Goal: Download file/media

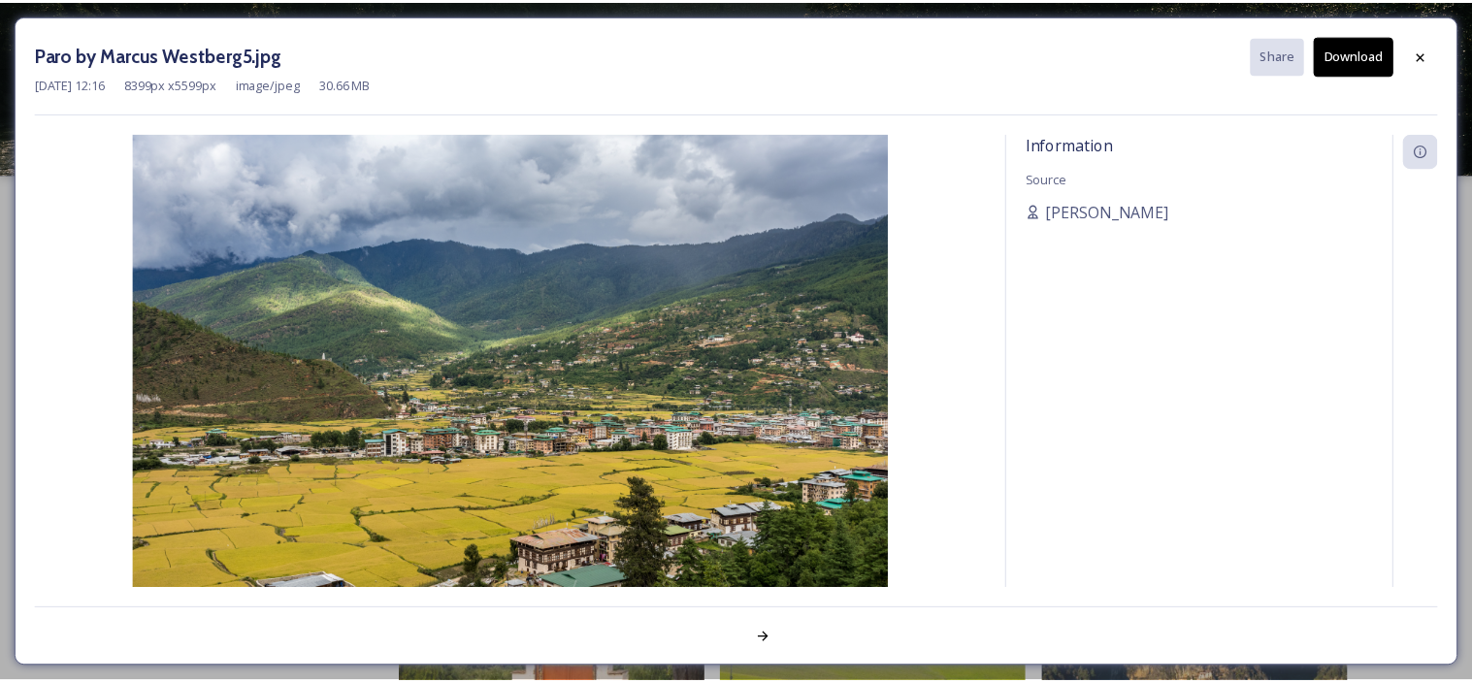
scroll to position [235, 0]
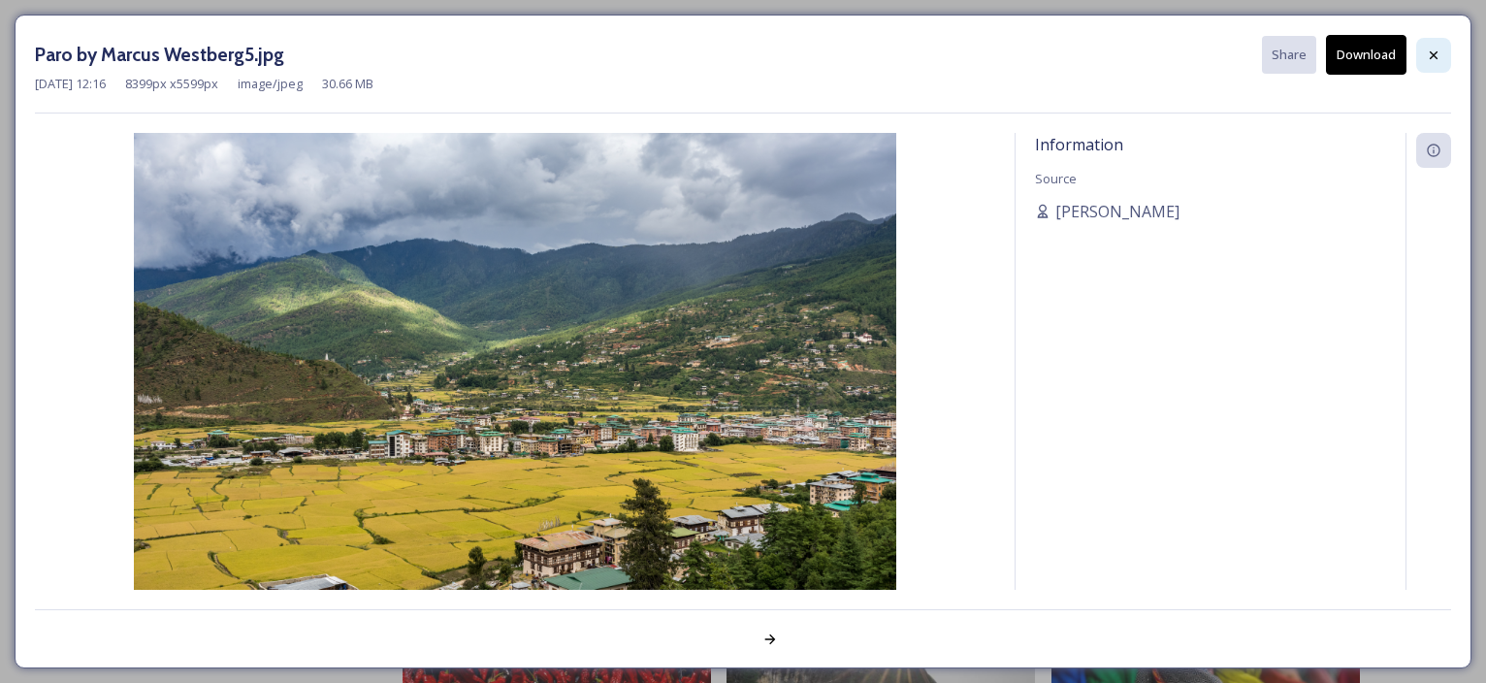
click at [1438, 53] on icon at bounding box center [1434, 56] width 16 height 16
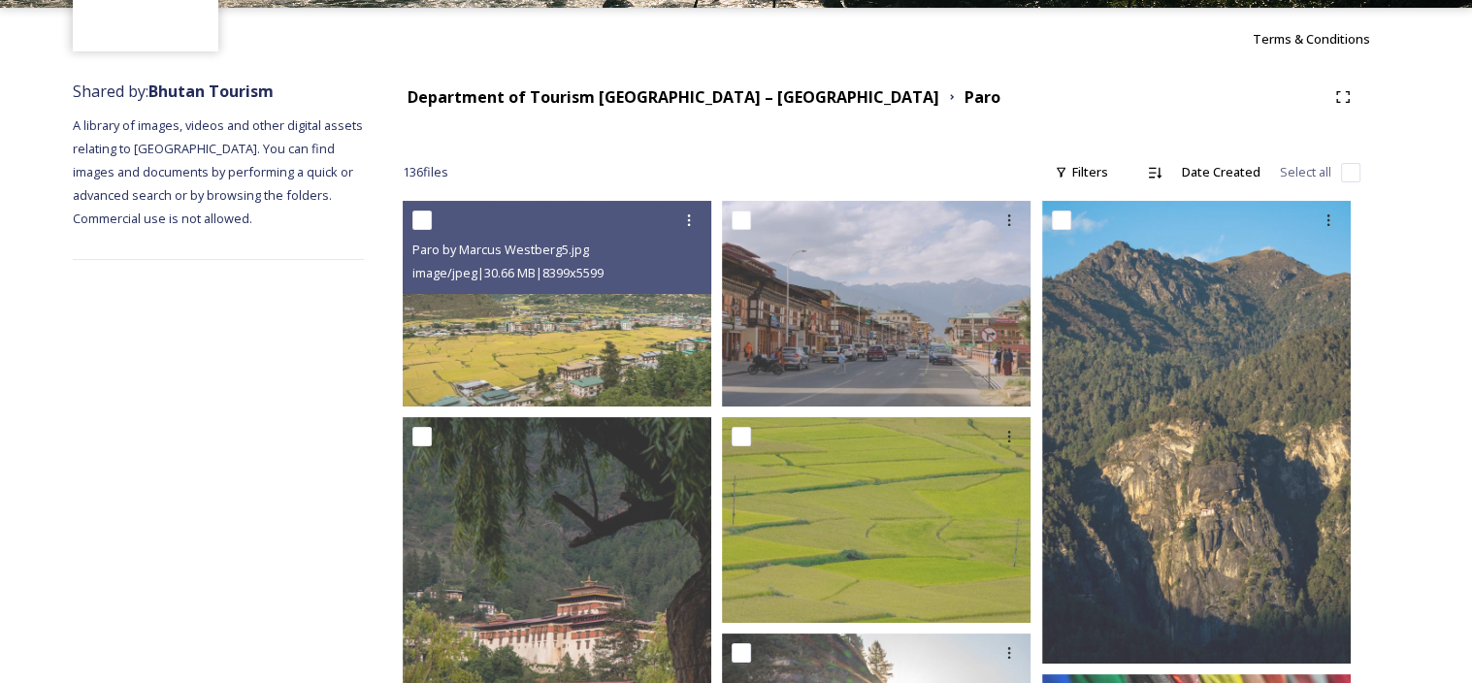
scroll to position [41, 0]
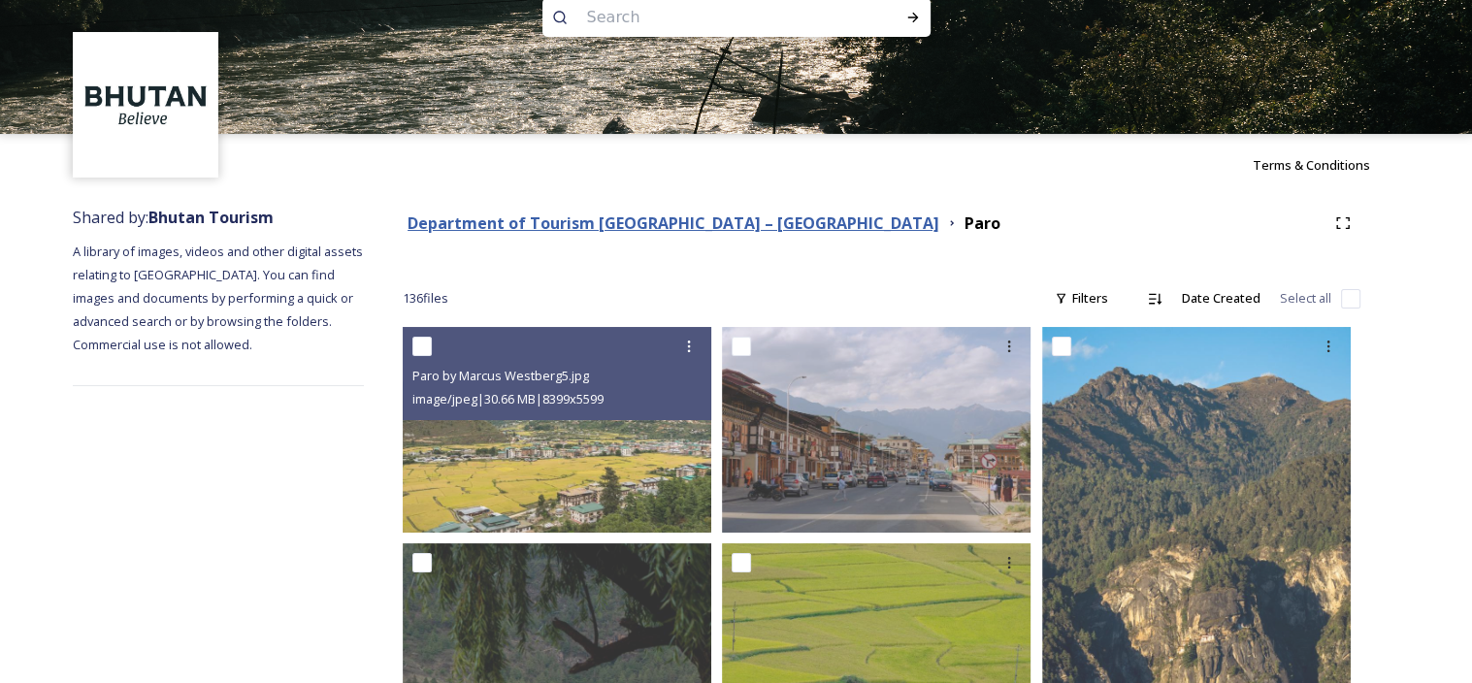
click at [709, 229] on strong "Department of Tourism [GEOGRAPHIC_DATA] – [GEOGRAPHIC_DATA]" at bounding box center [673, 222] width 532 height 21
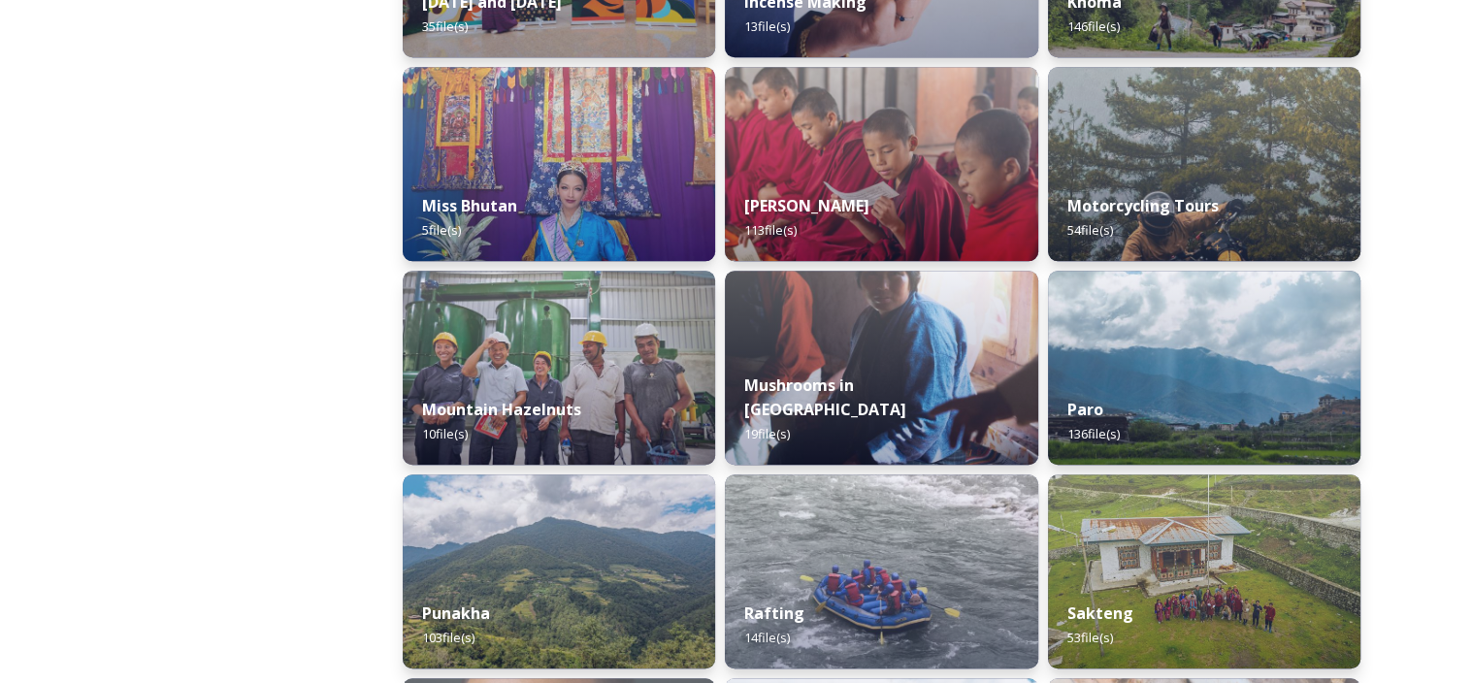
scroll to position [1552, 0]
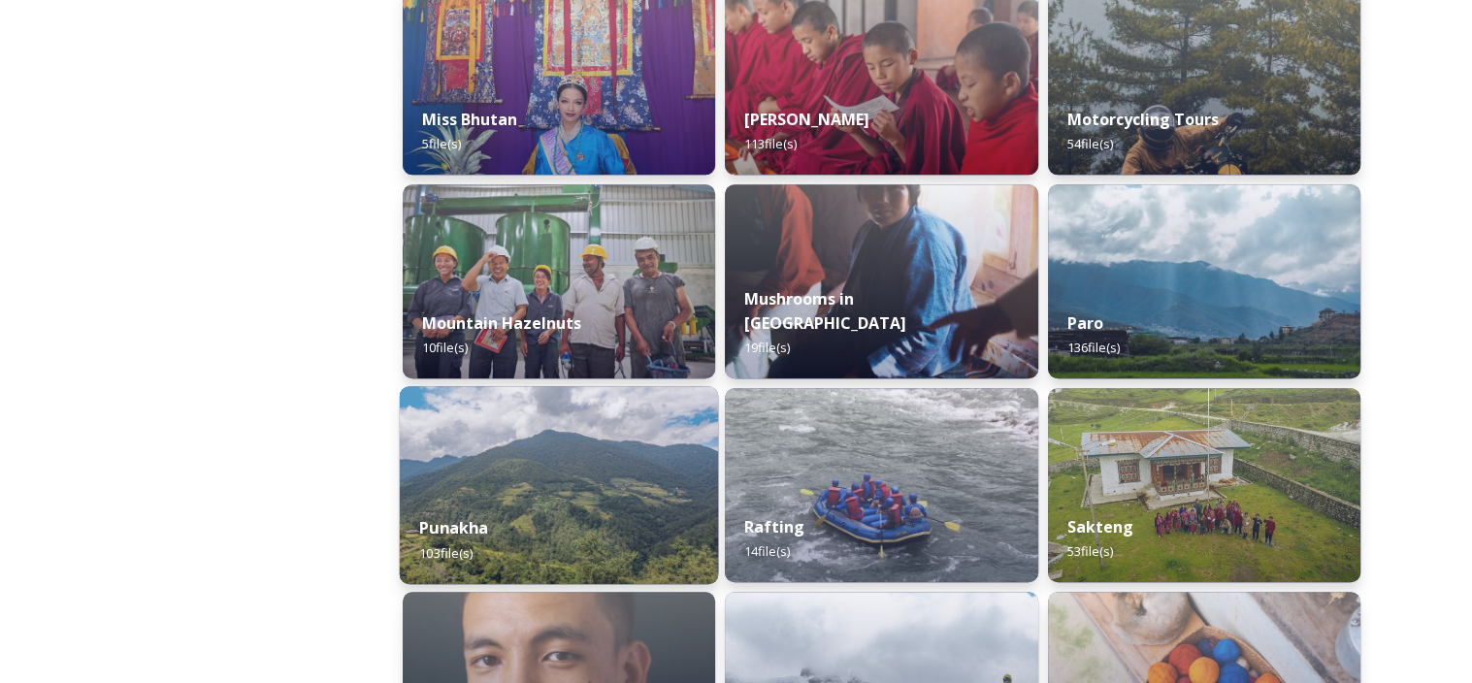
click at [556, 504] on div "Punakha 103 file(s)" at bounding box center [559, 540] width 319 height 88
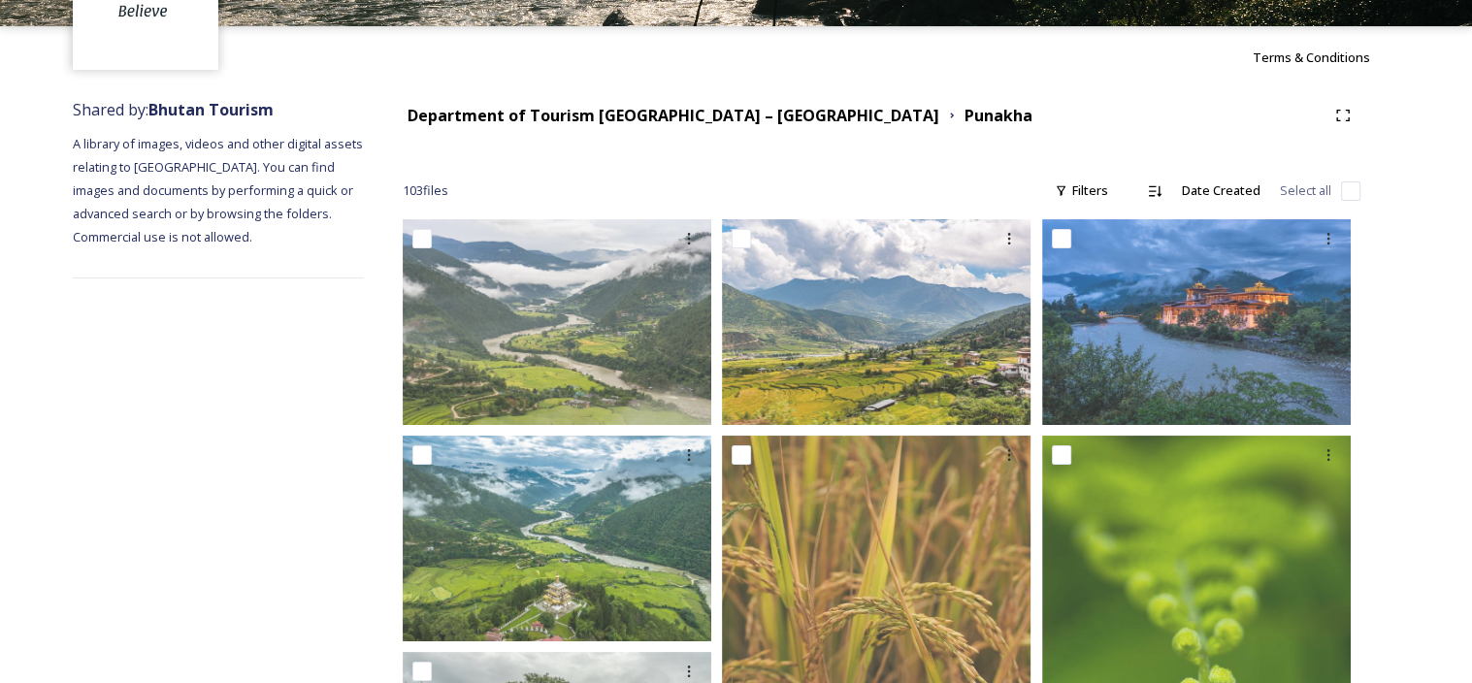
scroll to position [194, 0]
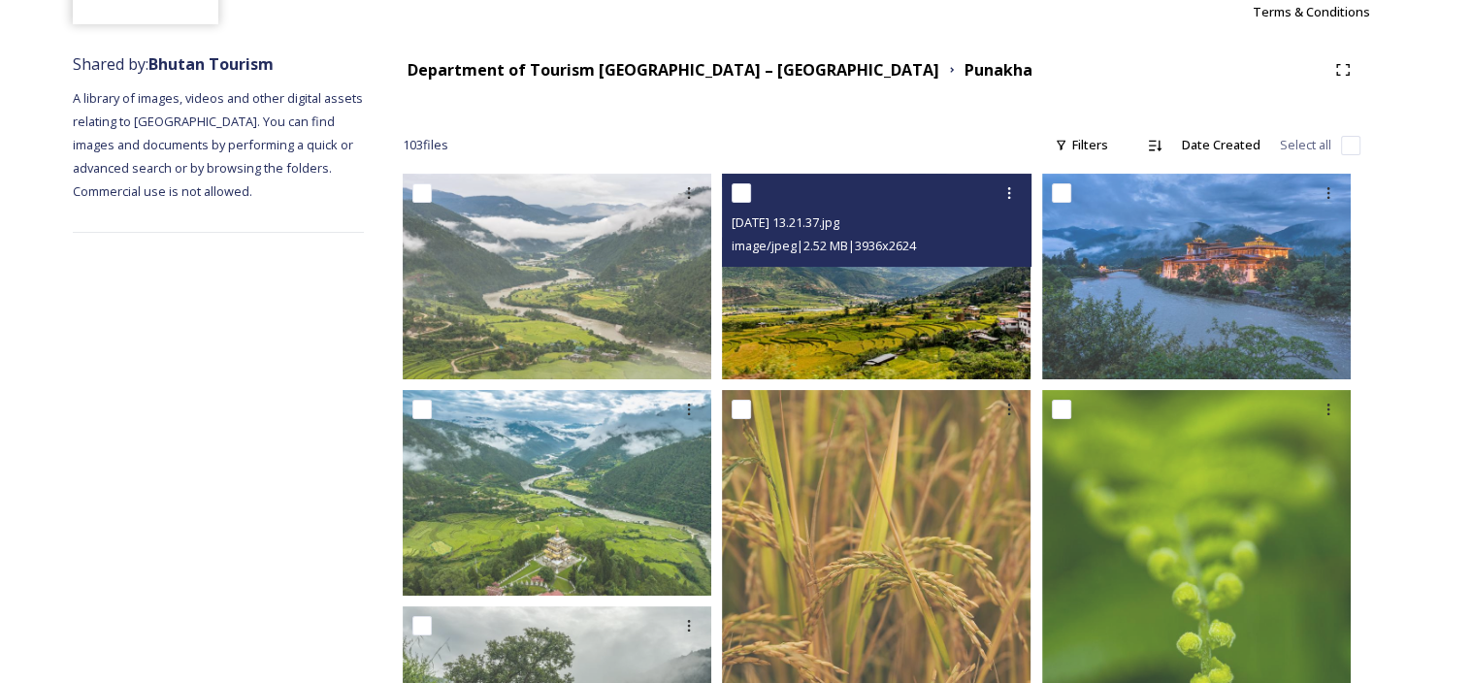
click at [878, 340] on img at bounding box center [876, 277] width 308 height 206
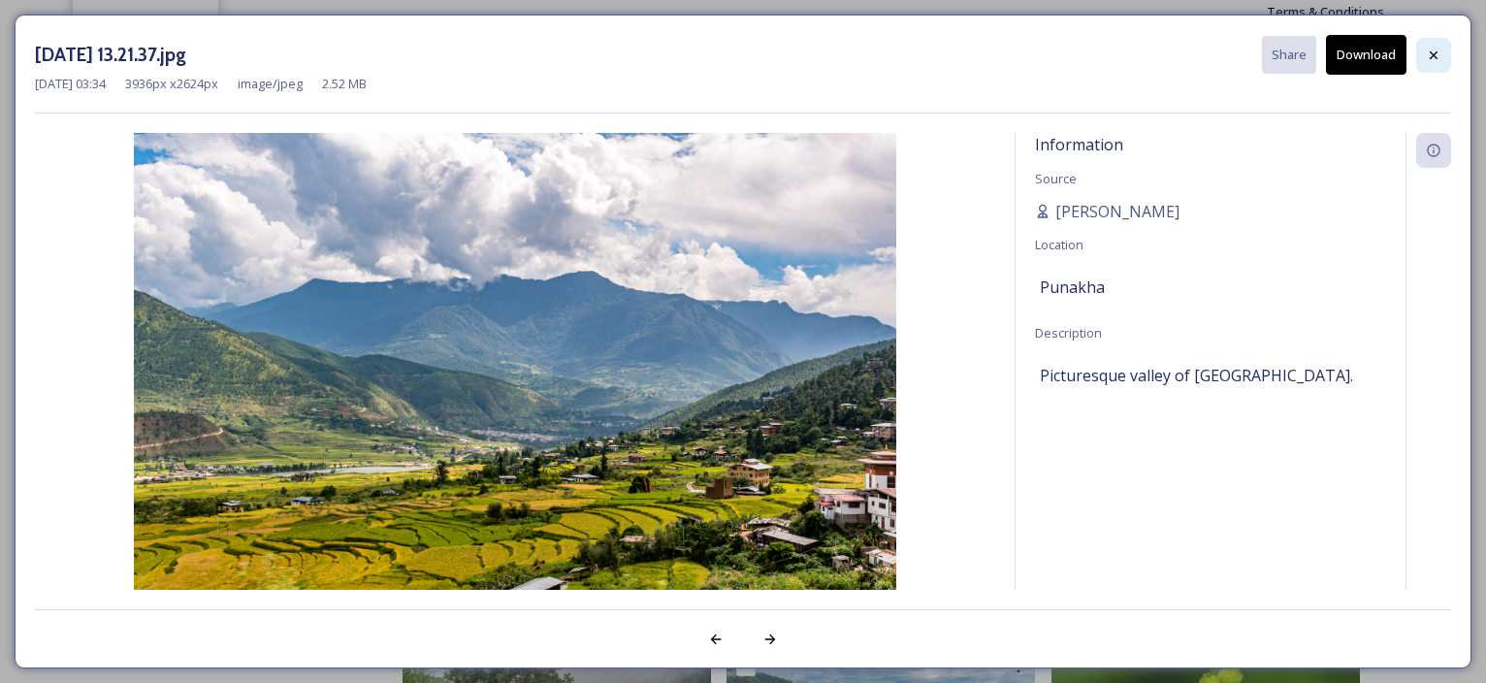
click at [1439, 52] on icon at bounding box center [1434, 56] width 16 height 16
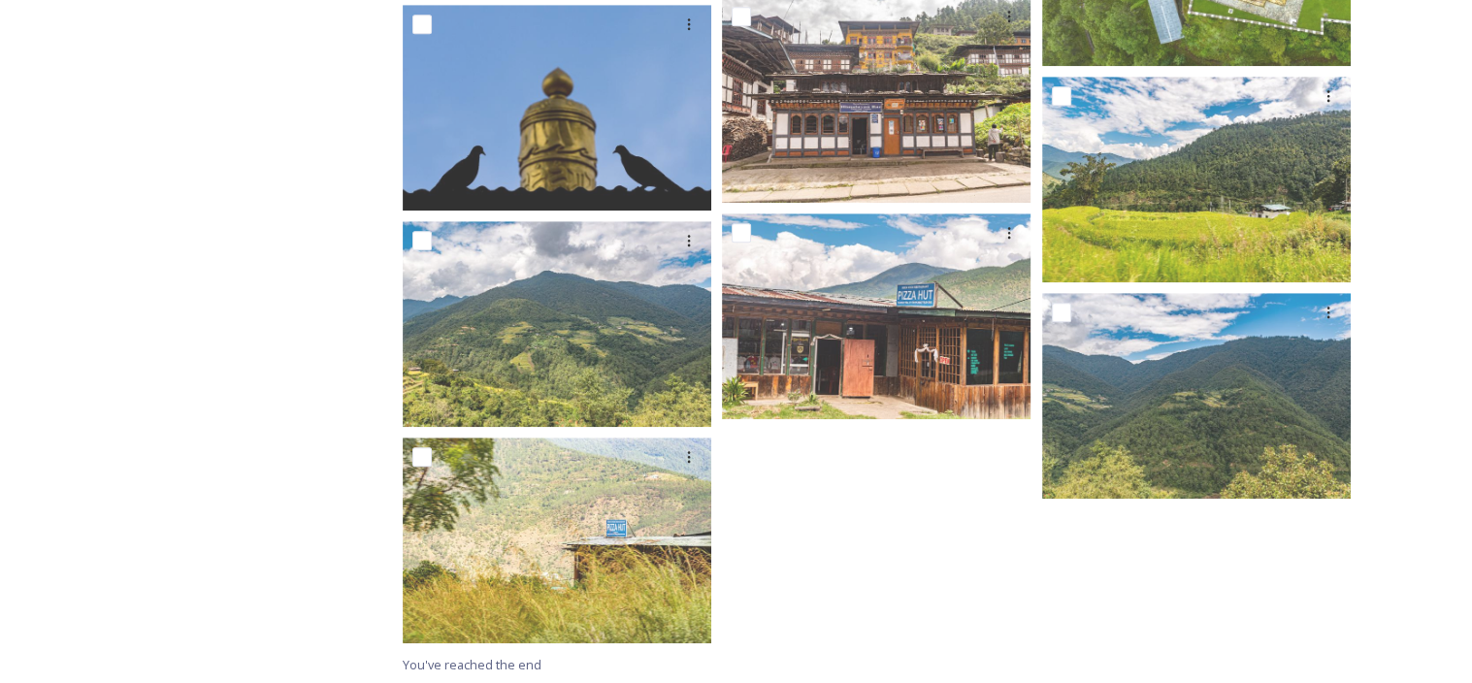
scroll to position [8830, 0]
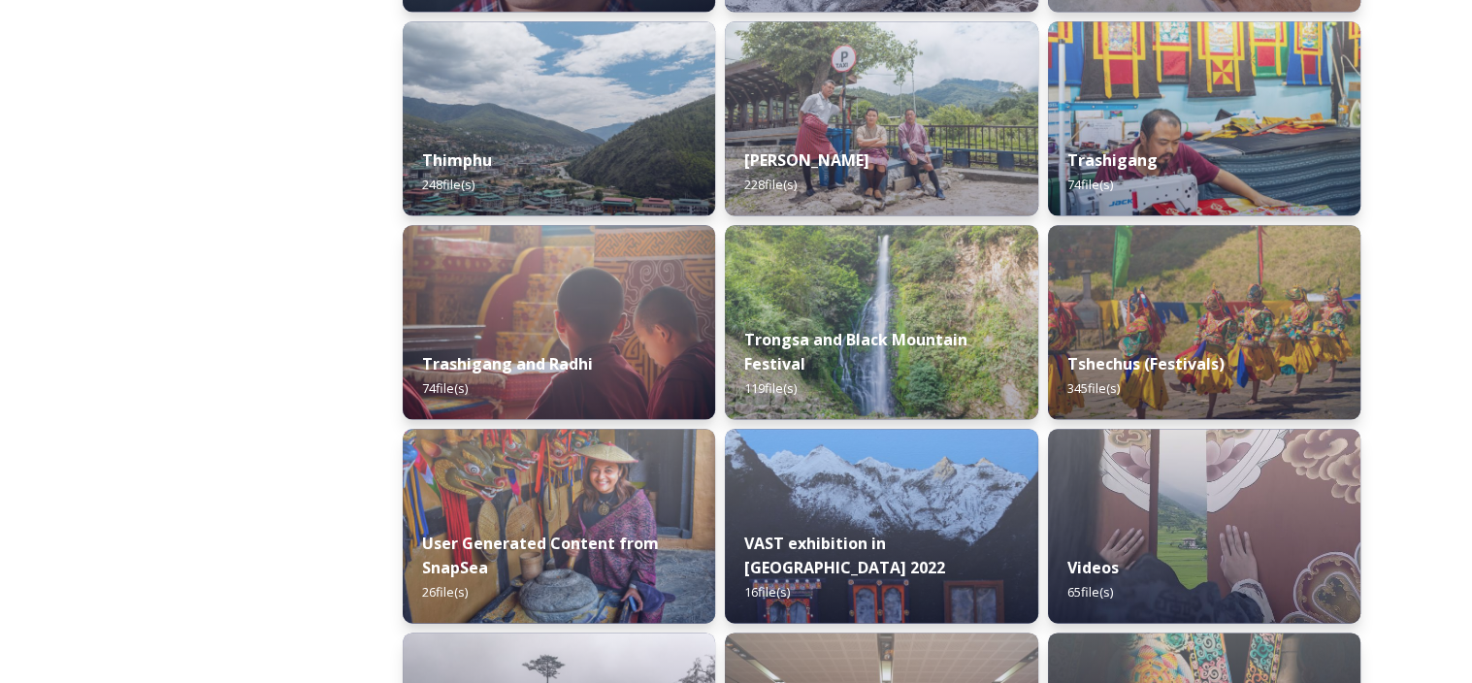
scroll to position [2328, 0]
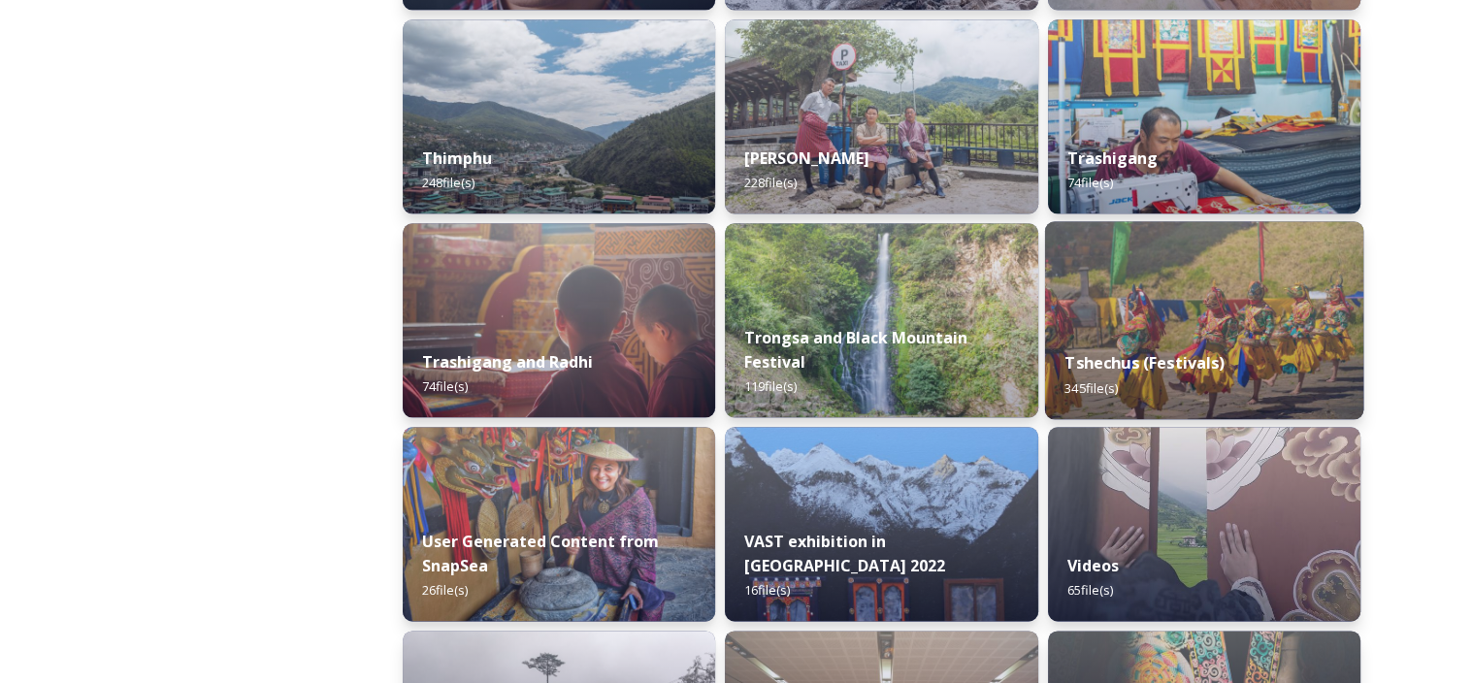
click at [1130, 356] on strong "Tshechus (Festivals)" at bounding box center [1144, 362] width 160 height 21
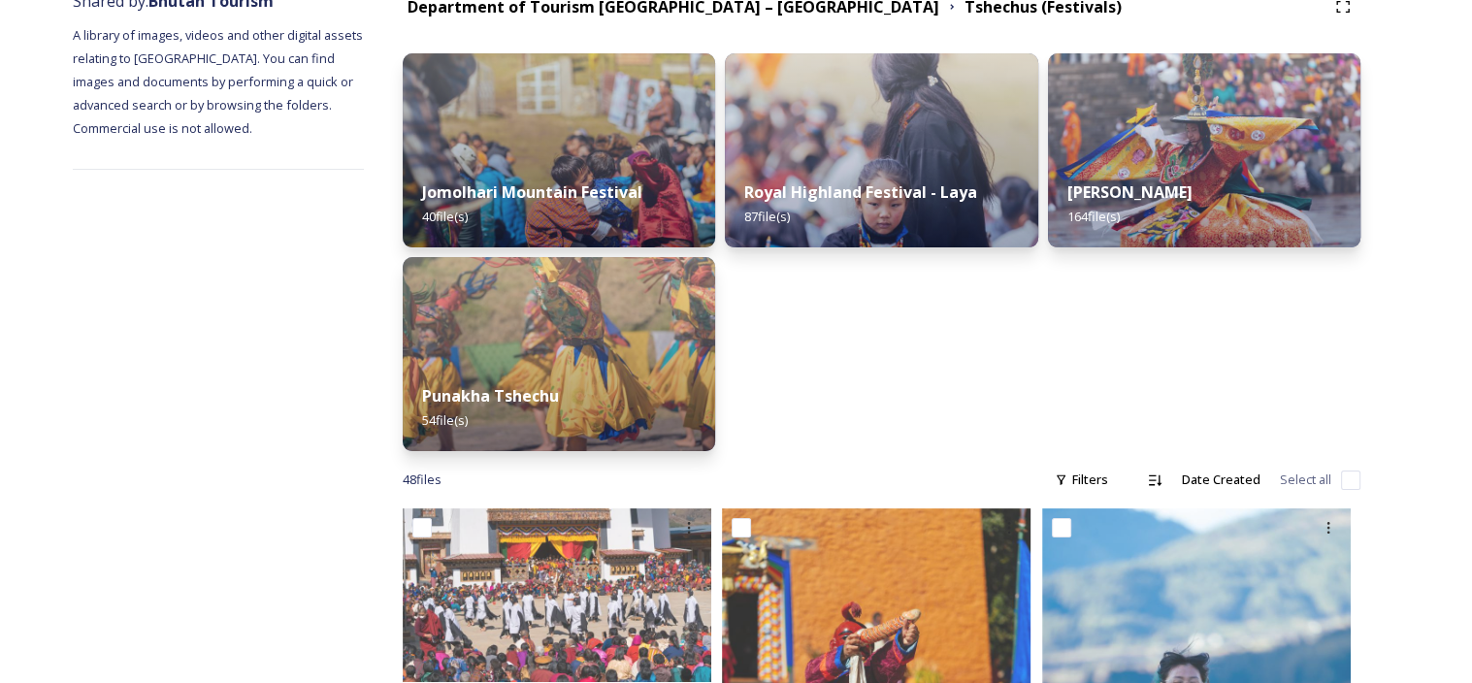
scroll to position [291, 0]
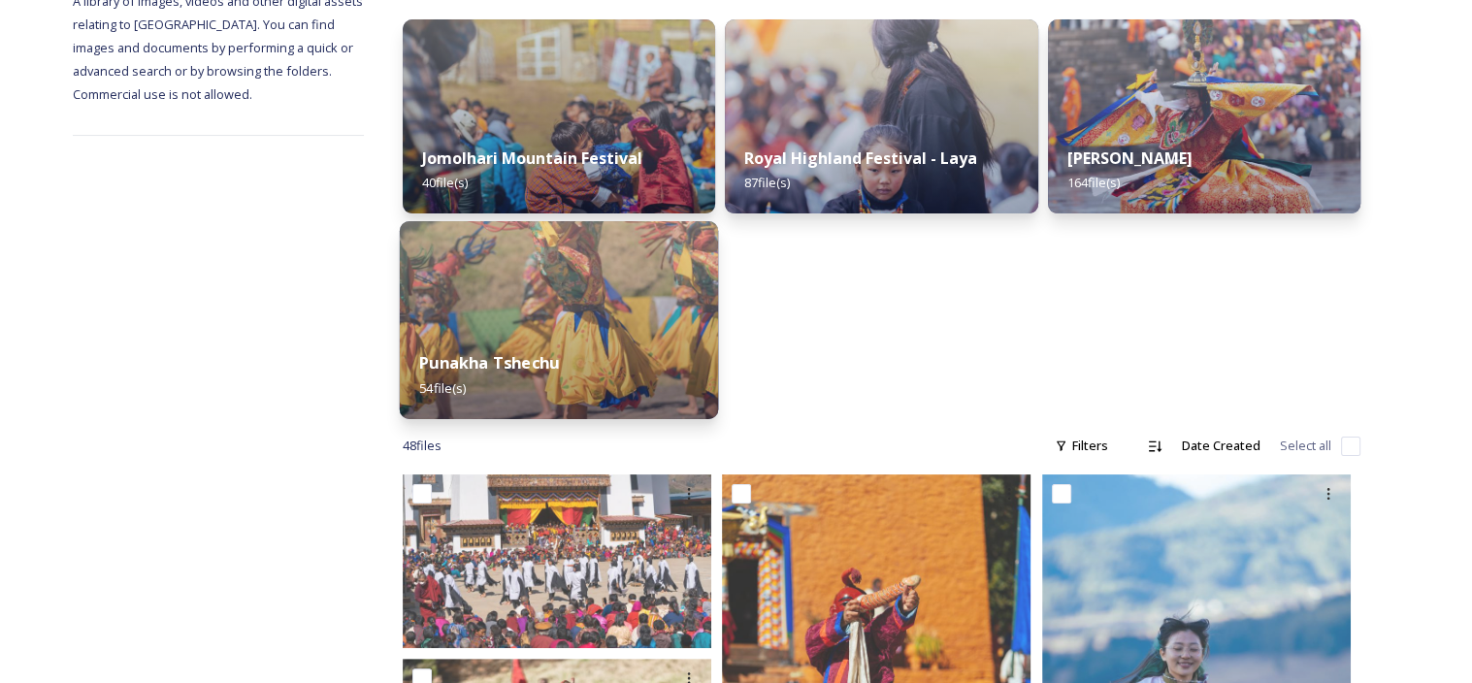
click at [578, 325] on img at bounding box center [559, 320] width 319 height 198
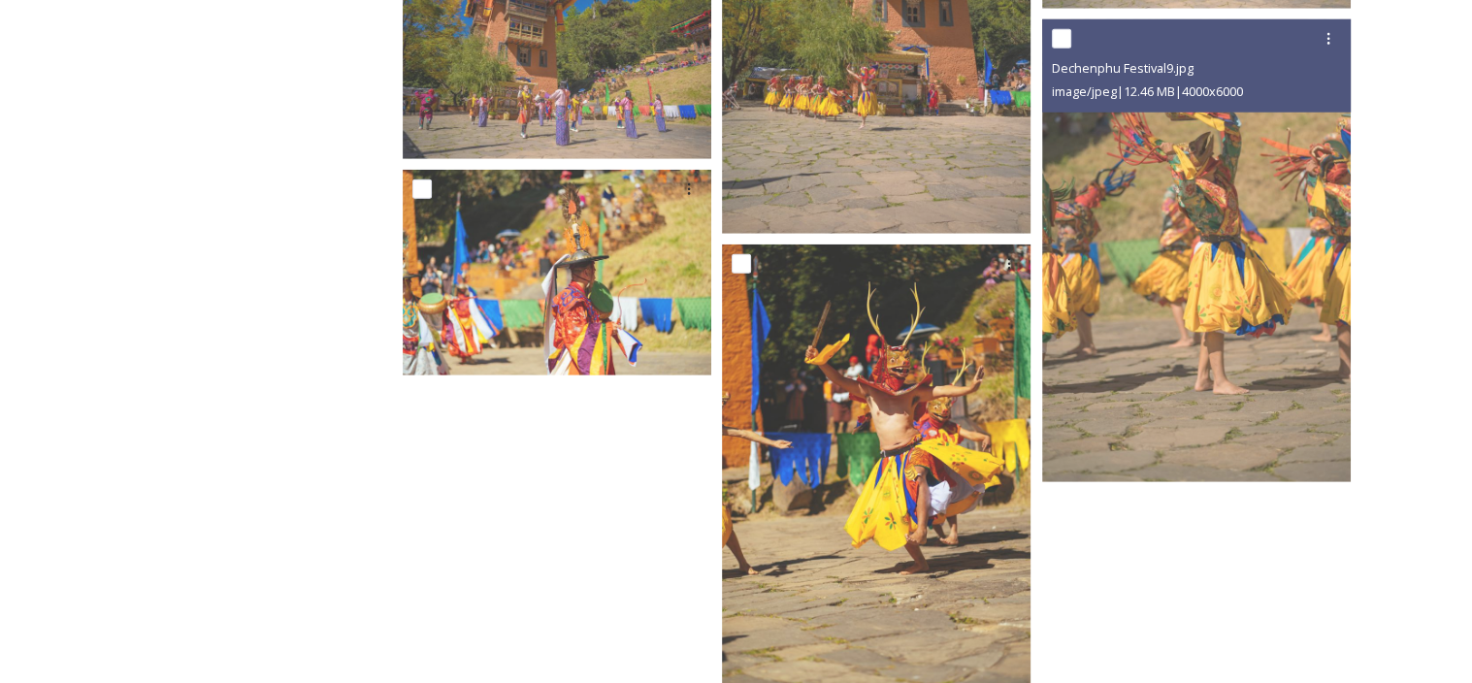
scroll to position [5330, 0]
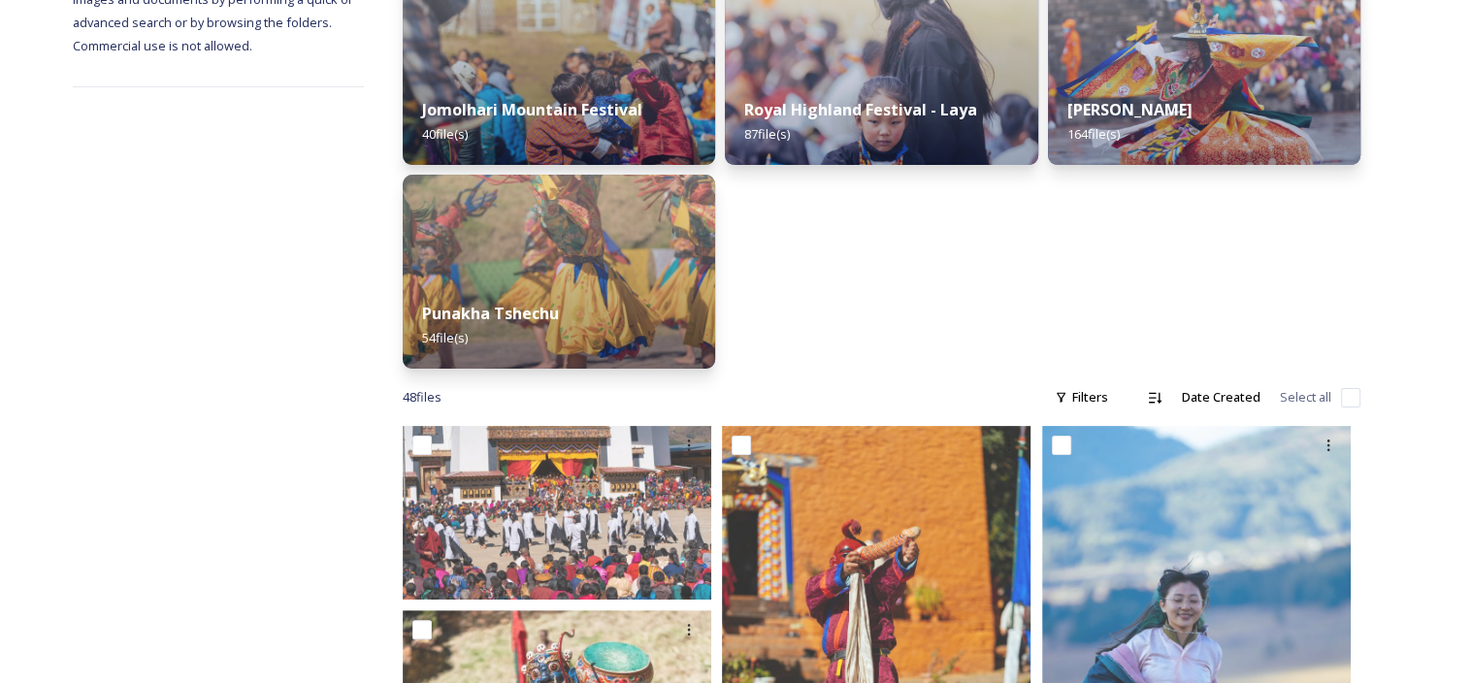
scroll to position [485, 0]
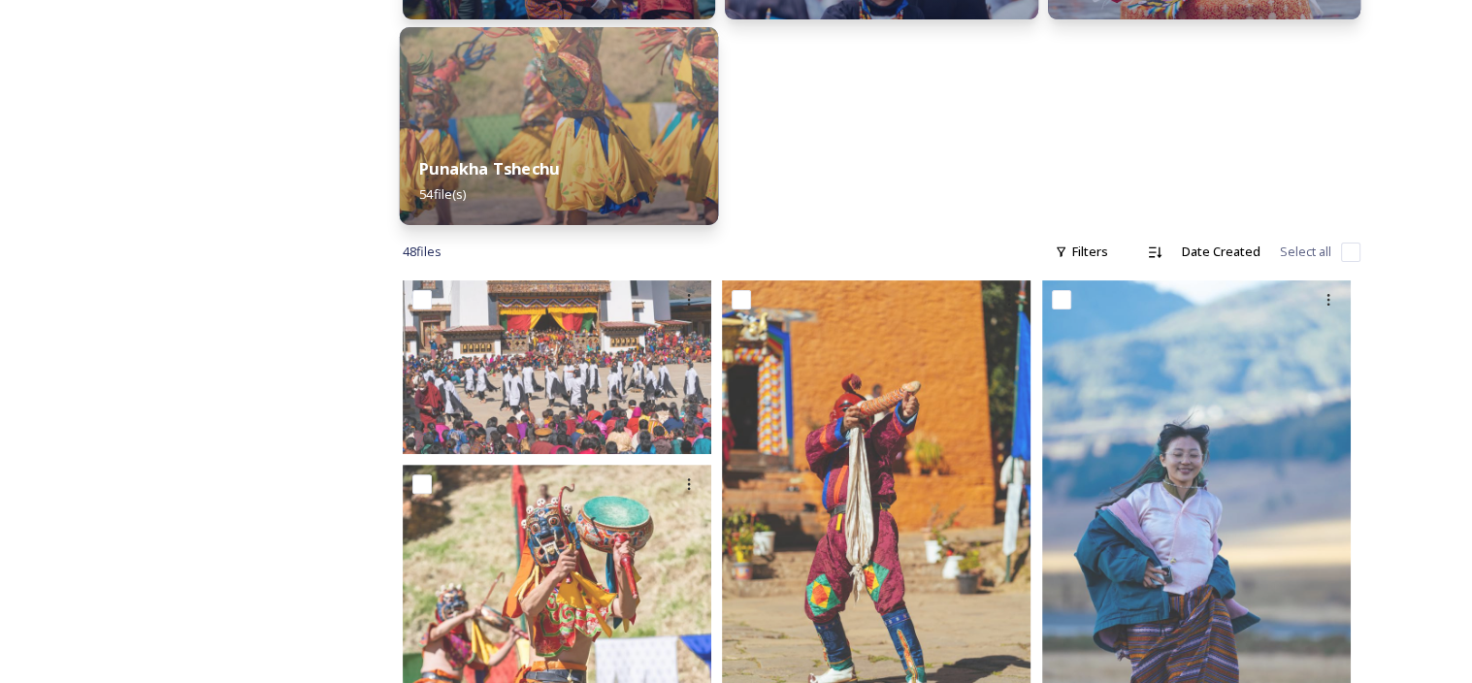
click at [532, 183] on div "Punakha Tshechu 54 file(s)" at bounding box center [559, 181] width 319 height 88
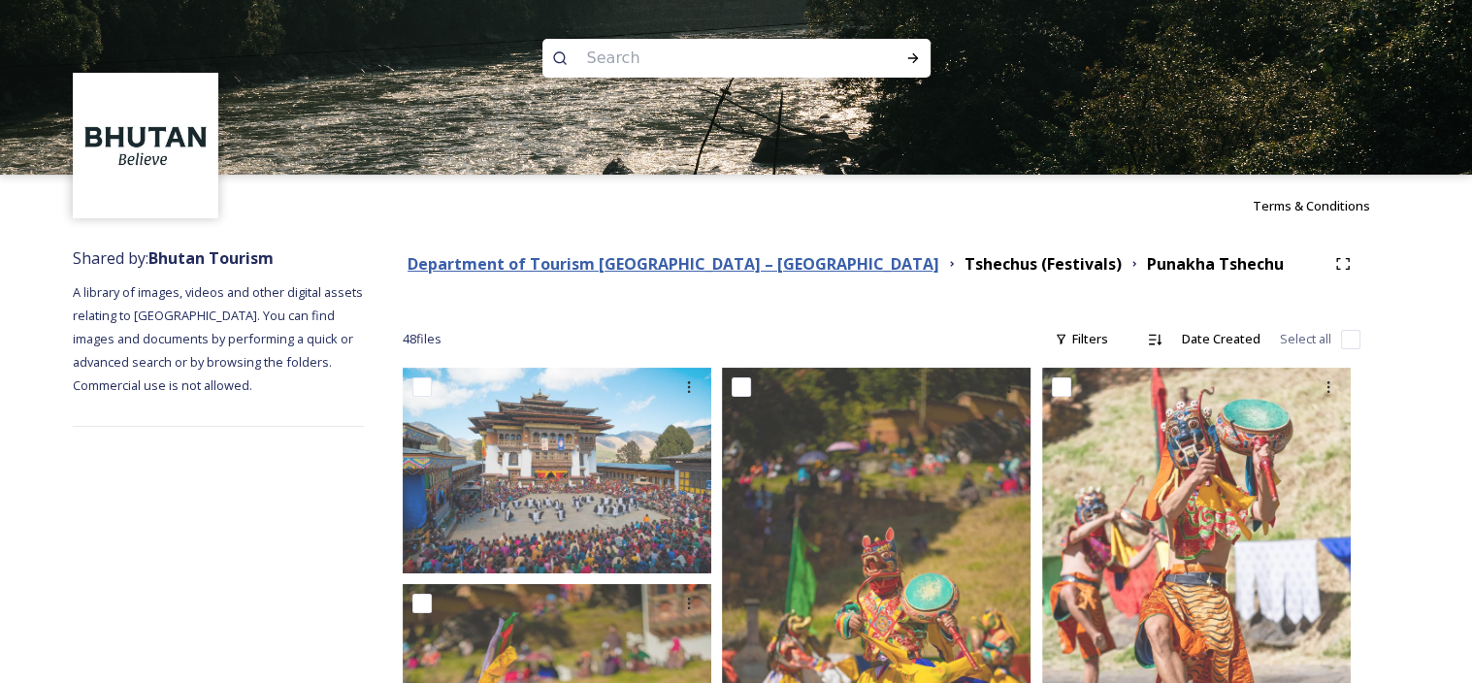
click at [744, 262] on strong "Department of Tourism [GEOGRAPHIC_DATA] – [GEOGRAPHIC_DATA]" at bounding box center [673, 263] width 532 height 21
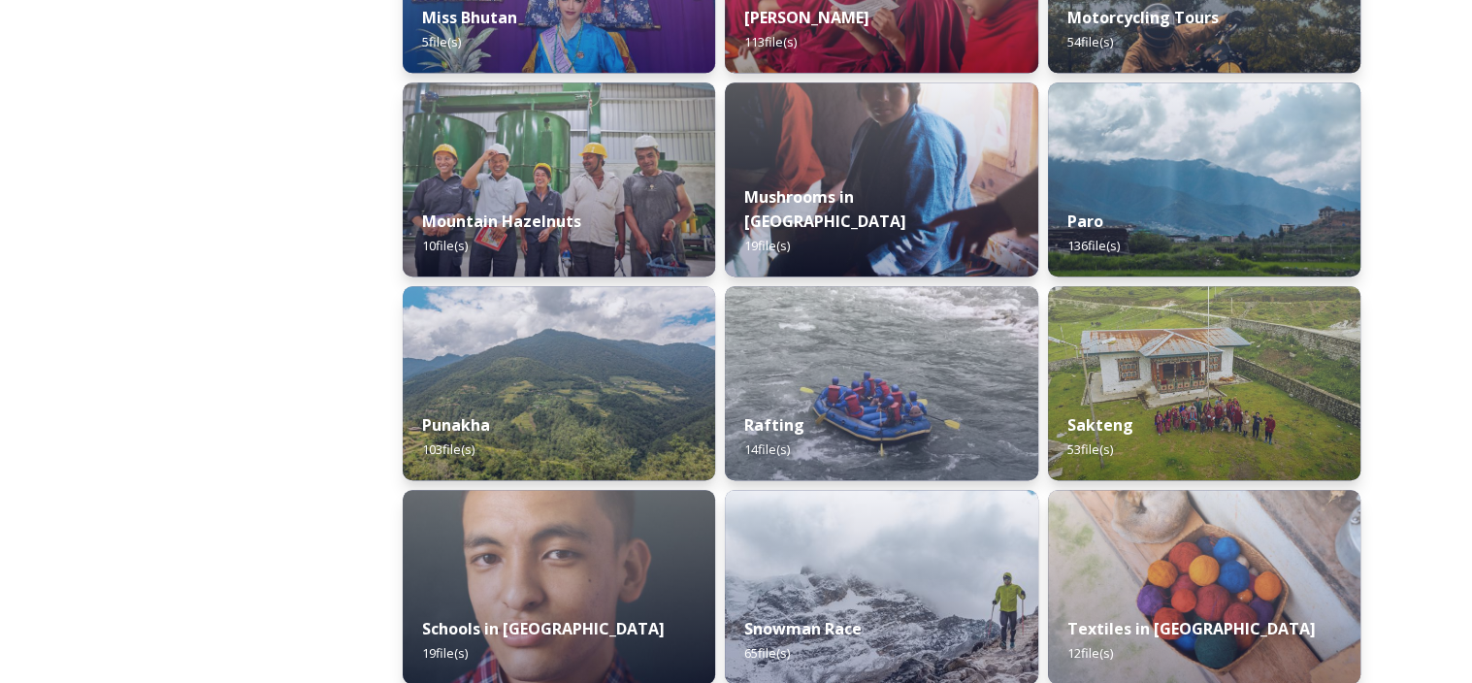
scroll to position [1655, 0]
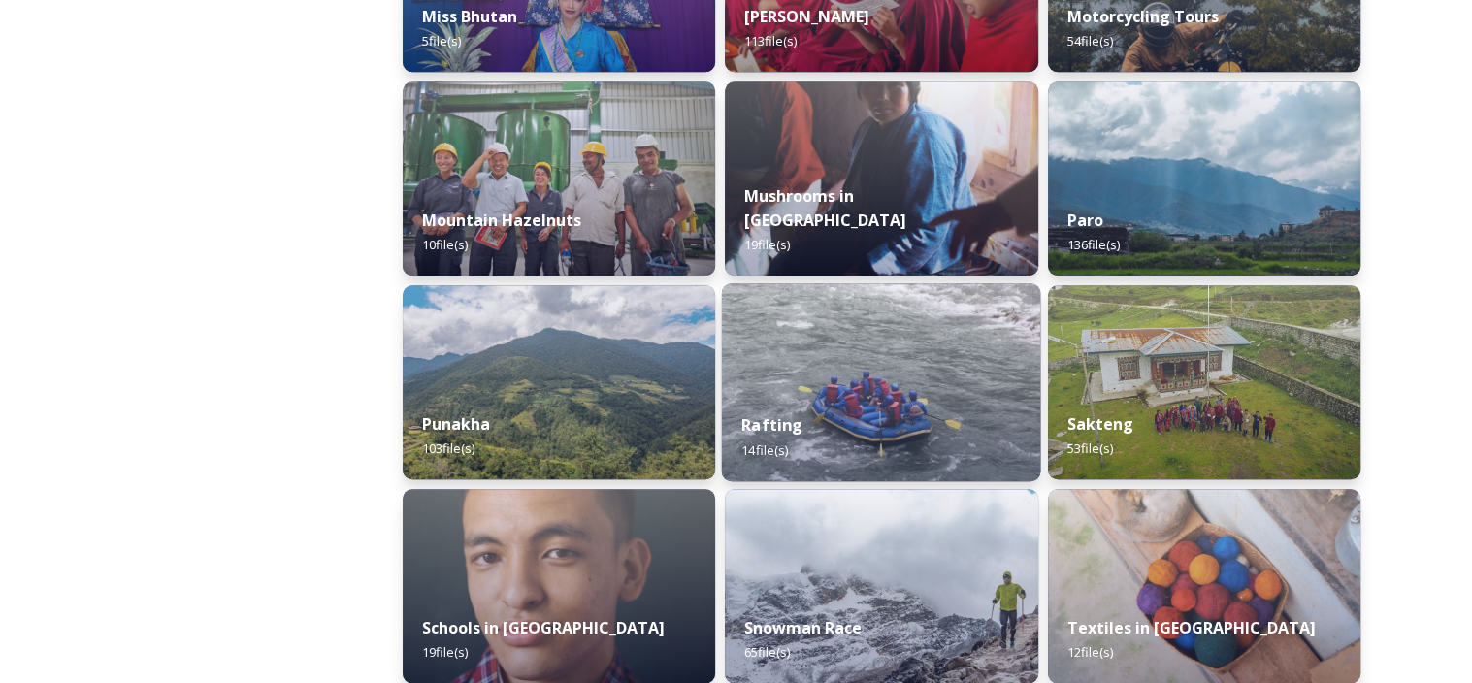
click at [877, 395] on div "Rafting 14 file(s)" at bounding box center [881, 437] width 319 height 88
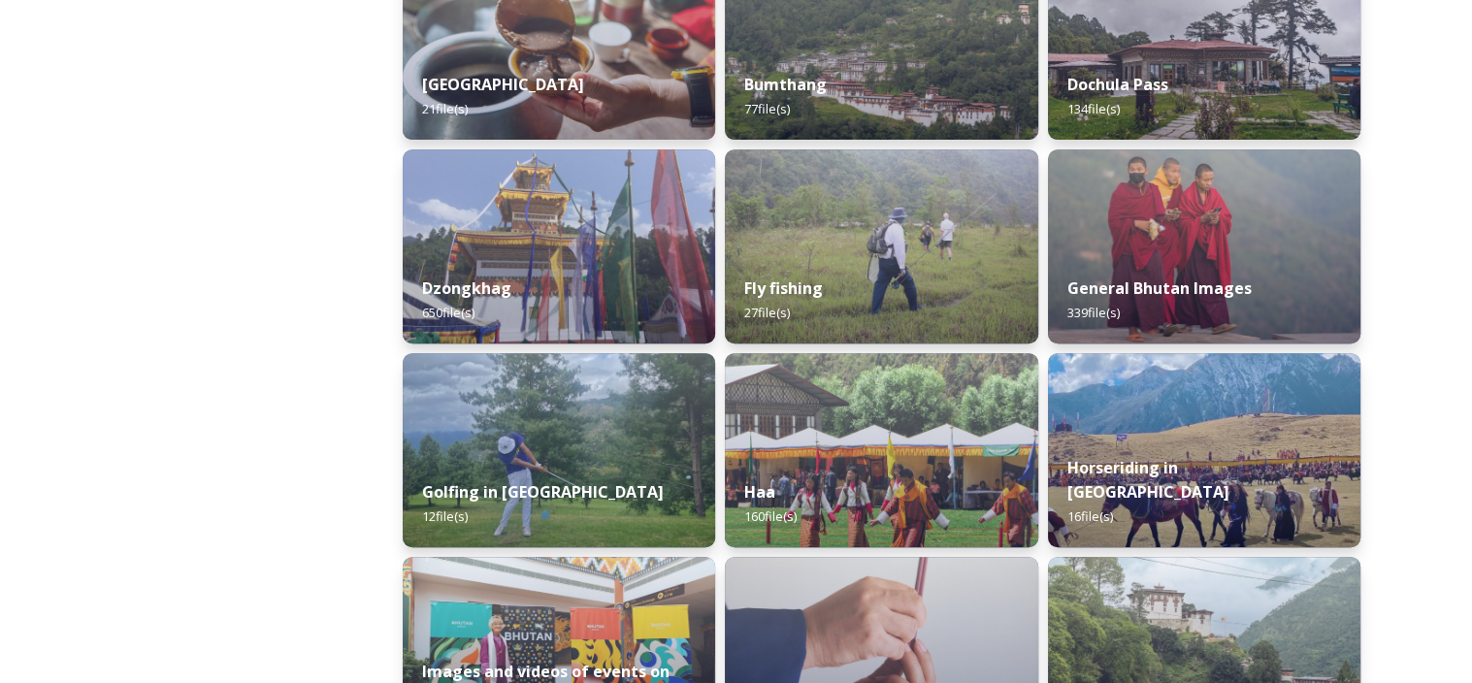
scroll to position [776, 0]
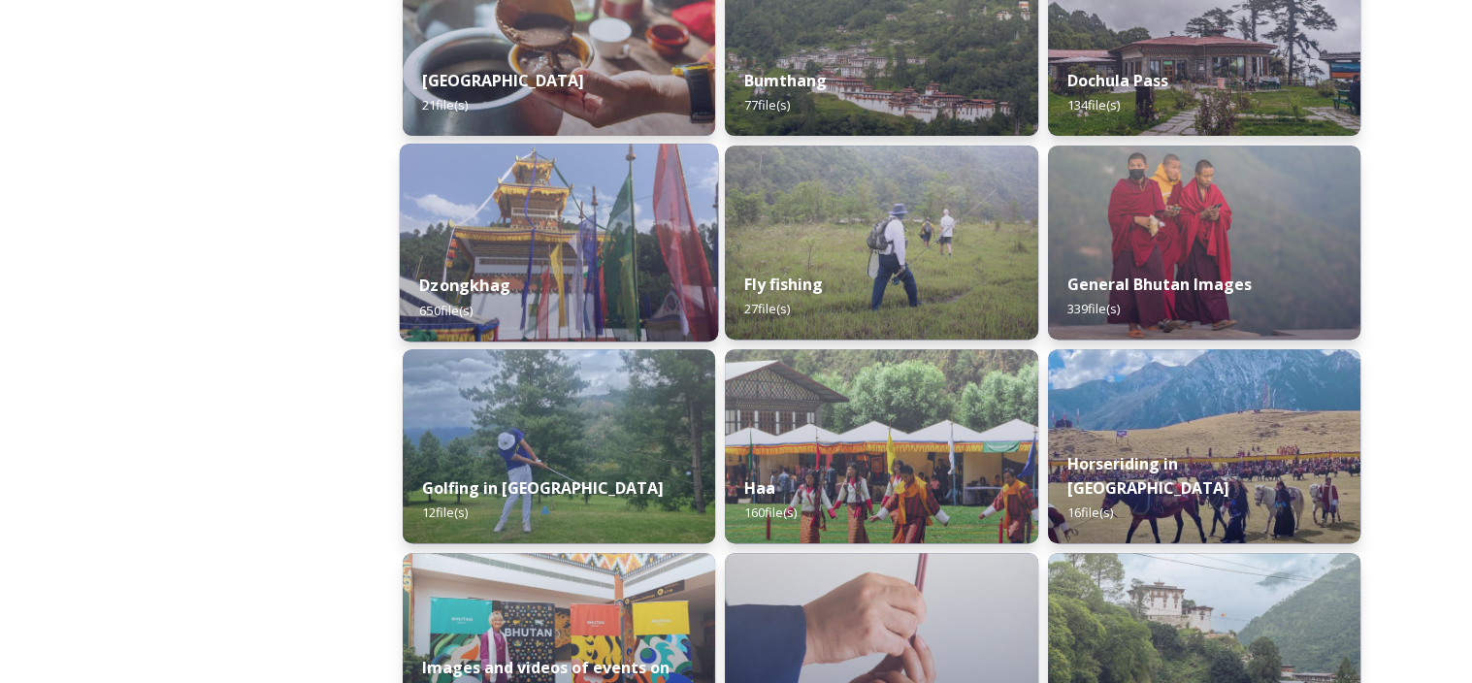
click at [437, 282] on strong "Dzongkhag" at bounding box center [464, 285] width 91 height 21
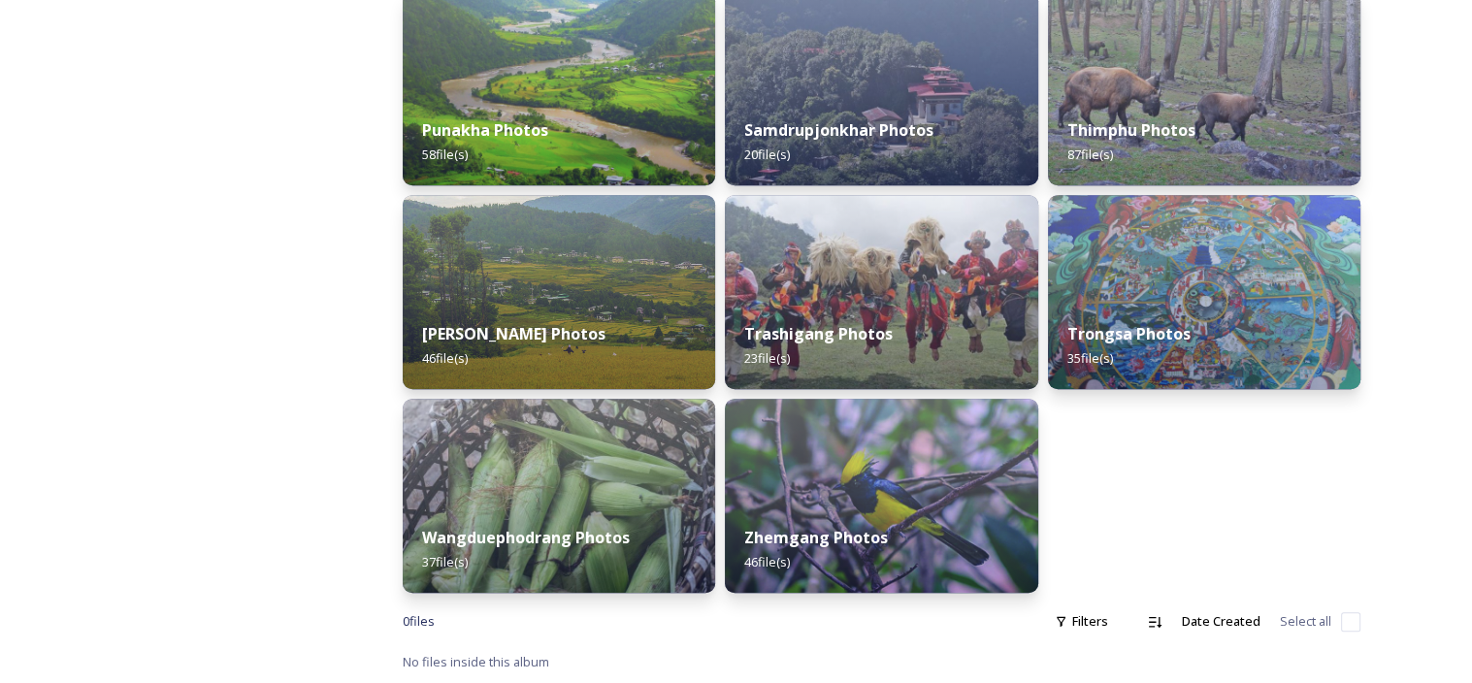
scroll to position [736, 0]
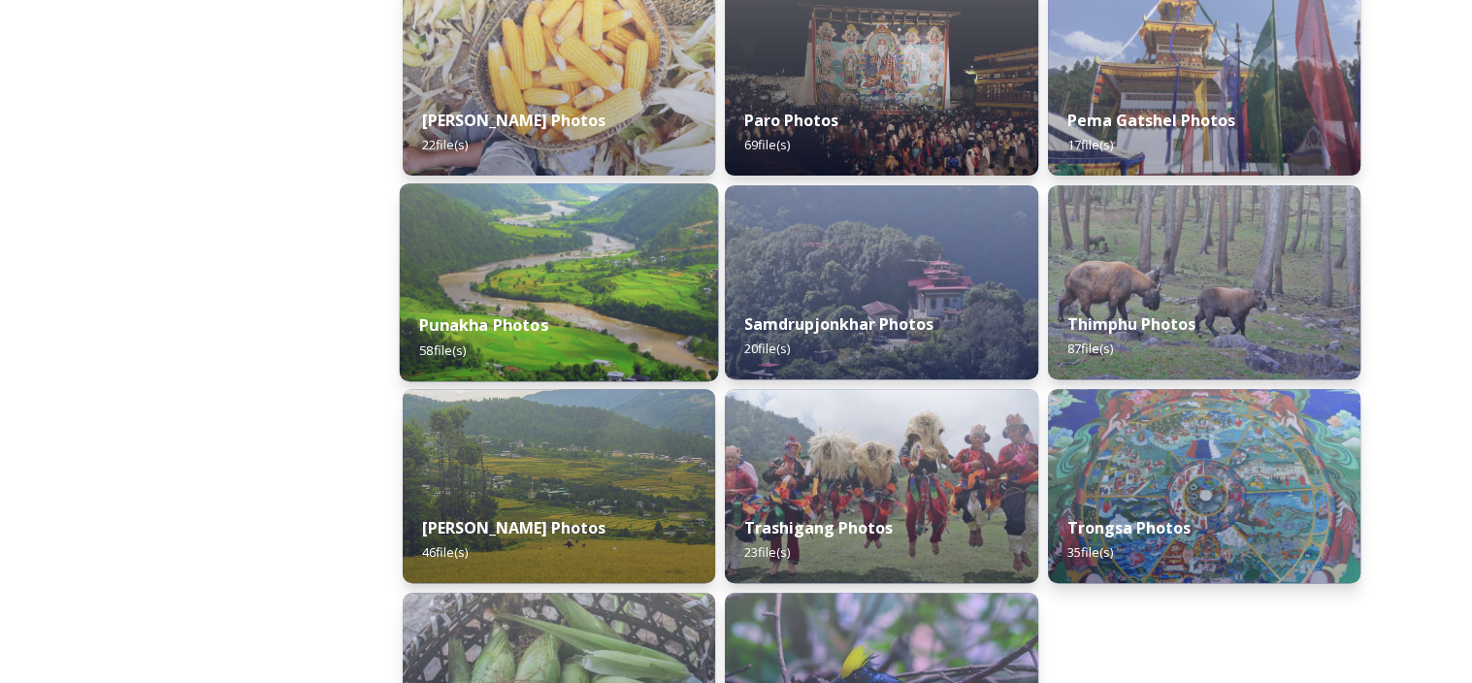
click at [478, 328] on strong "Punakha Photos" at bounding box center [483, 324] width 129 height 21
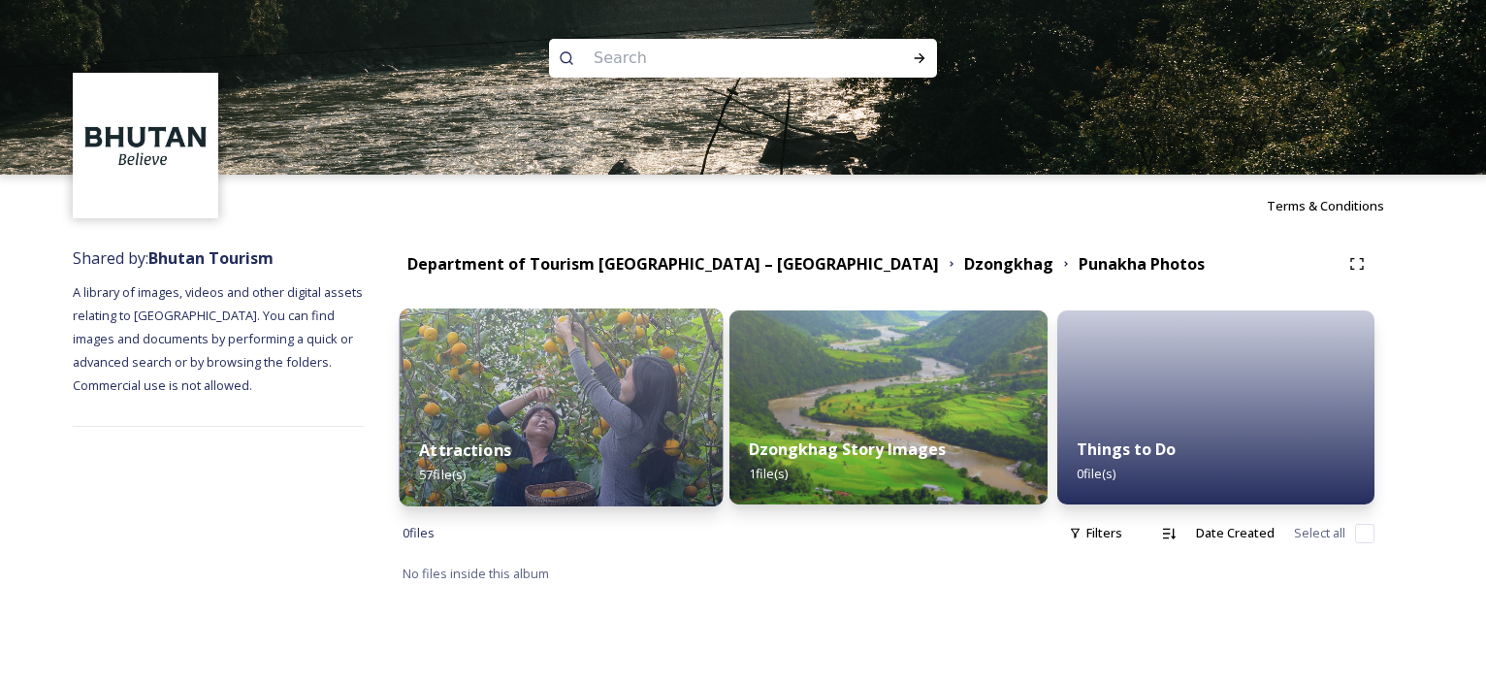
click at [570, 430] on div "Attractions 57 file(s)" at bounding box center [562, 462] width 324 height 88
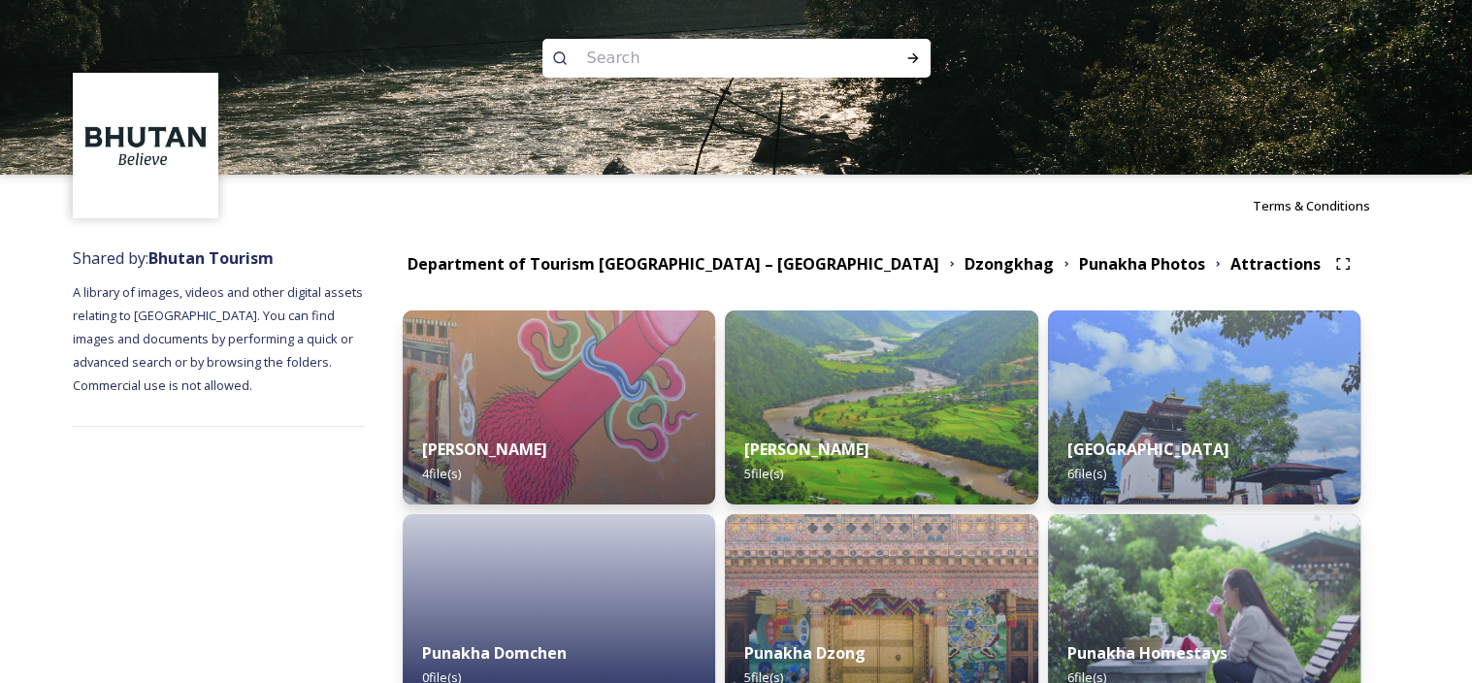
scroll to position [97, 0]
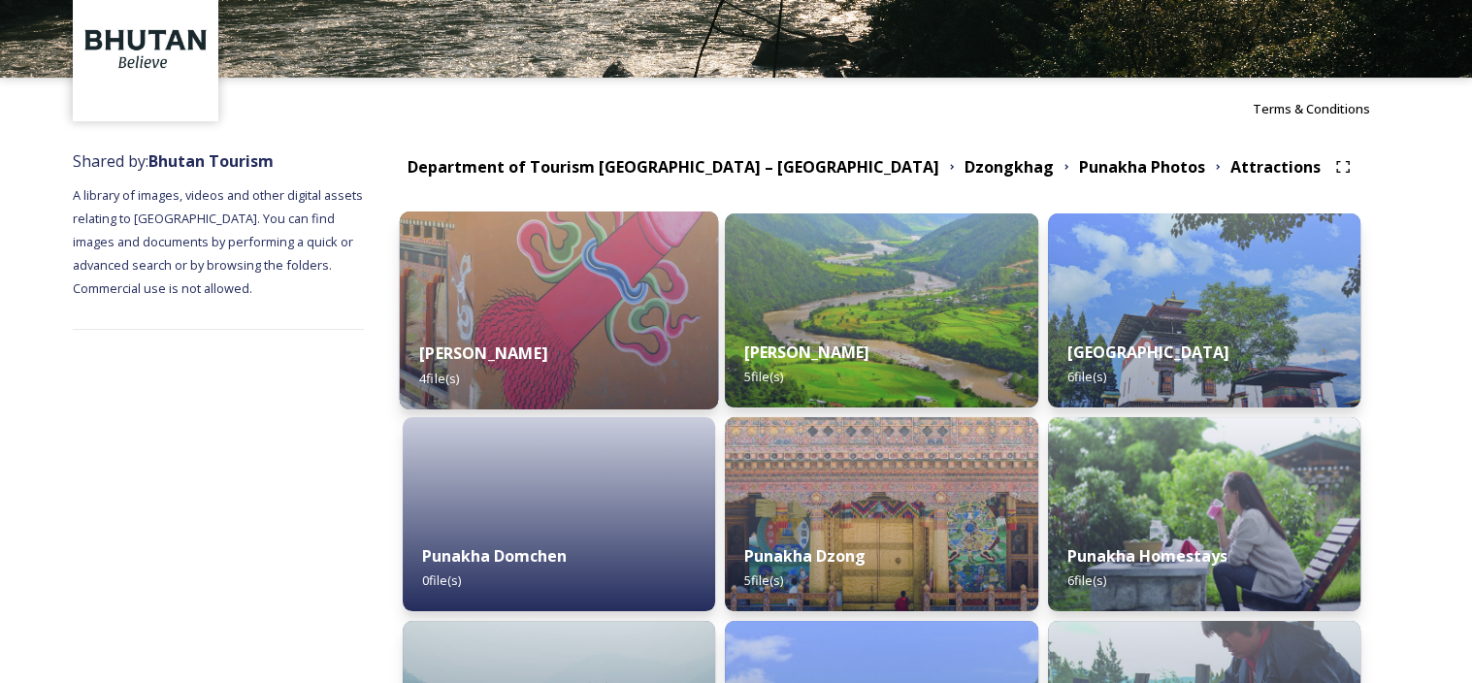
click at [575, 309] on img at bounding box center [559, 310] width 319 height 198
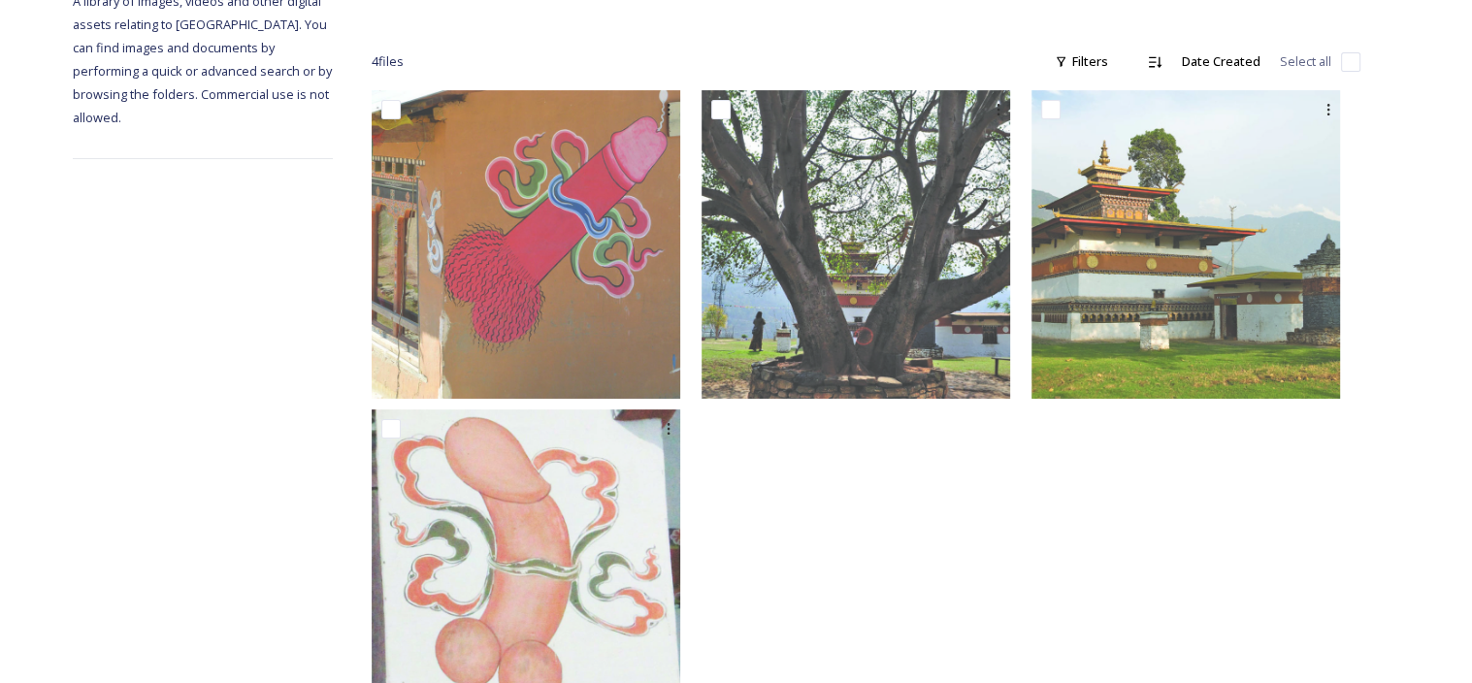
scroll to position [355, 0]
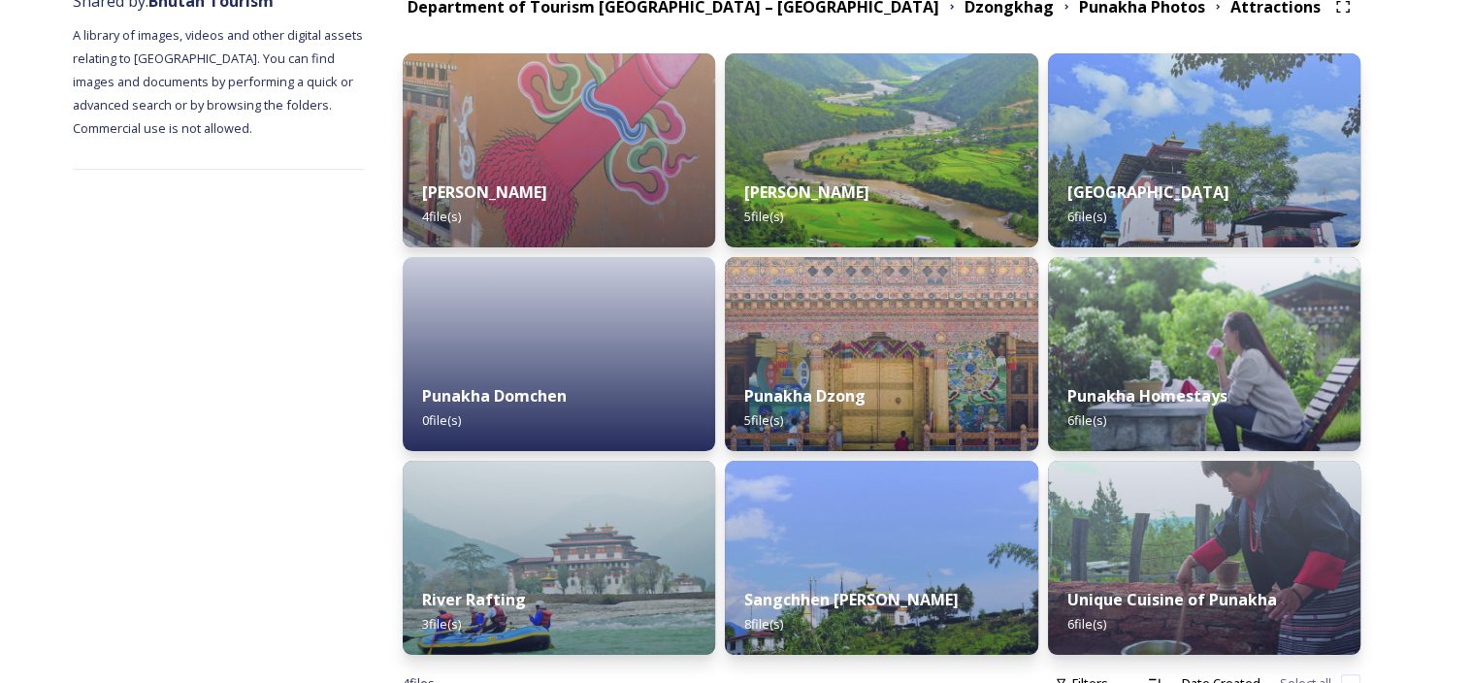
scroll to position [291, 0]
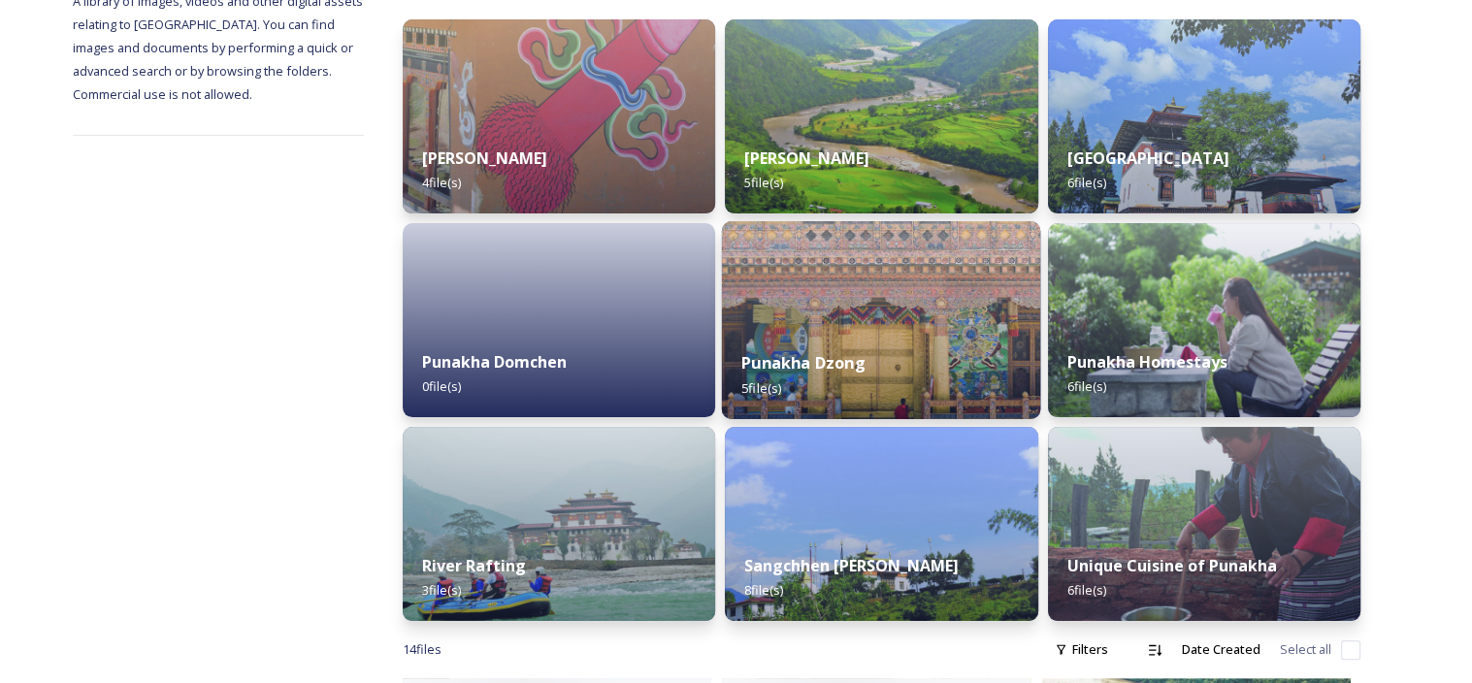
click at [914, 340] on div "Punakha Dzong 5 file(s)" at bounding box center [881, 375] width 319 height 88
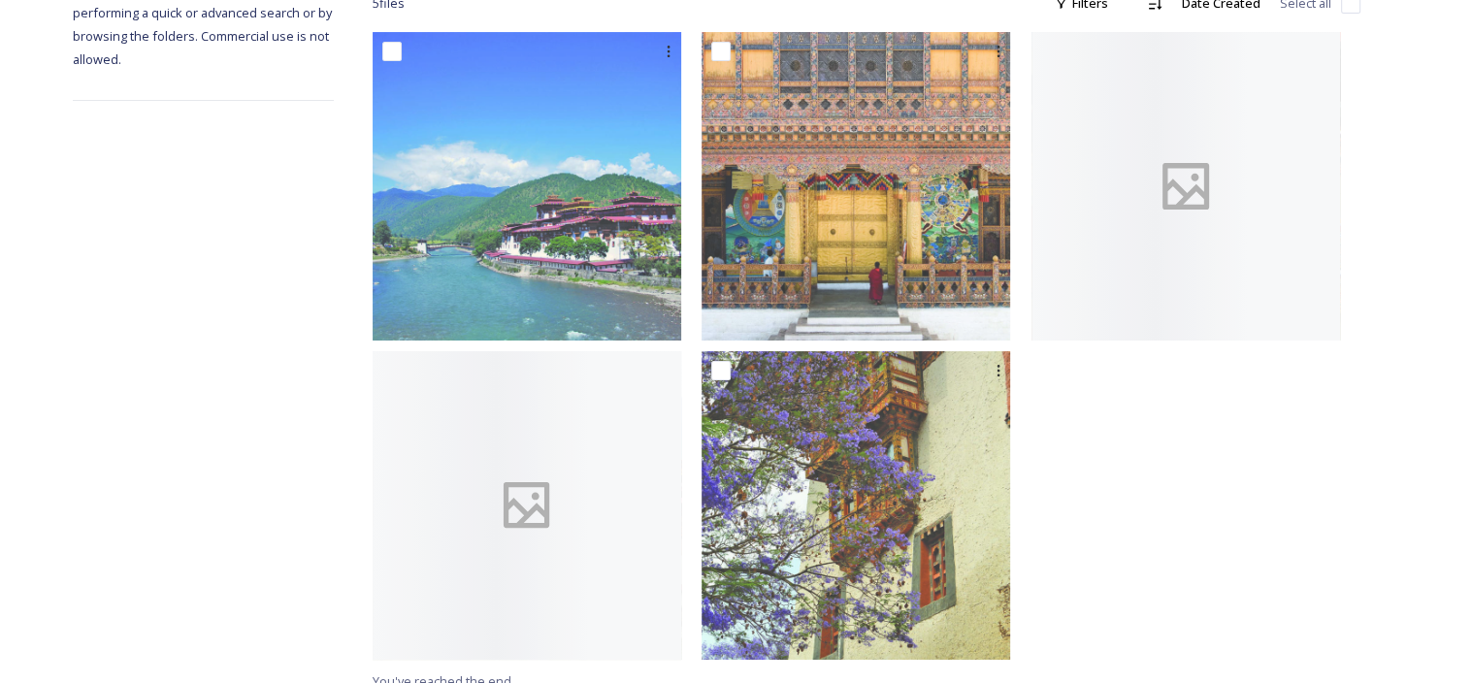
scroll to position [355, 0]
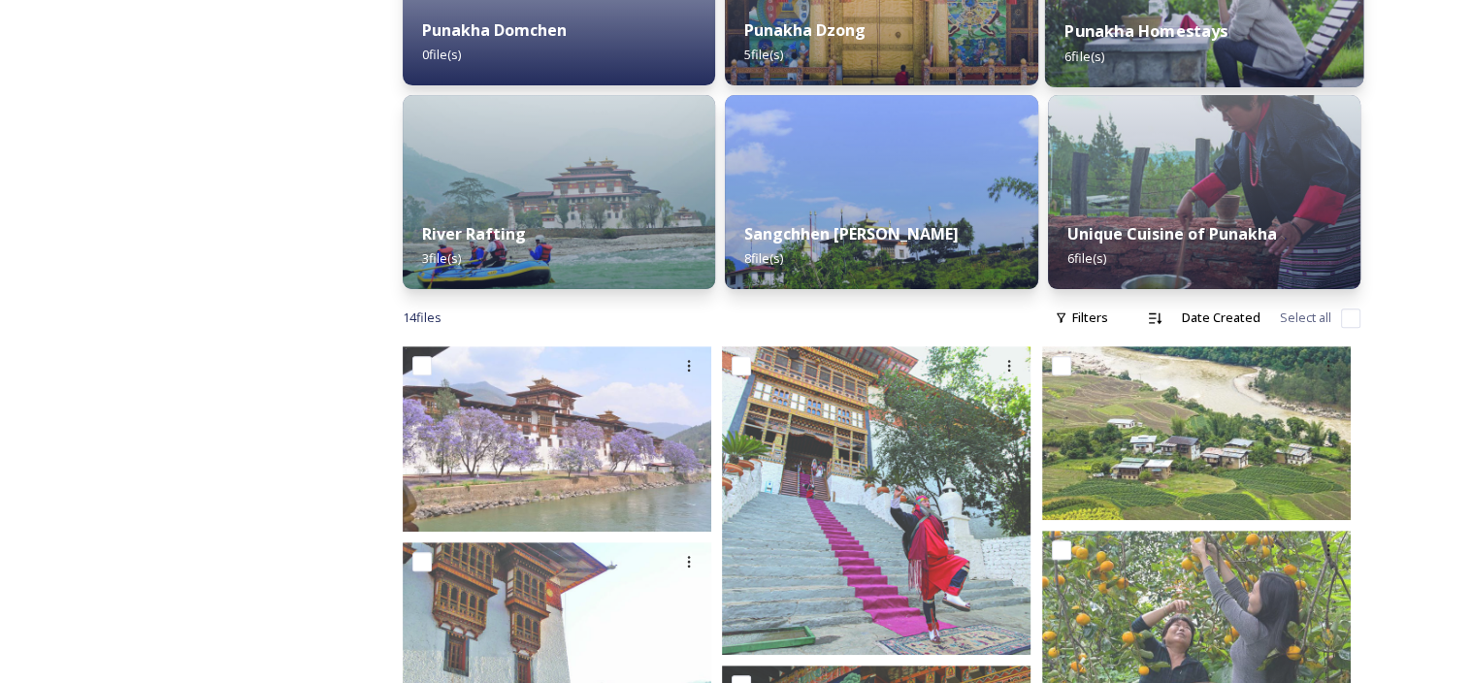
scroll to position [635, 0]
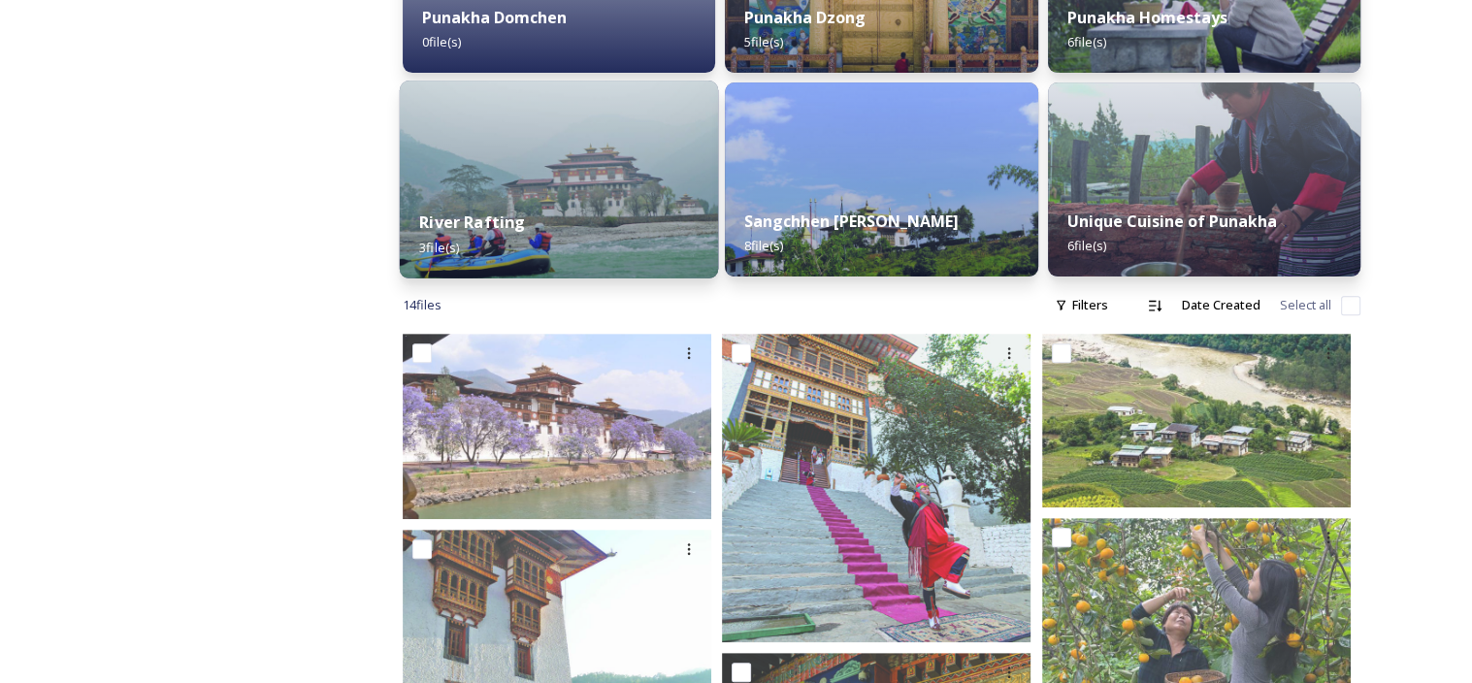
click at [558, 236] on div "River Rafting 3 file(s)" at bounding box center [559, 234] width 319 height 88
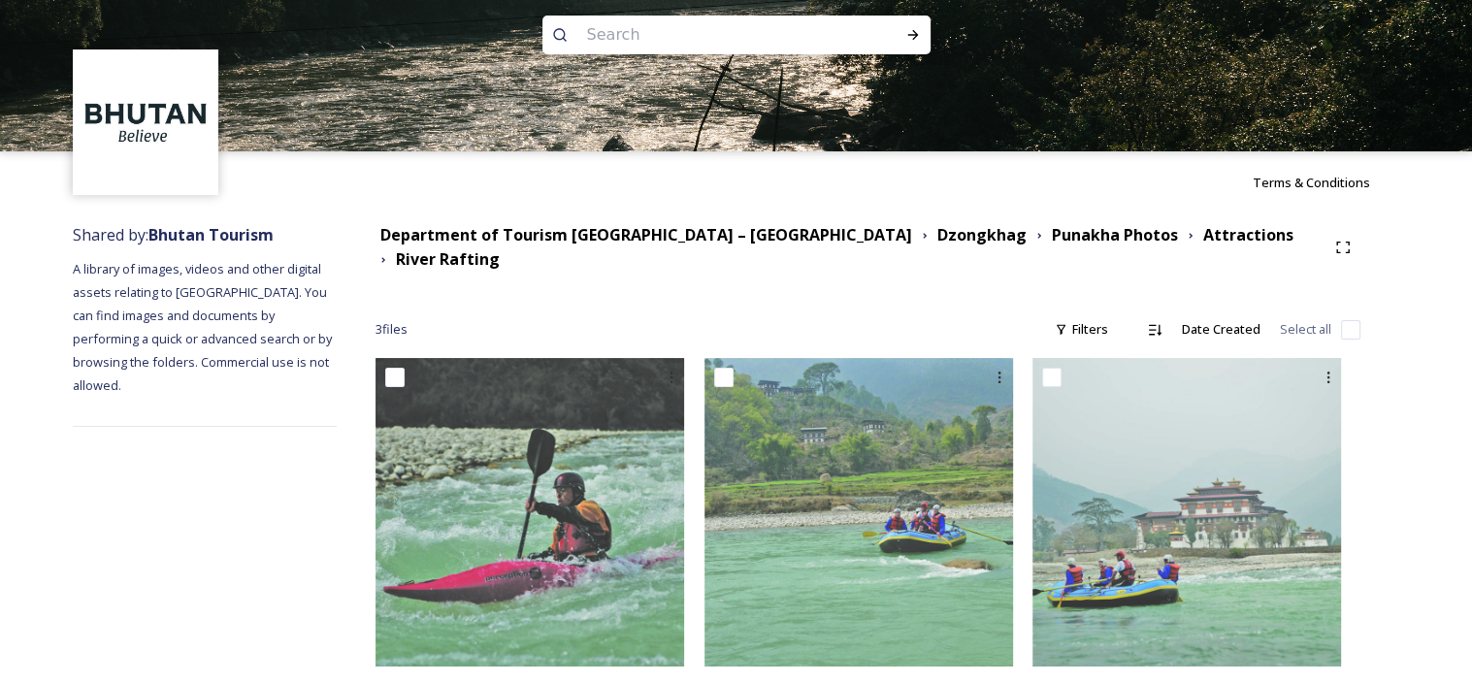
scroll to position [36, 0]
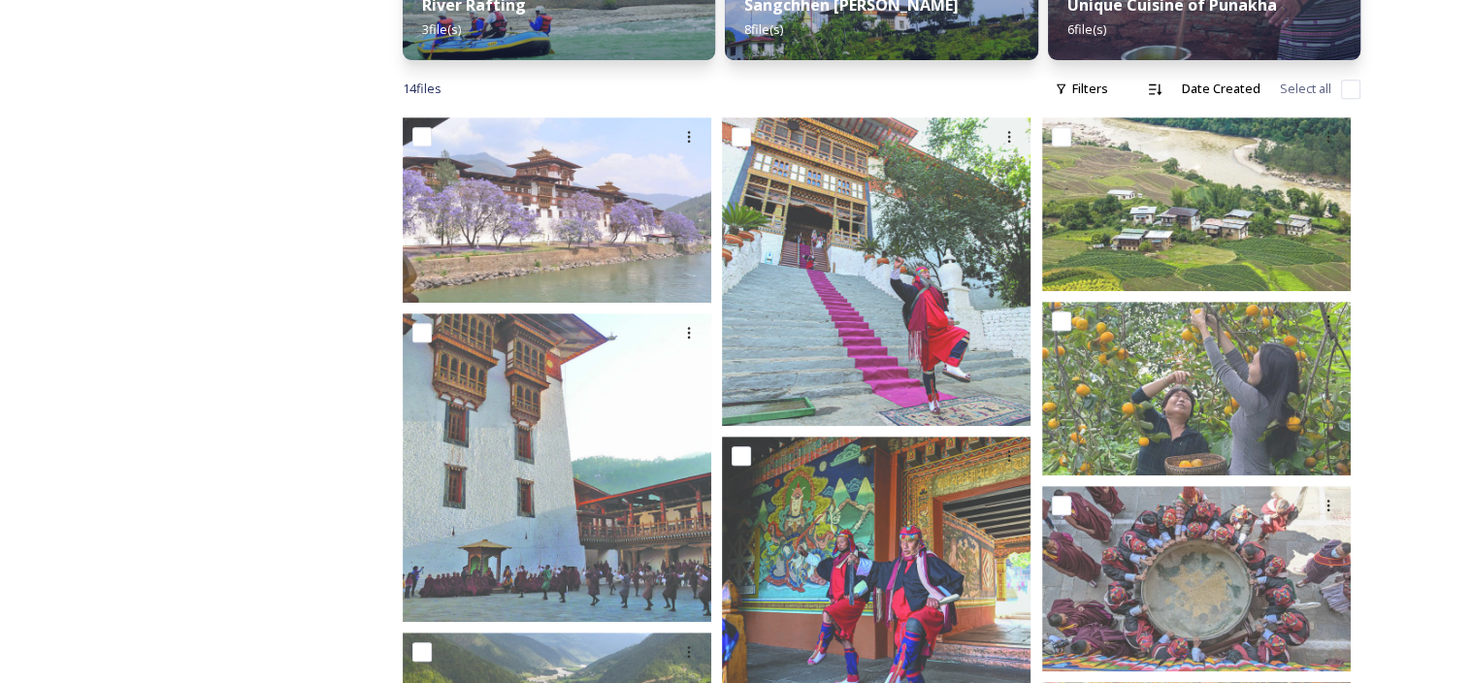
scroll to position [851, 0]
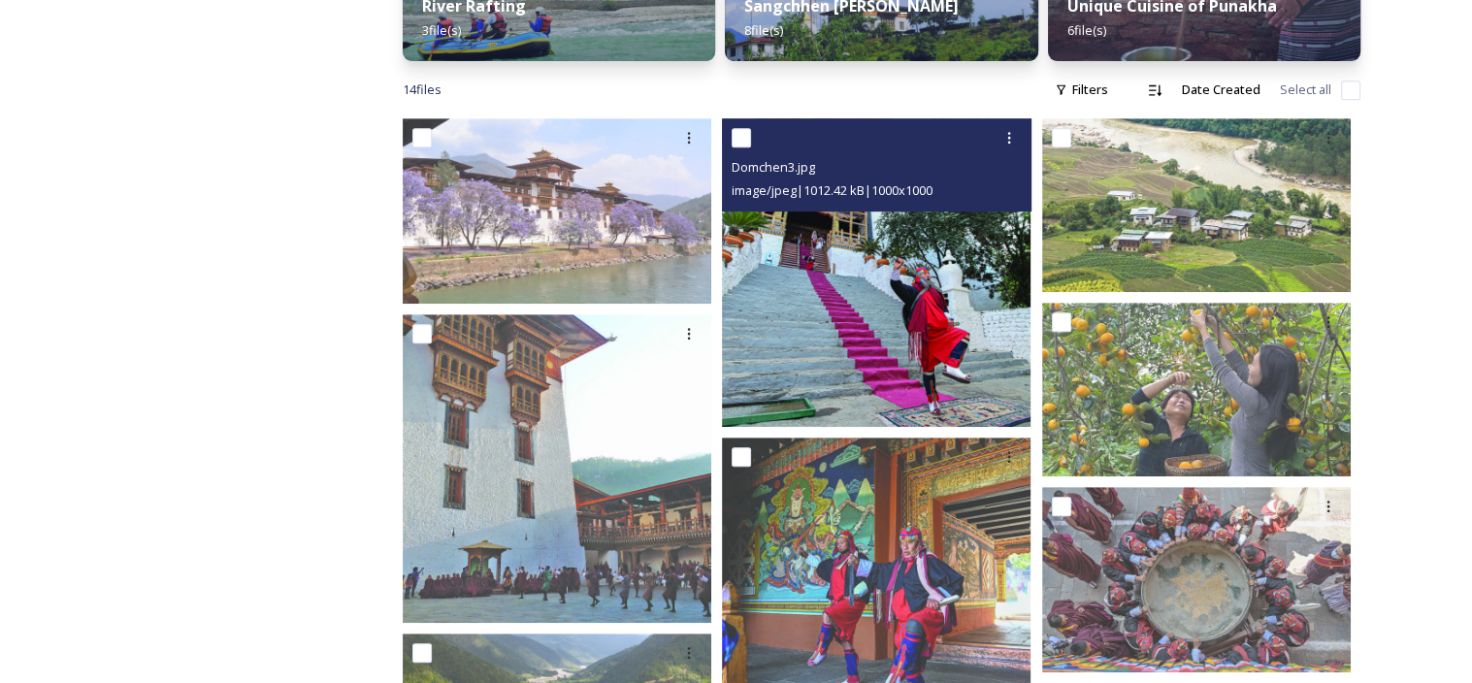
click at [907, 337] on img at bounding box center [876, 272] width 308 height 308
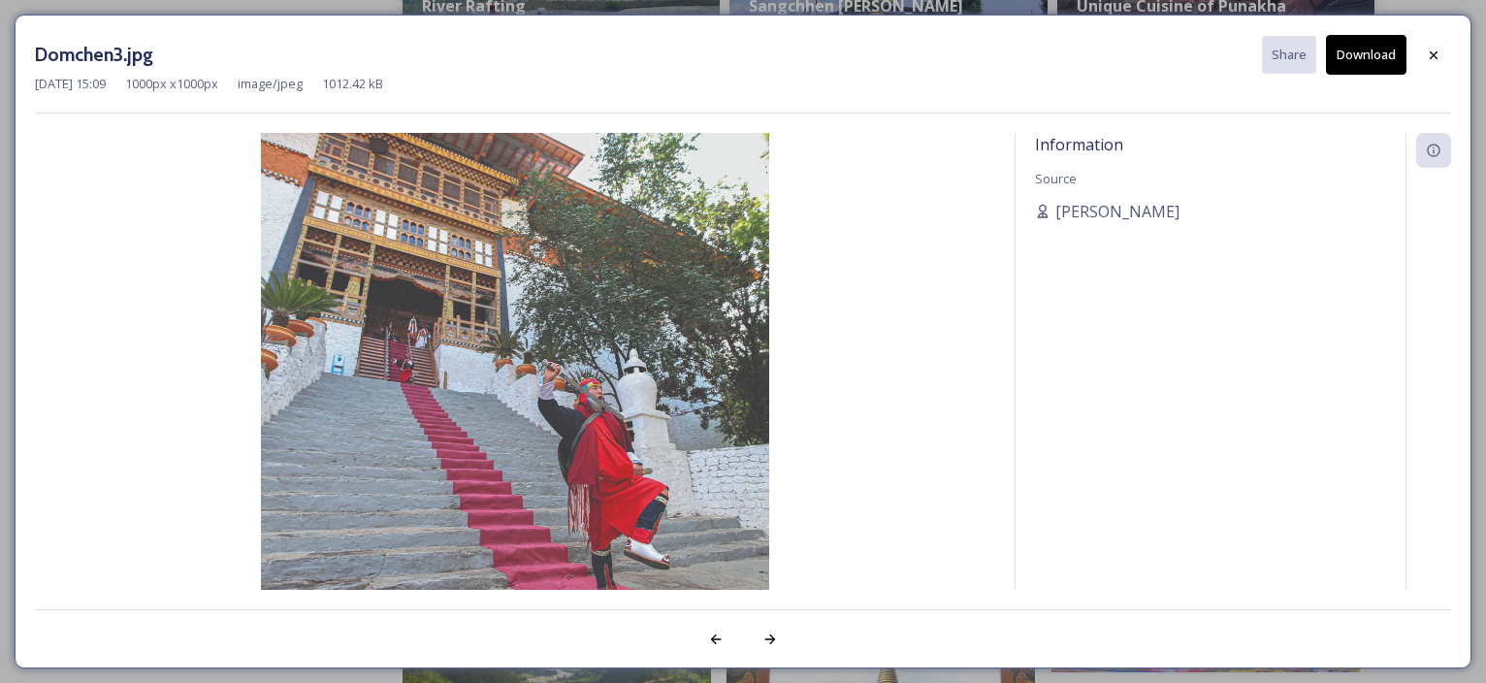
click at [1367, 64] on button "Download" at bounding box center [1366, 55] width 81 height 40
click at [1437, 49] on icon at bounding box center [1434, 56] width 16 height 16
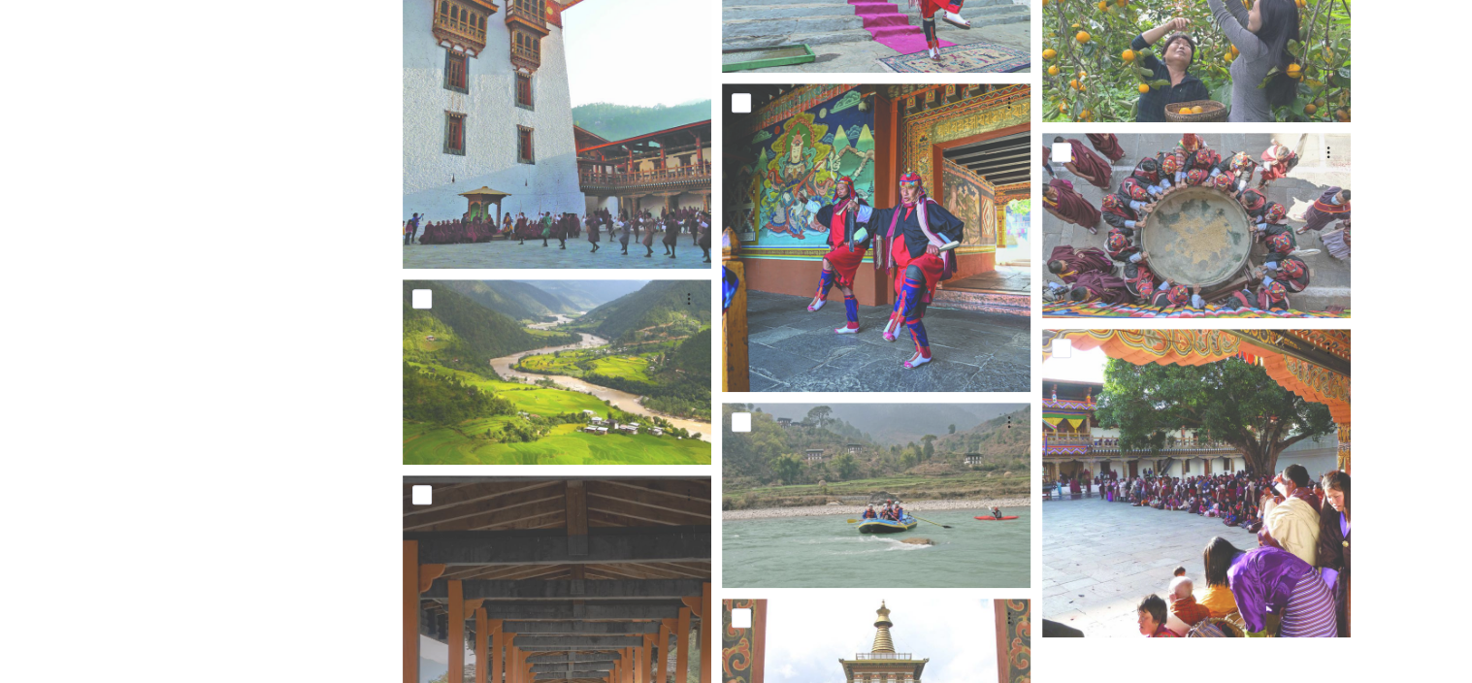
scroll to position [1045, 0]
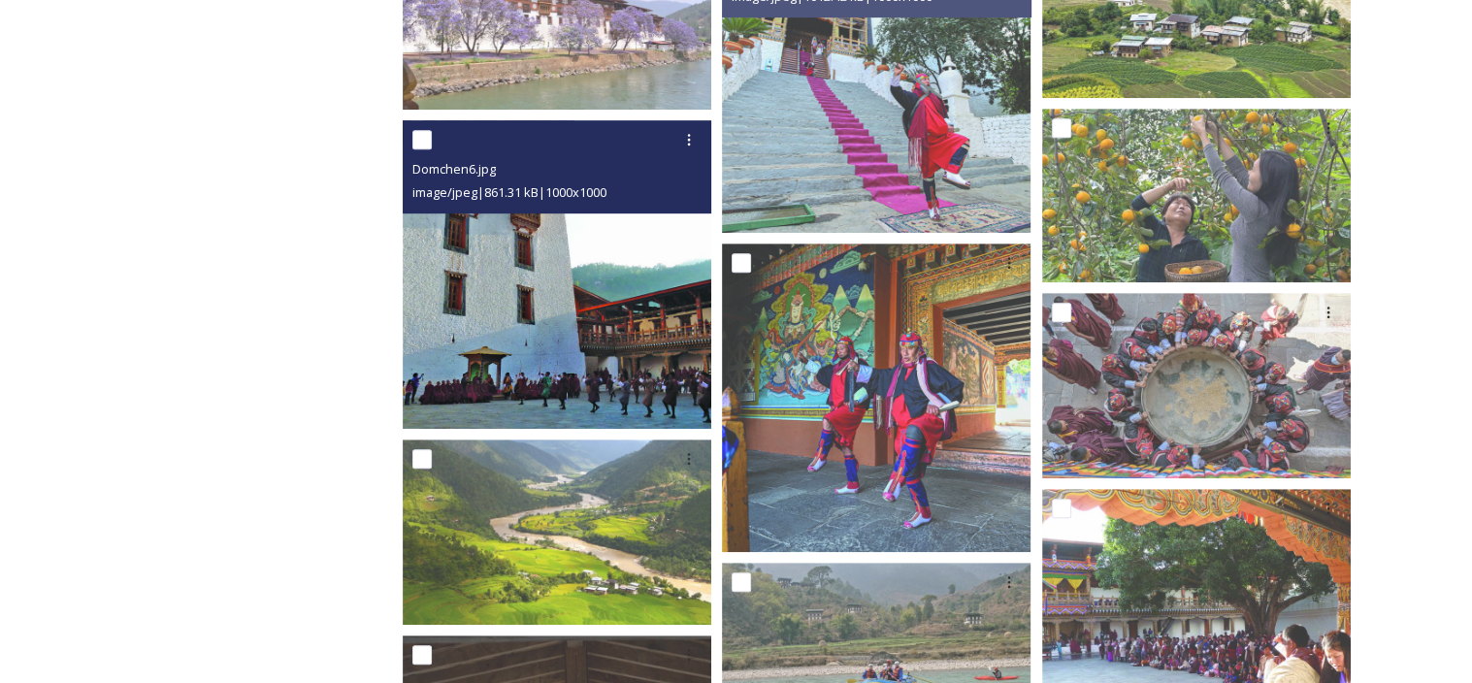
click at [573, 306] on img at bounding box center [557, 274] width 308 height 308
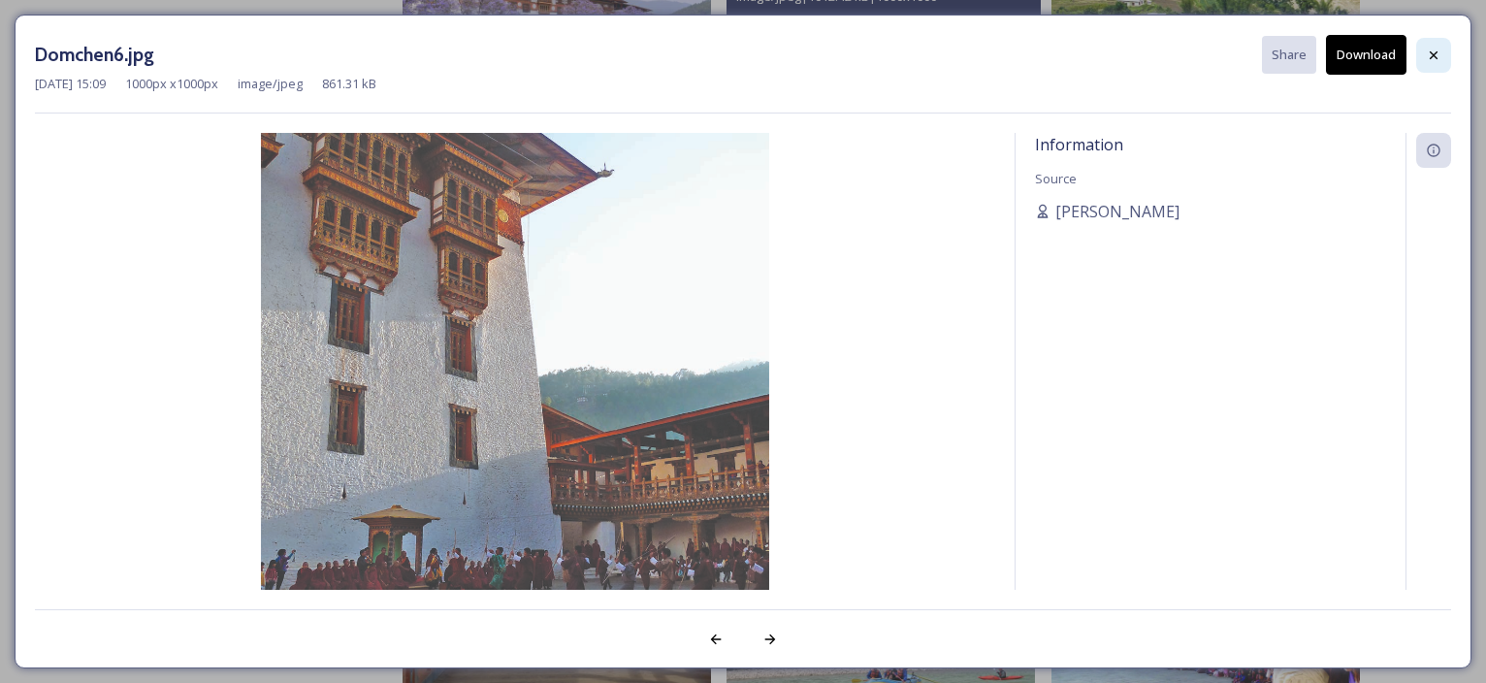
click at [1428, 44] on div at bounding box center [1433, 55] width 35 height 35
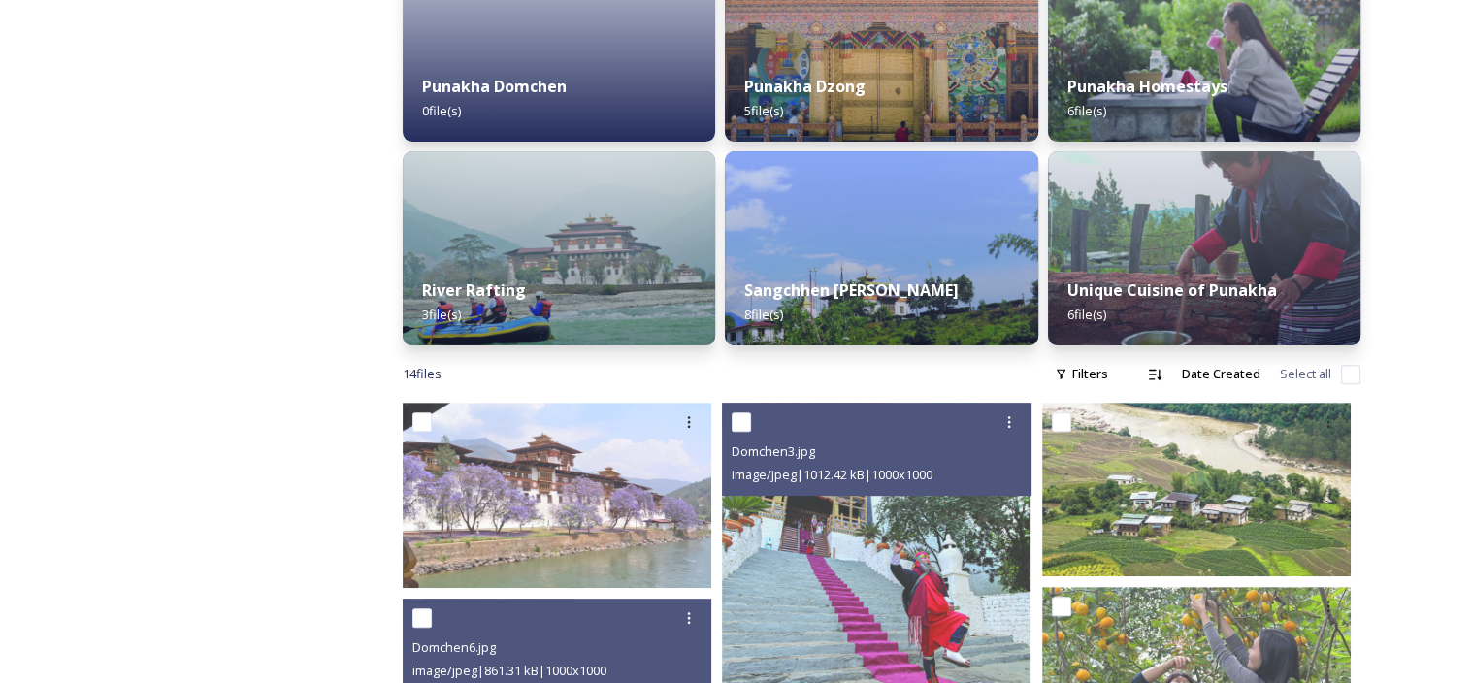
scroll to position [172, 0]
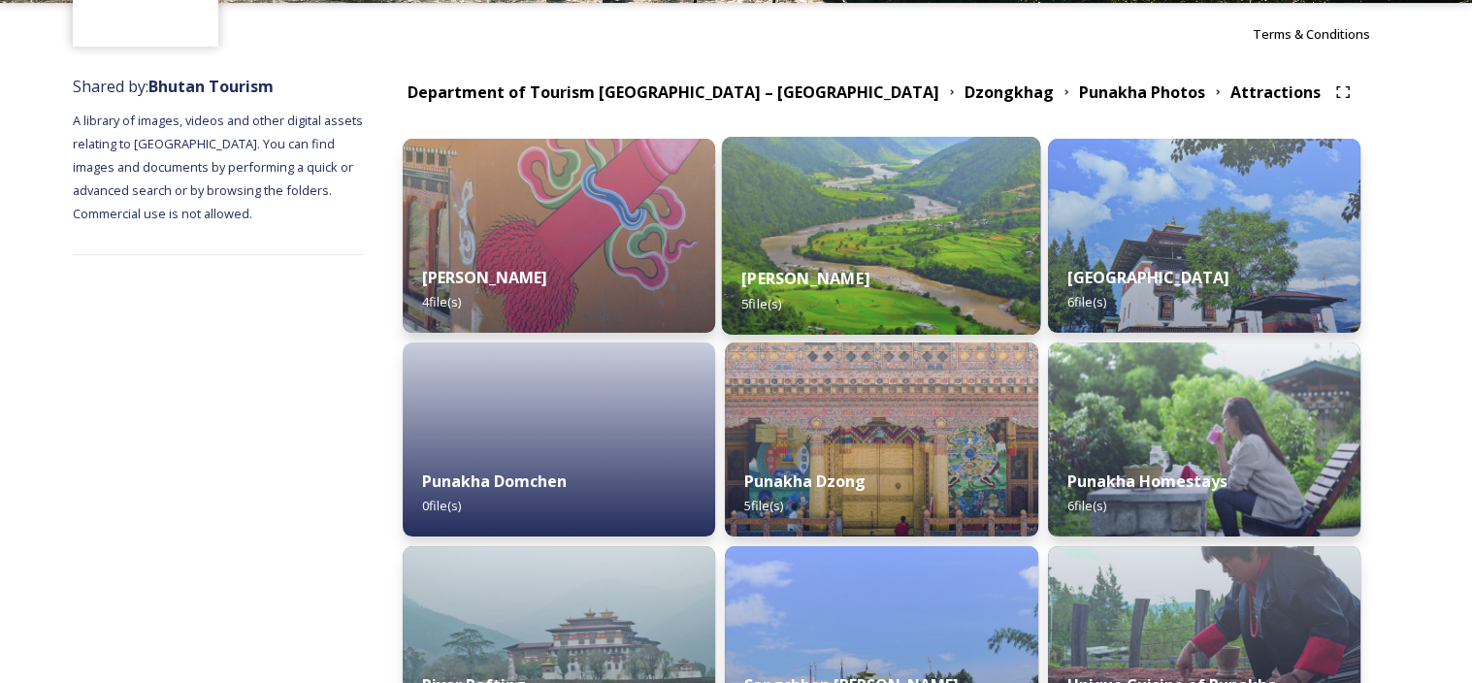
click at [875, 290] on div "[PERSON_NAME] 5 file(s)" at bounding box center [881, 290] width 319 height 88
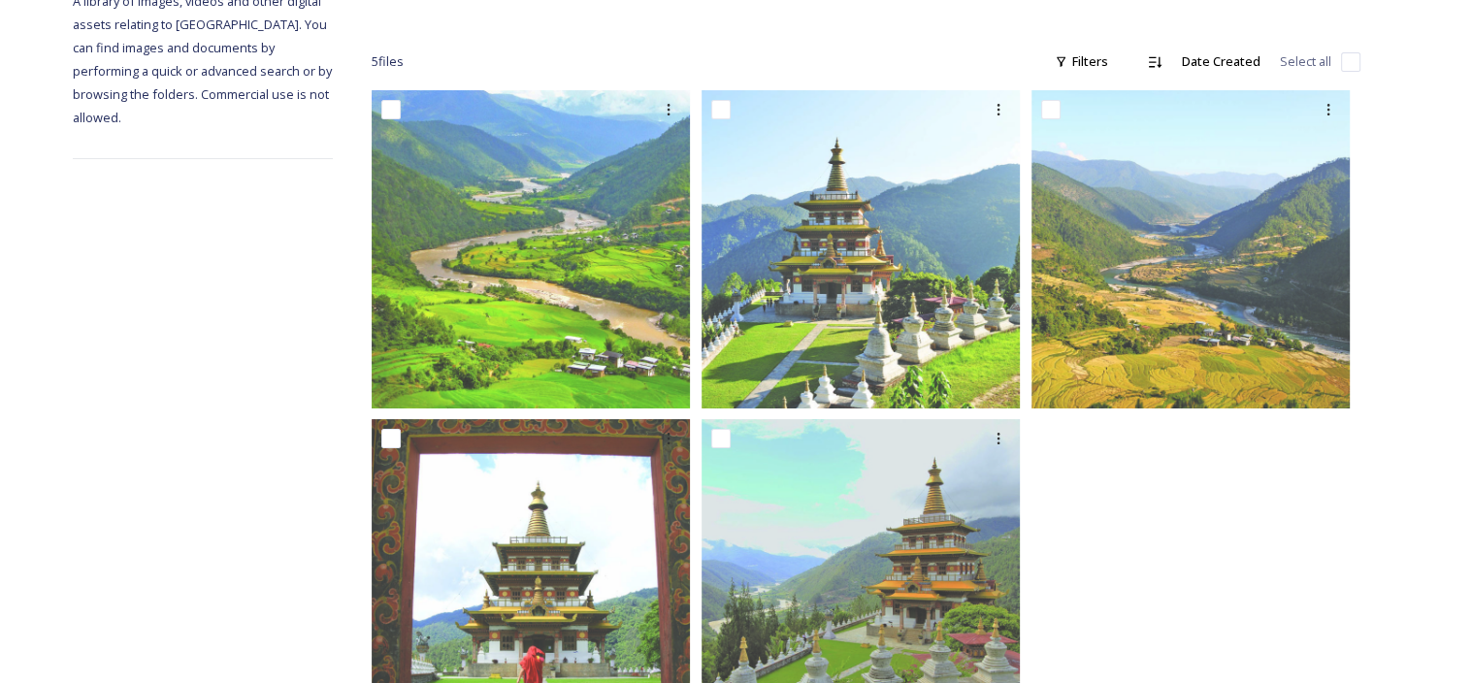
scroll to position [388, 0]
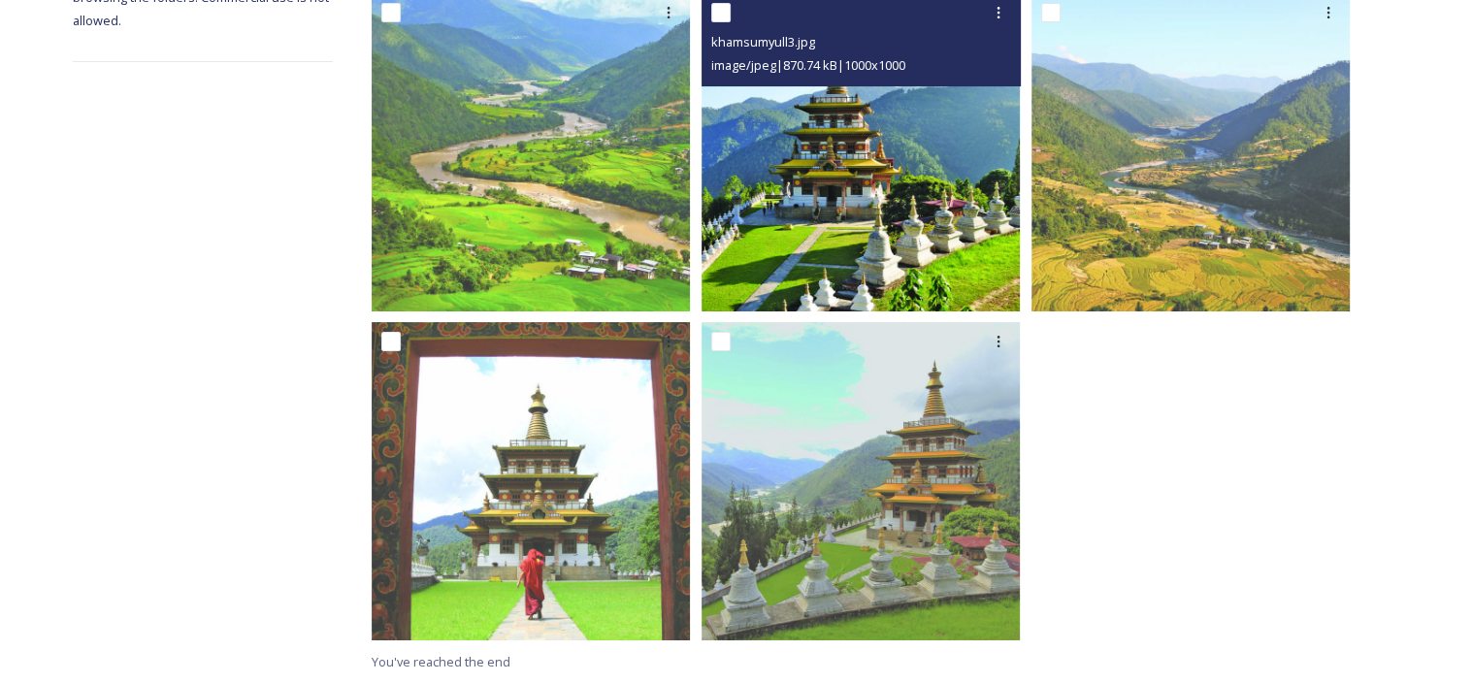
click at [854, 209] on img at bounding box center [860, 152] width 318 height 318
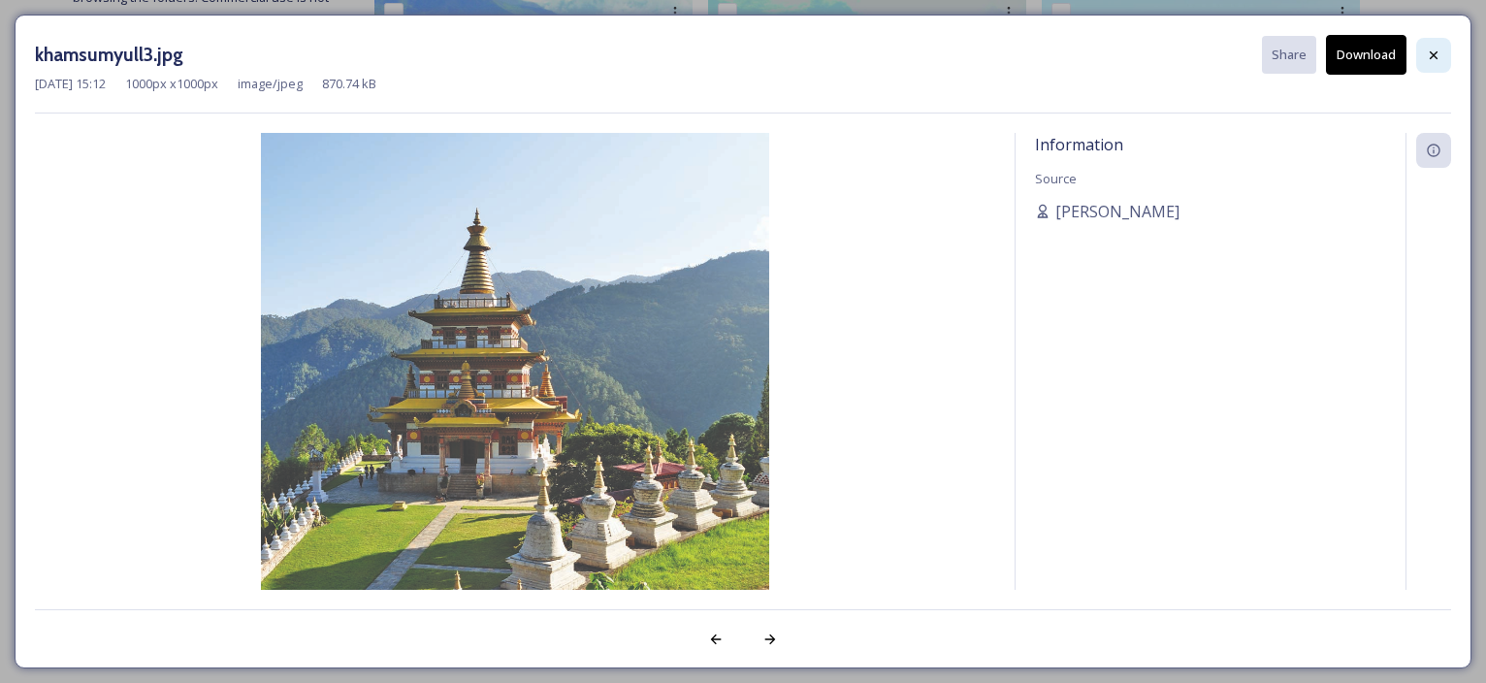
click at [1443, 54] on div at bounding box center [1433, 55] width 35 height 35
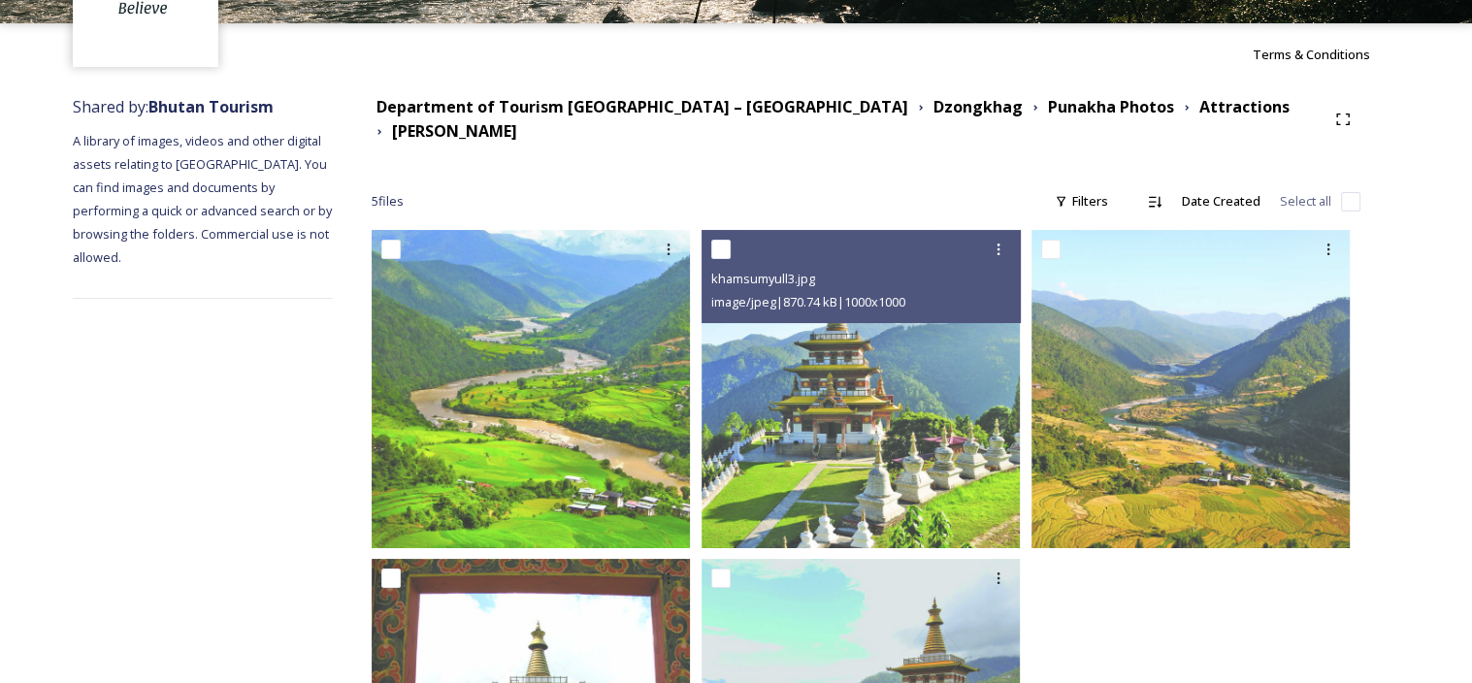
scroll to position [0, 0]
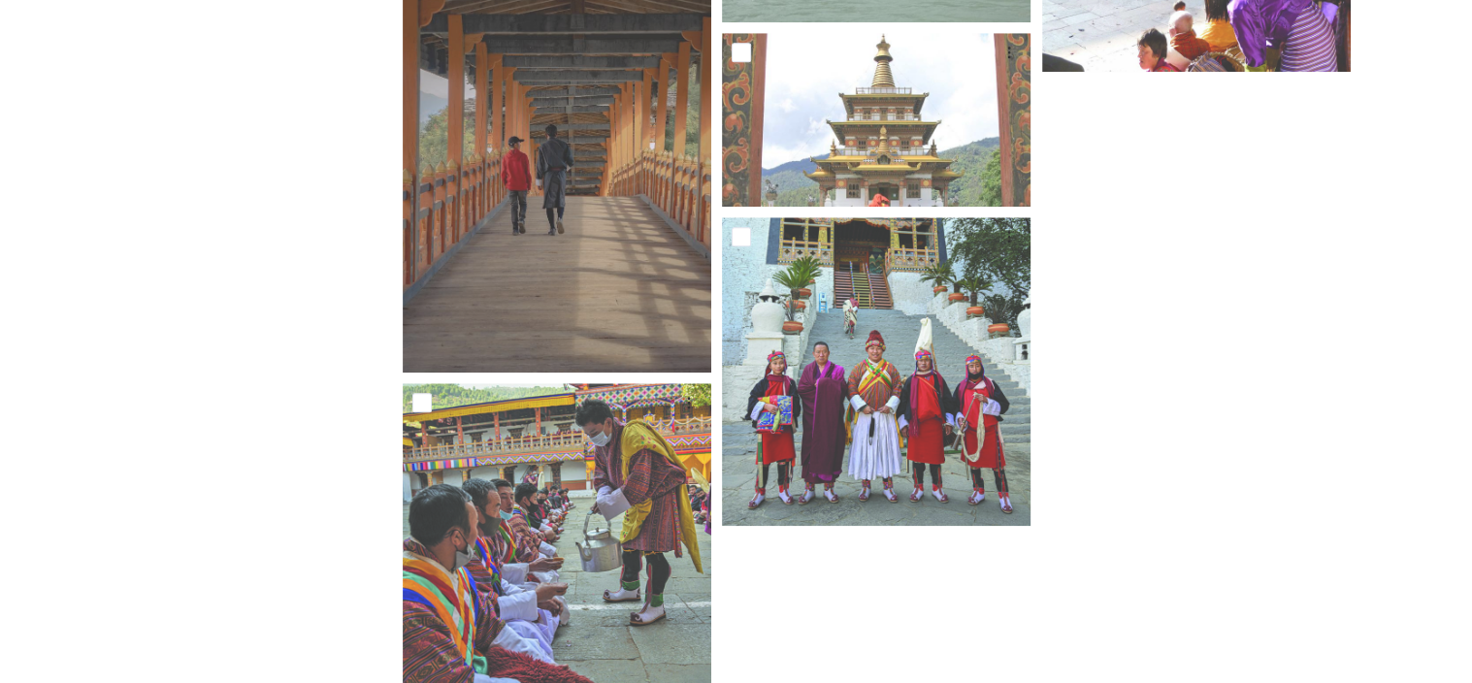
scroll to position [1799, 0]
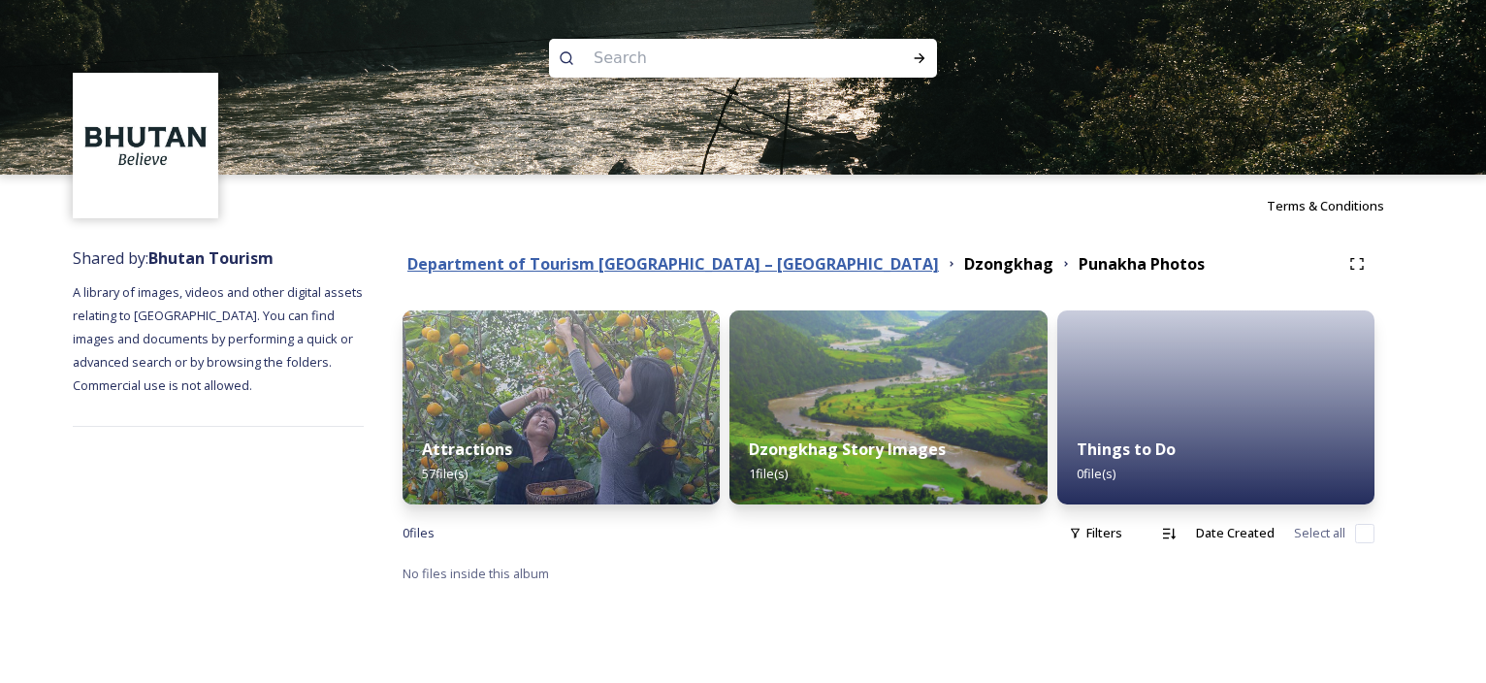
click at [746, 259] on strong "Department of Tourism [GEOGRAPHIC_DATA] – [GEOGRAPHIC_DATA]" at bounding box center [673, 263] width 532 height 21
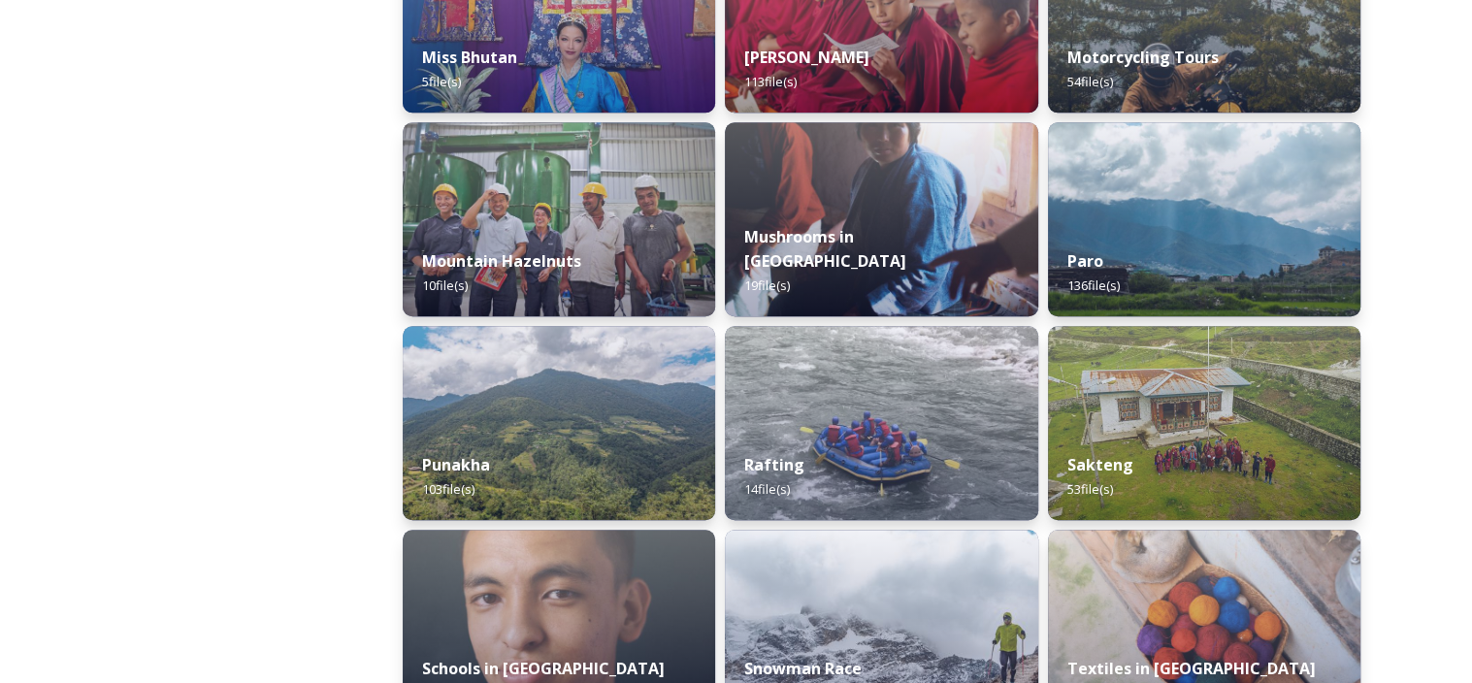
scroll to position [1649, 0]
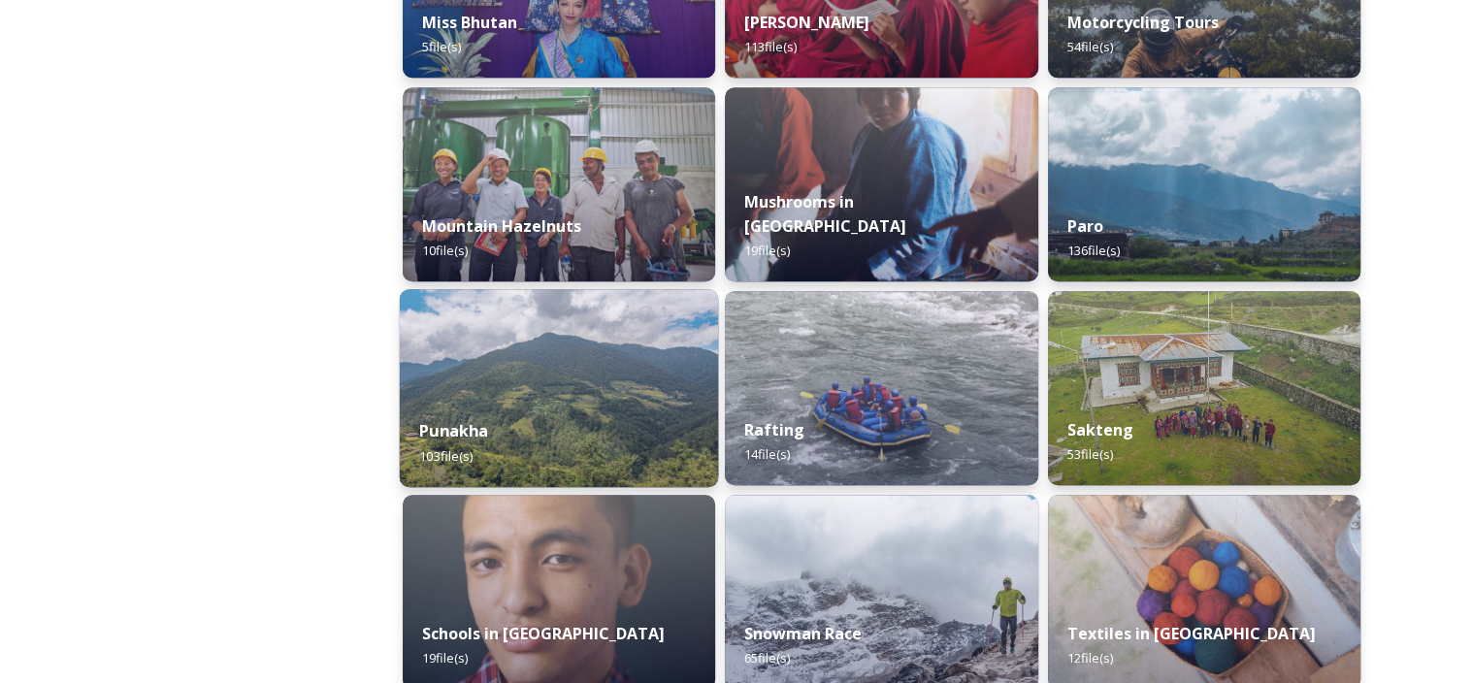
click at [473, 422] on strong "Punakha" at bounding box center [453, 430] width 69 height 21
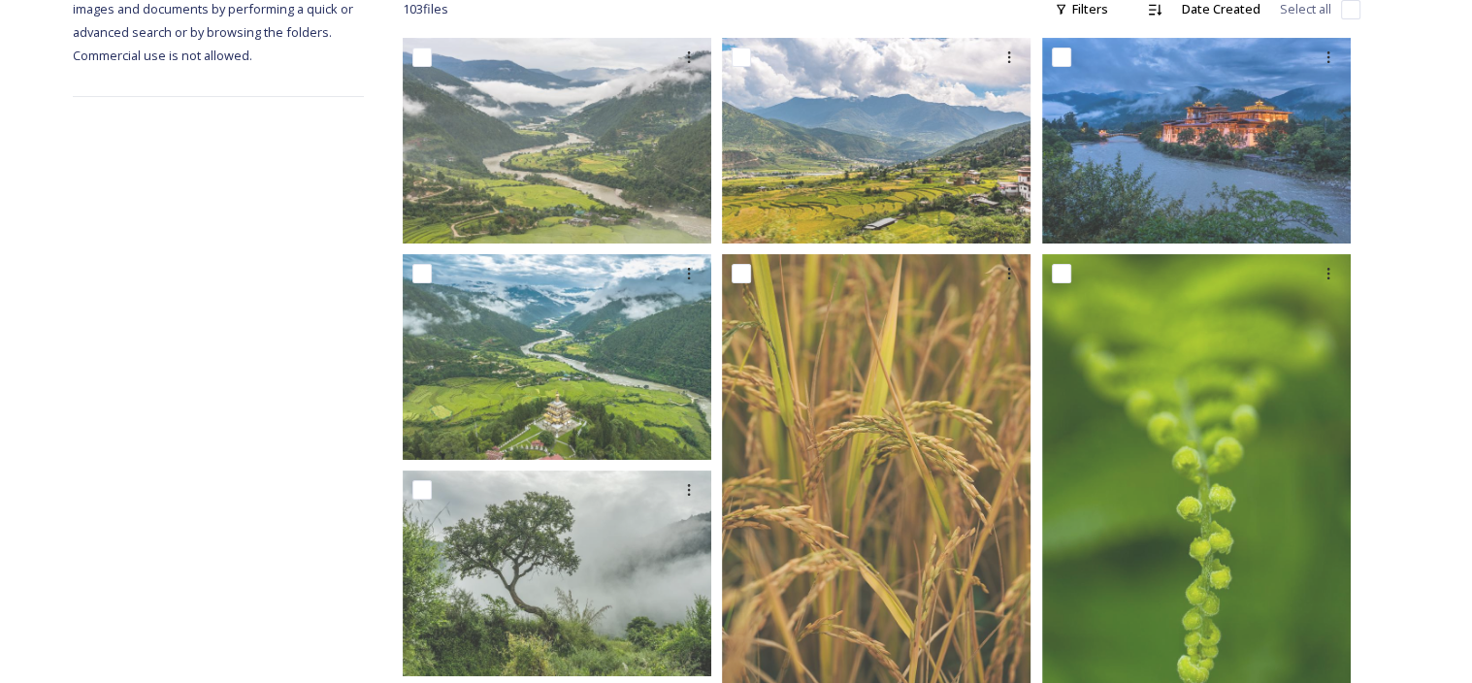
scroll to position [291, 0]
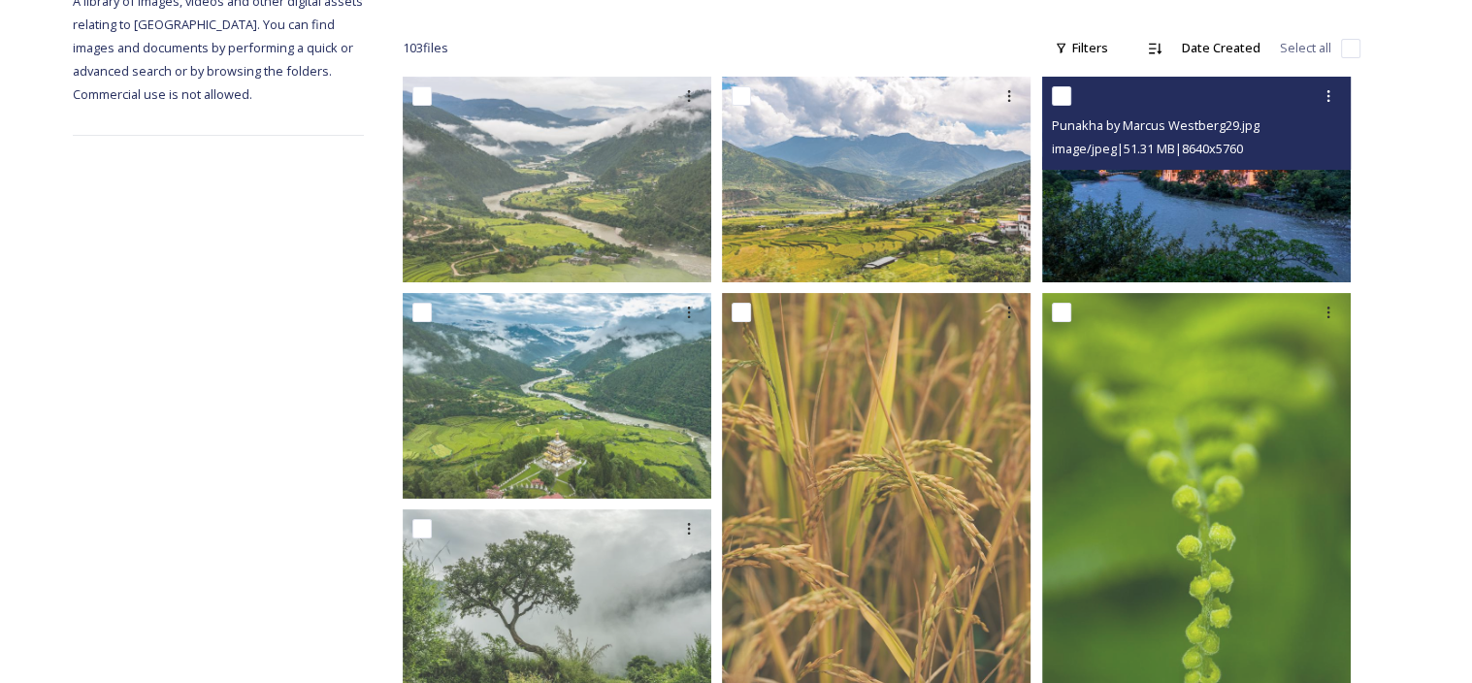
click at [1256, 237] on img at bounding box center [1196, 180] width 308 height 206
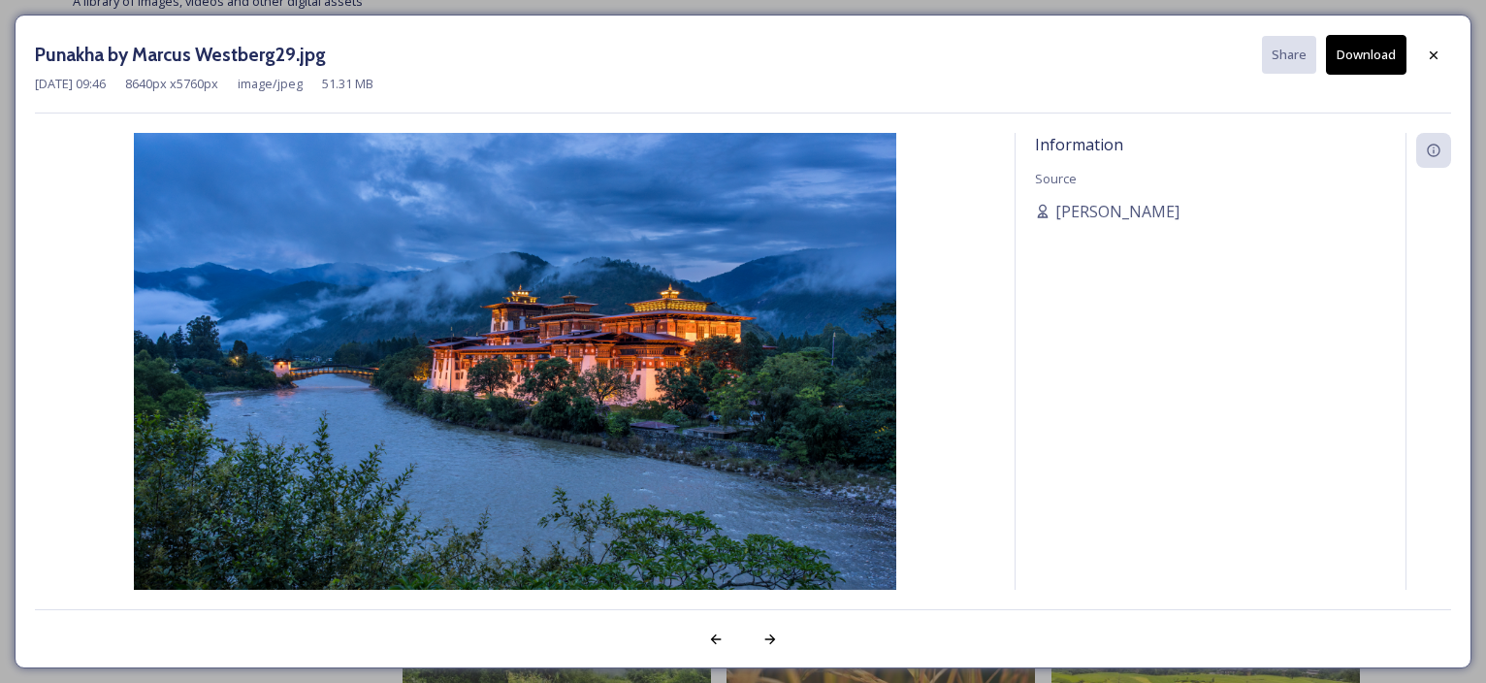
click at [1345, 56] on button "Download" at bounding box center [1366, 55] width 81 height 40
click at [1437, 53] on icon at bounding box center [1434, 56] width 16 height 16
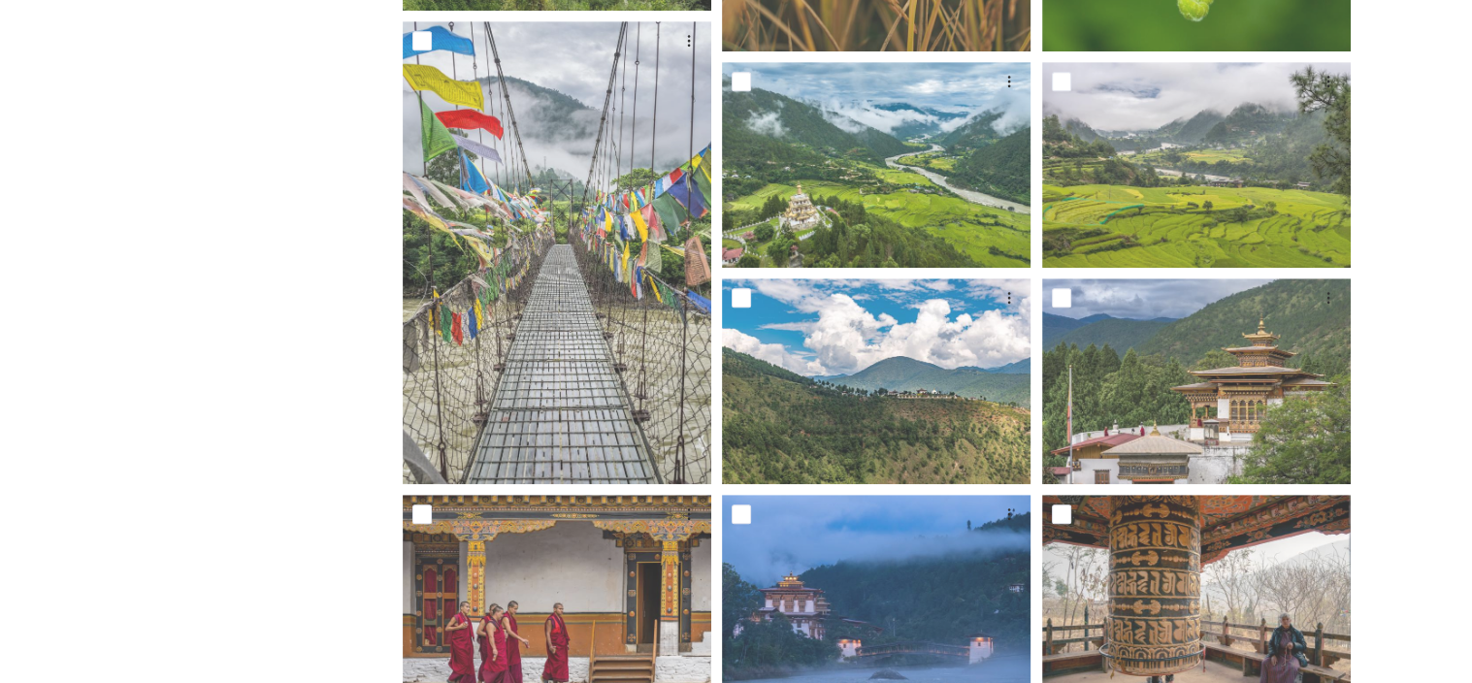
scroll to position [1358, 0]
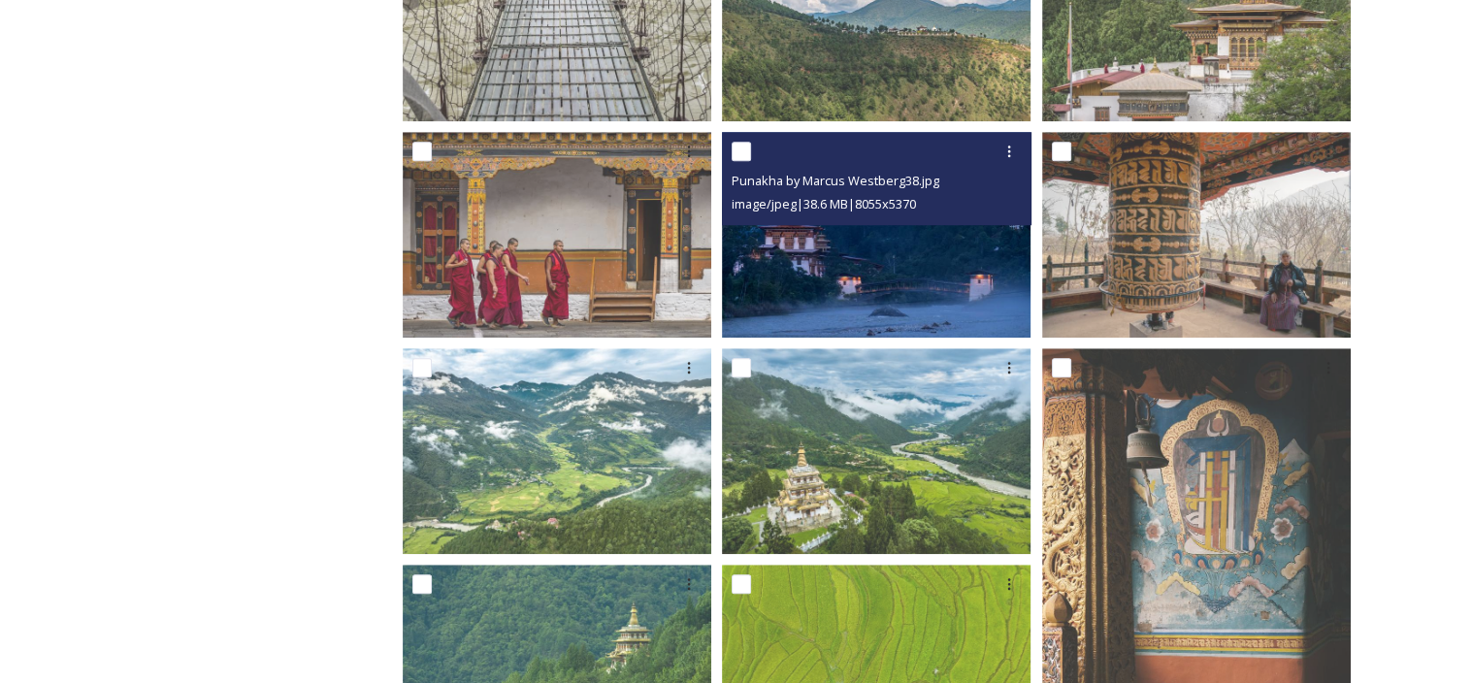
click at [876, 266] on img at bounding box center [876, 235] width 308 height 206
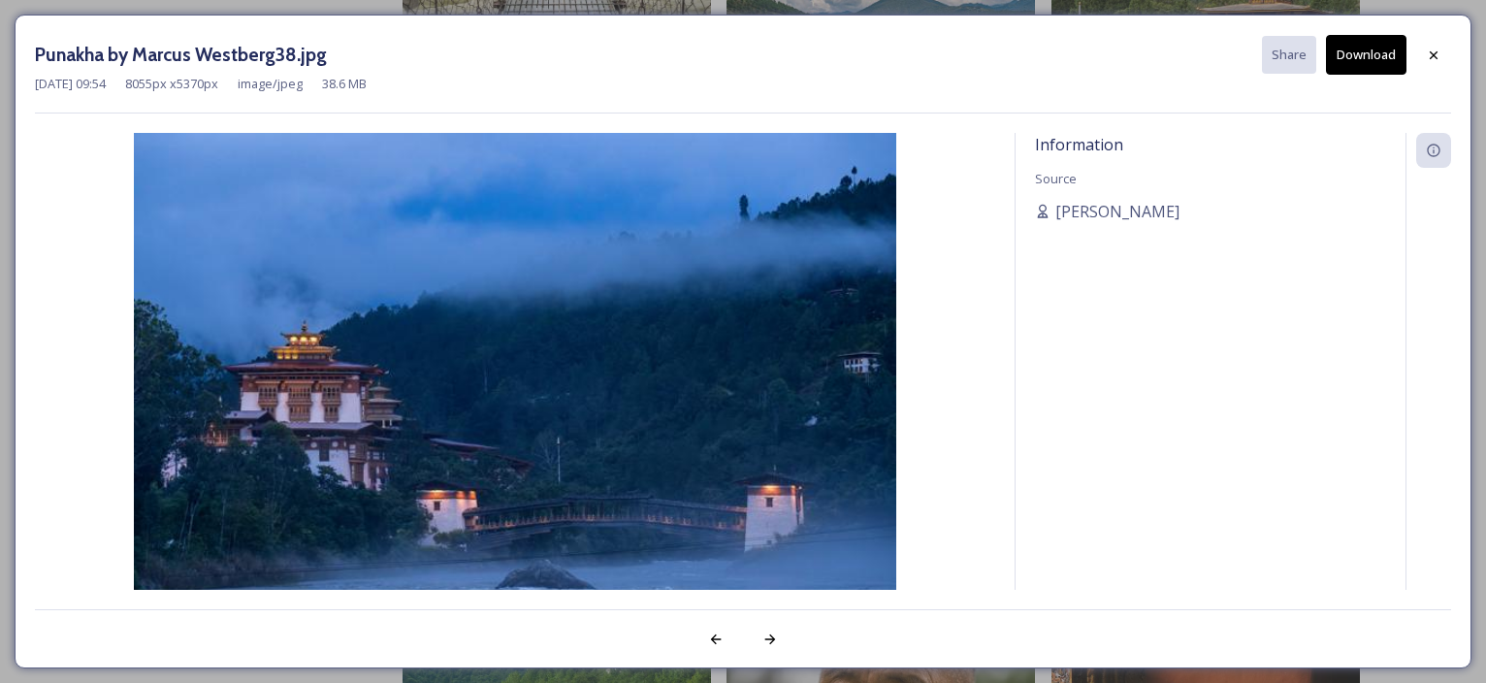
click at [1359, 54] on button "Download" at bounding box center [1366, 55] width 81 height 40
click at [1435, 55] on icon at bounding box center [1434, 54] width 8 height 8
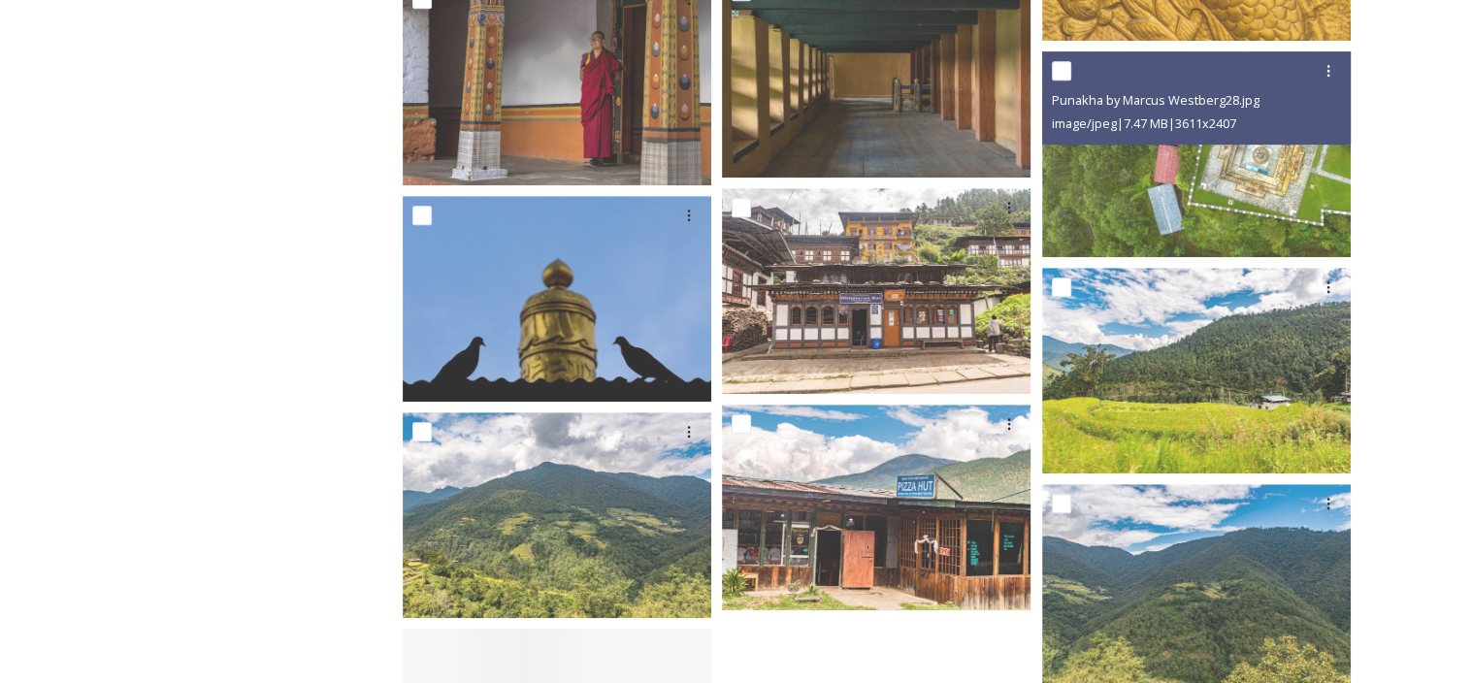
scroll to position [8830, 0]
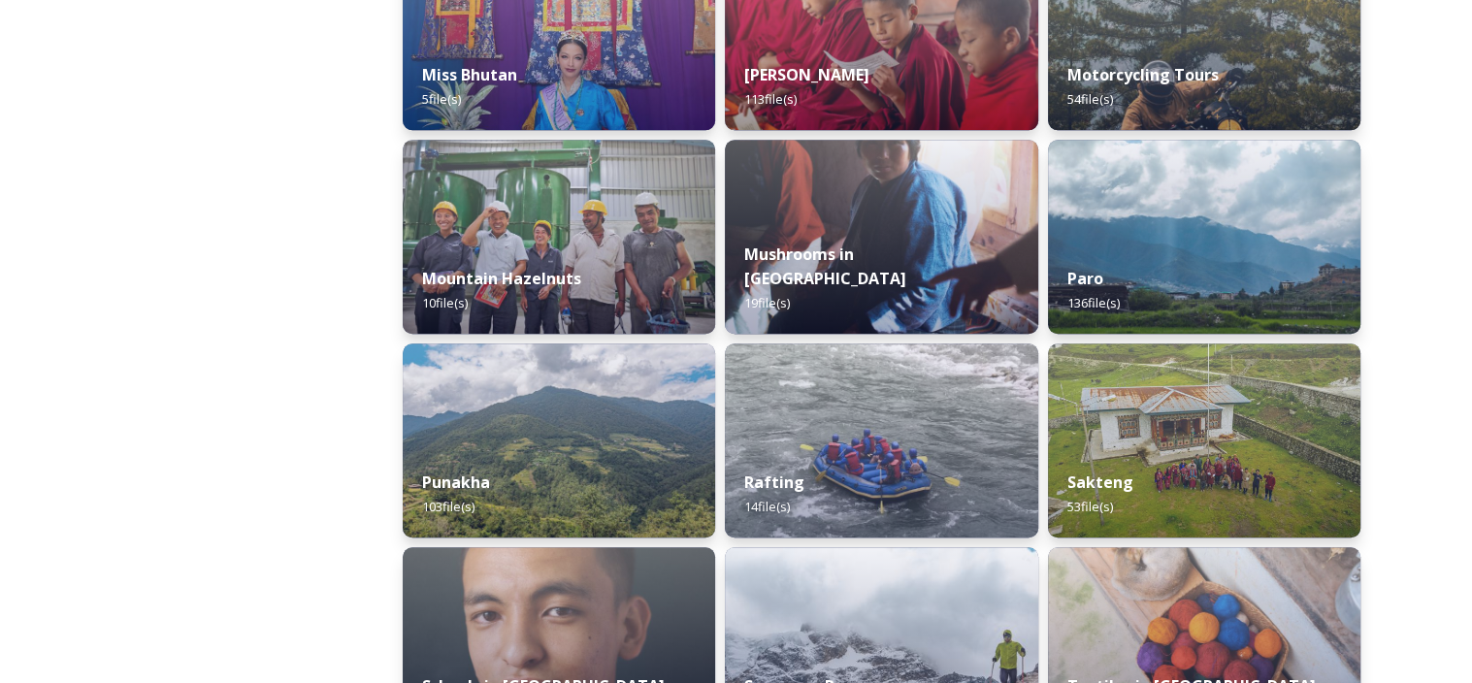
scroll to position [1746, 0]
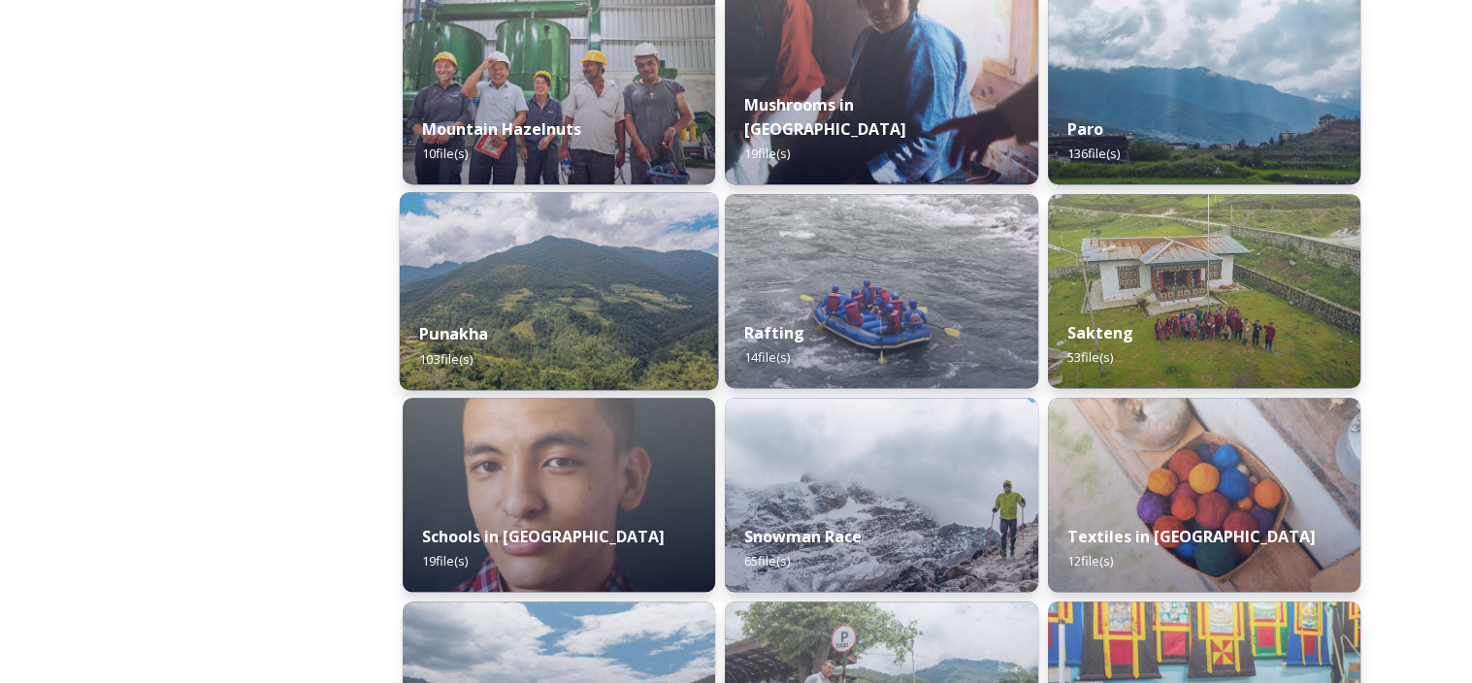
click at [447, 329] on strong "Punakha" at bounding box center [453, 333] width 69 height 21
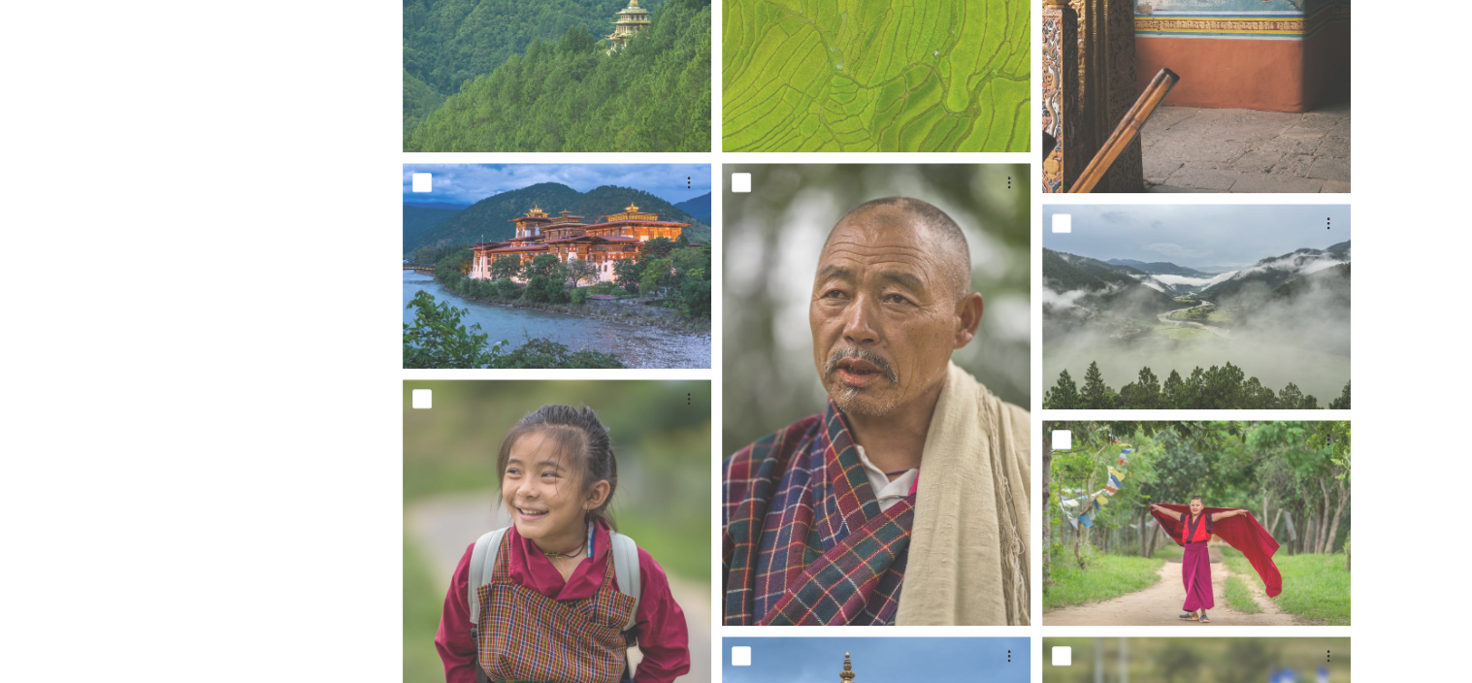
scroll to position [1943, 0]
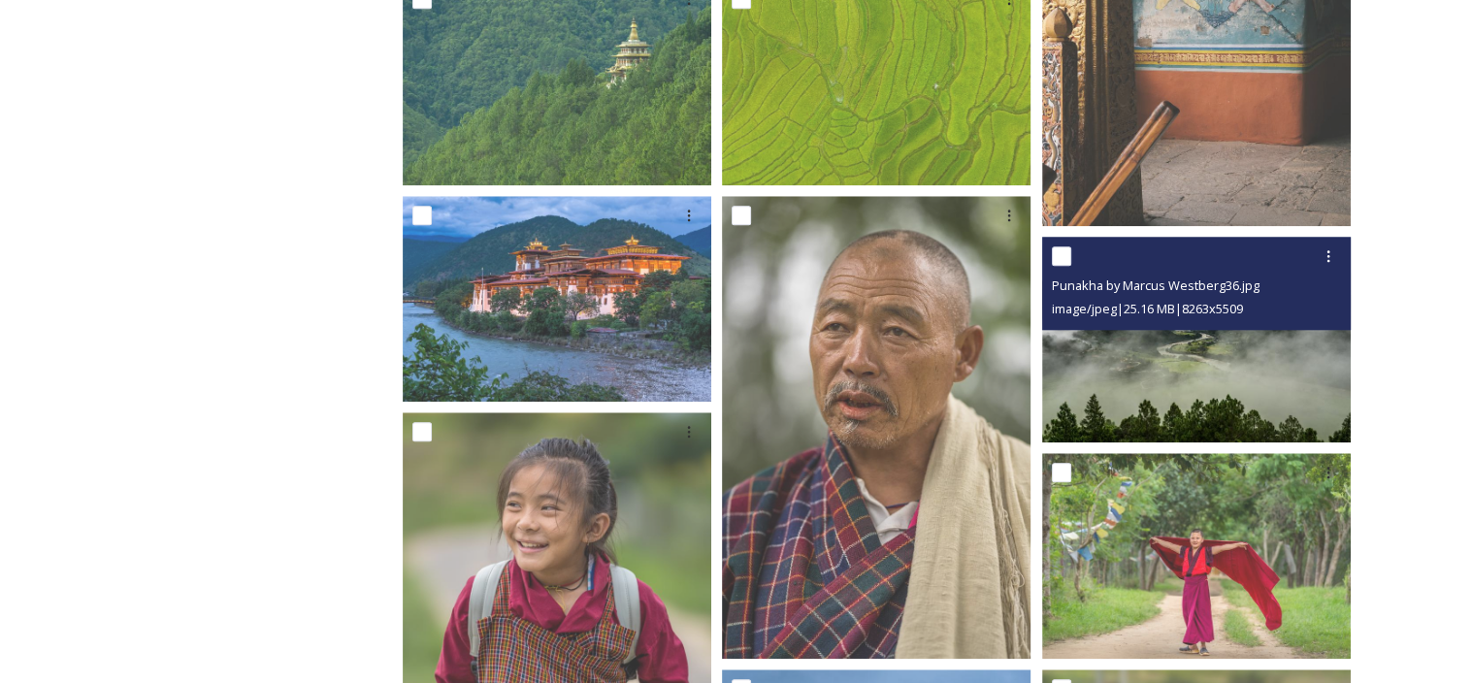
click at [1255, 359] on img at bounding box center [1196, 340] width 308 height 206
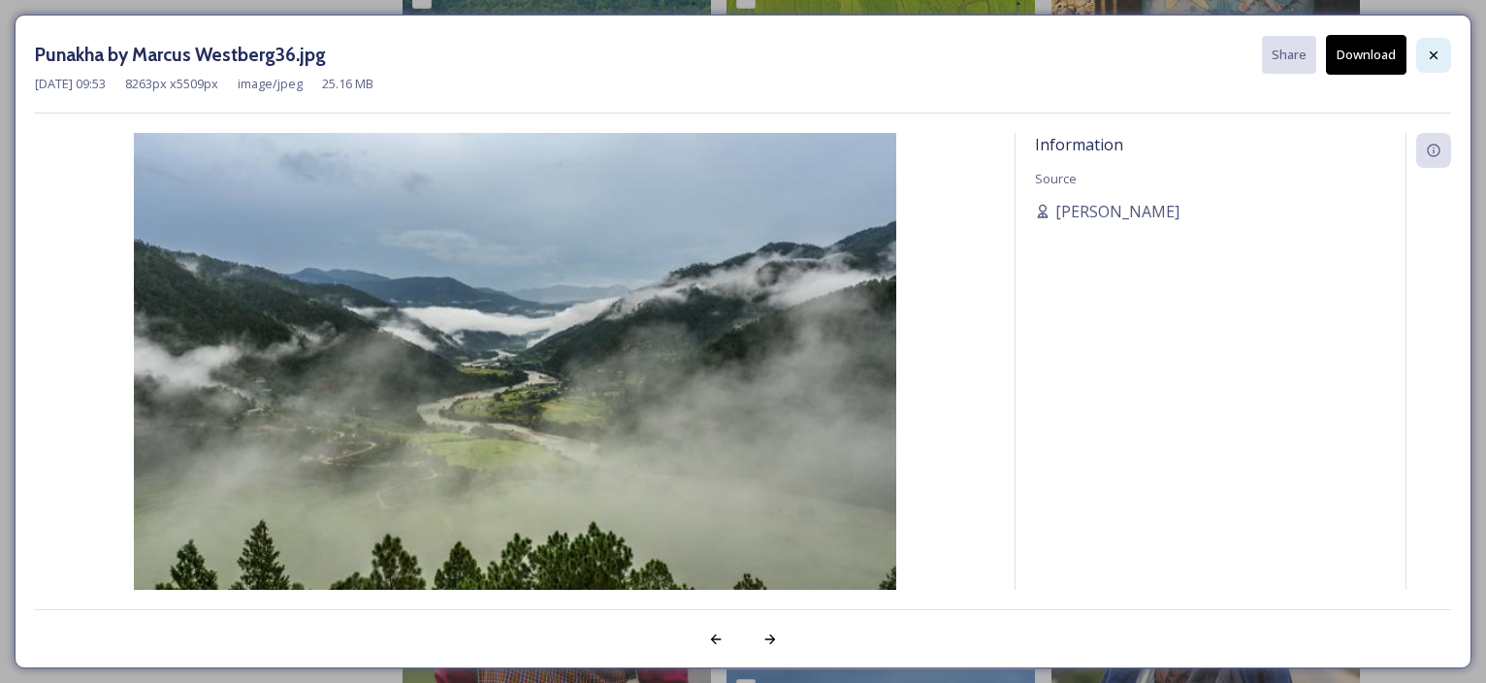
click at [1440, 53] on icon at bounding box center [1434, 56] width 16 height 16
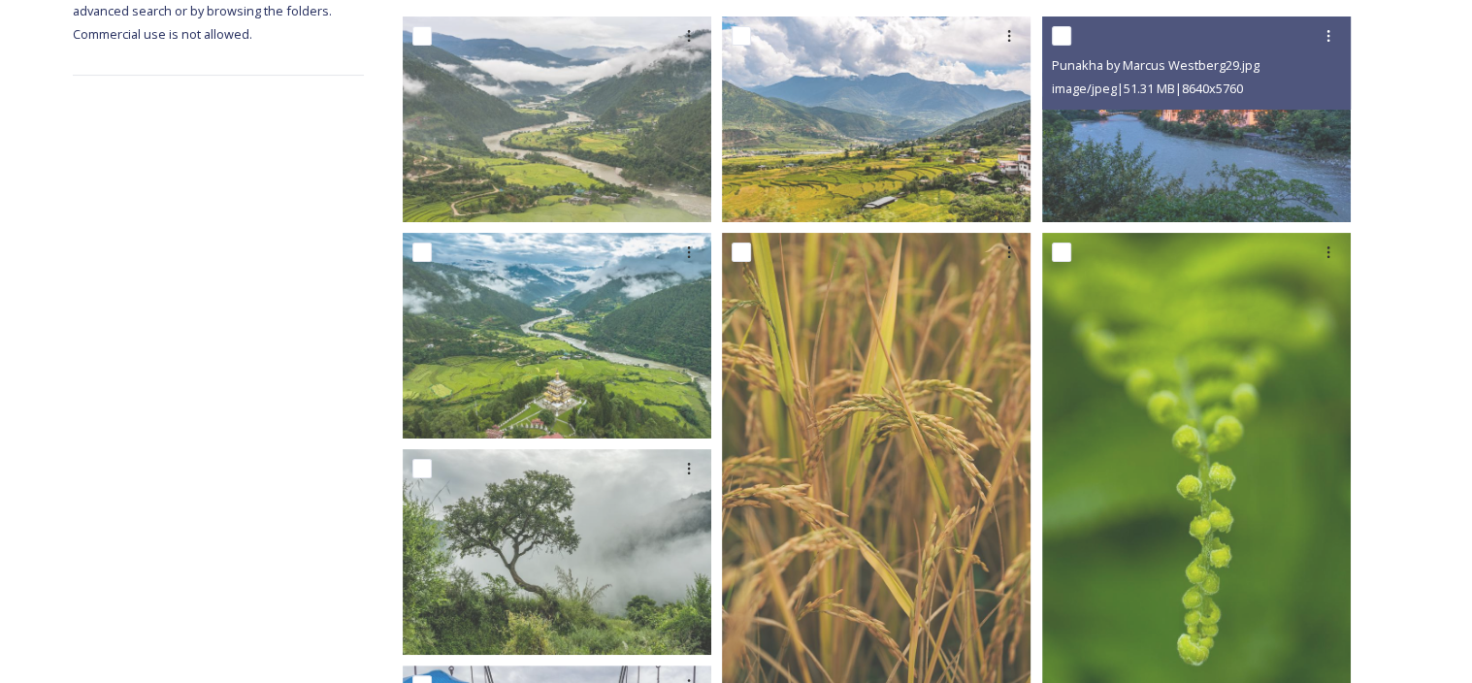
scroll to position [391, 0]
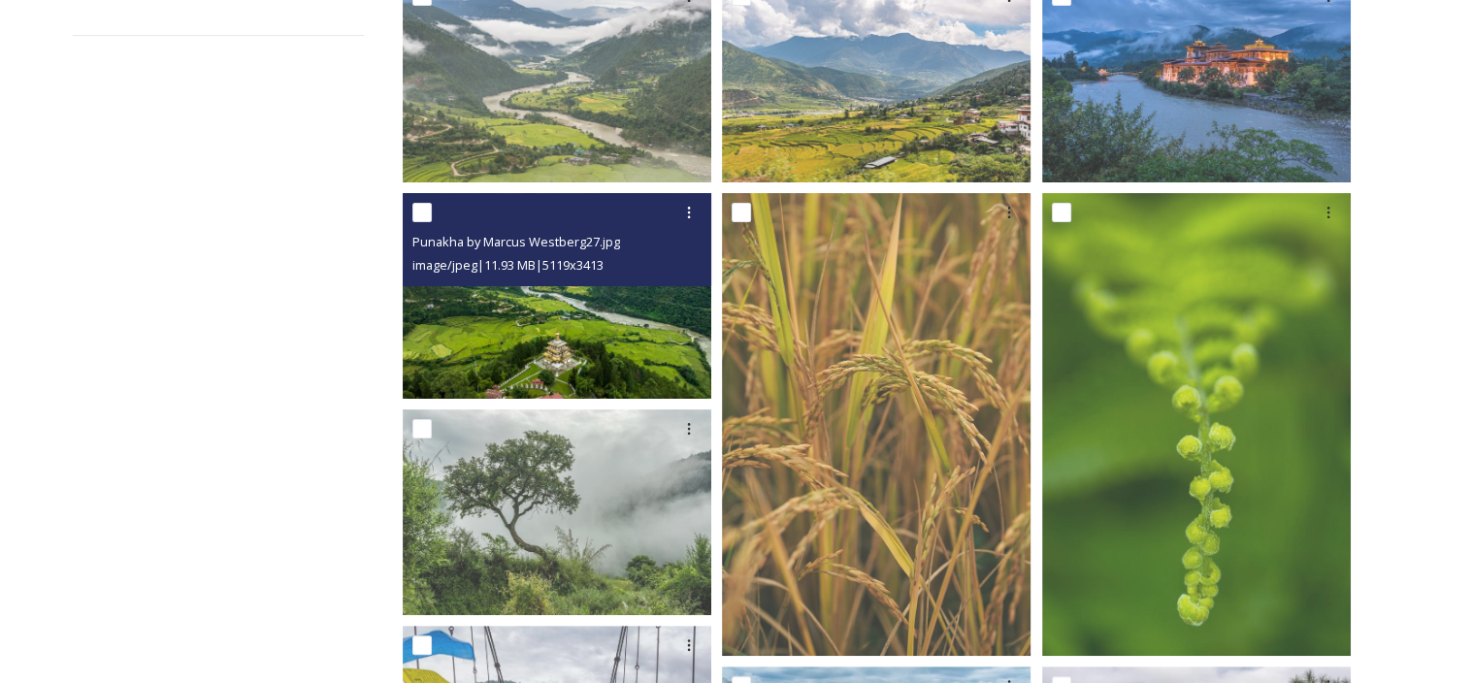
click at [574, 341] on img at bounding box center [557, 296] width 308 height 206
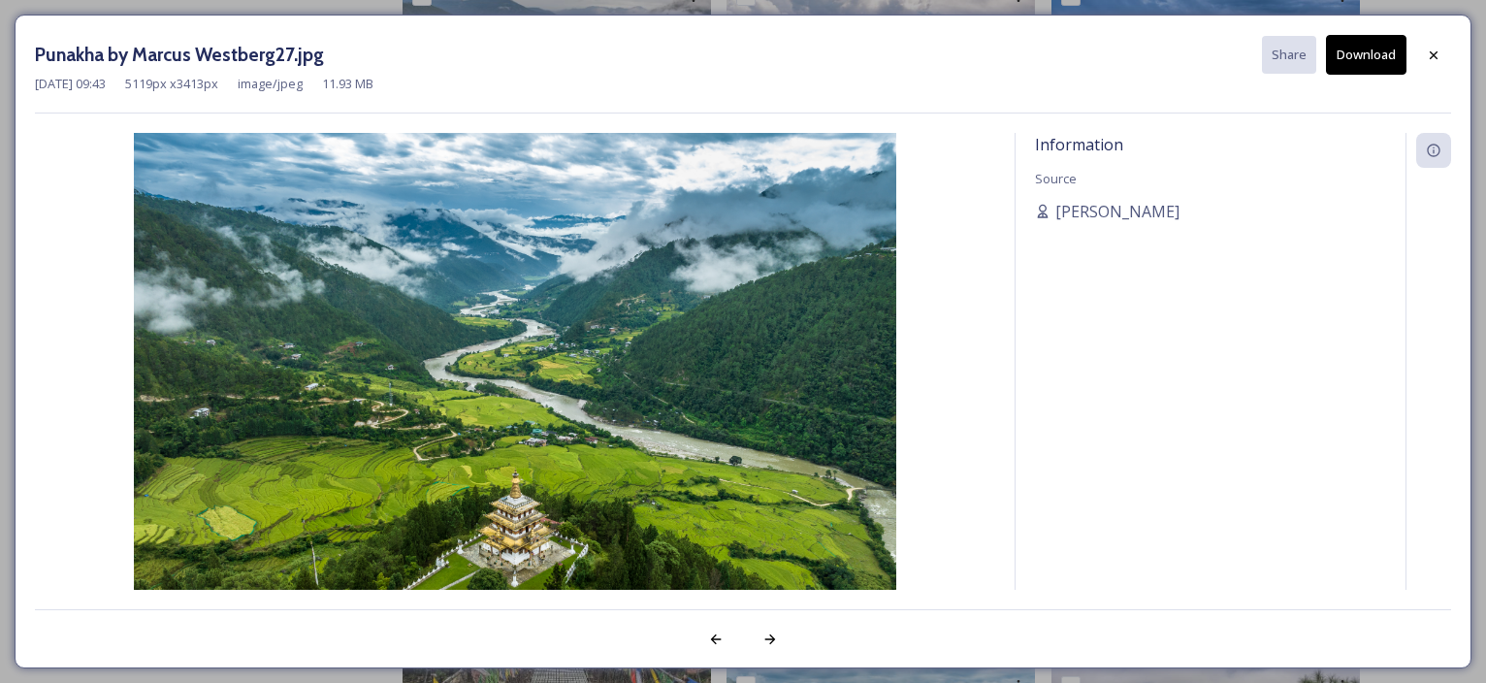
click at [1365, 59] on button "Download" at bounding box center [1366, 55] width 81 height 40
click at [1440, 57] on icon at bounding box center [1434, 56] width 16 height 16
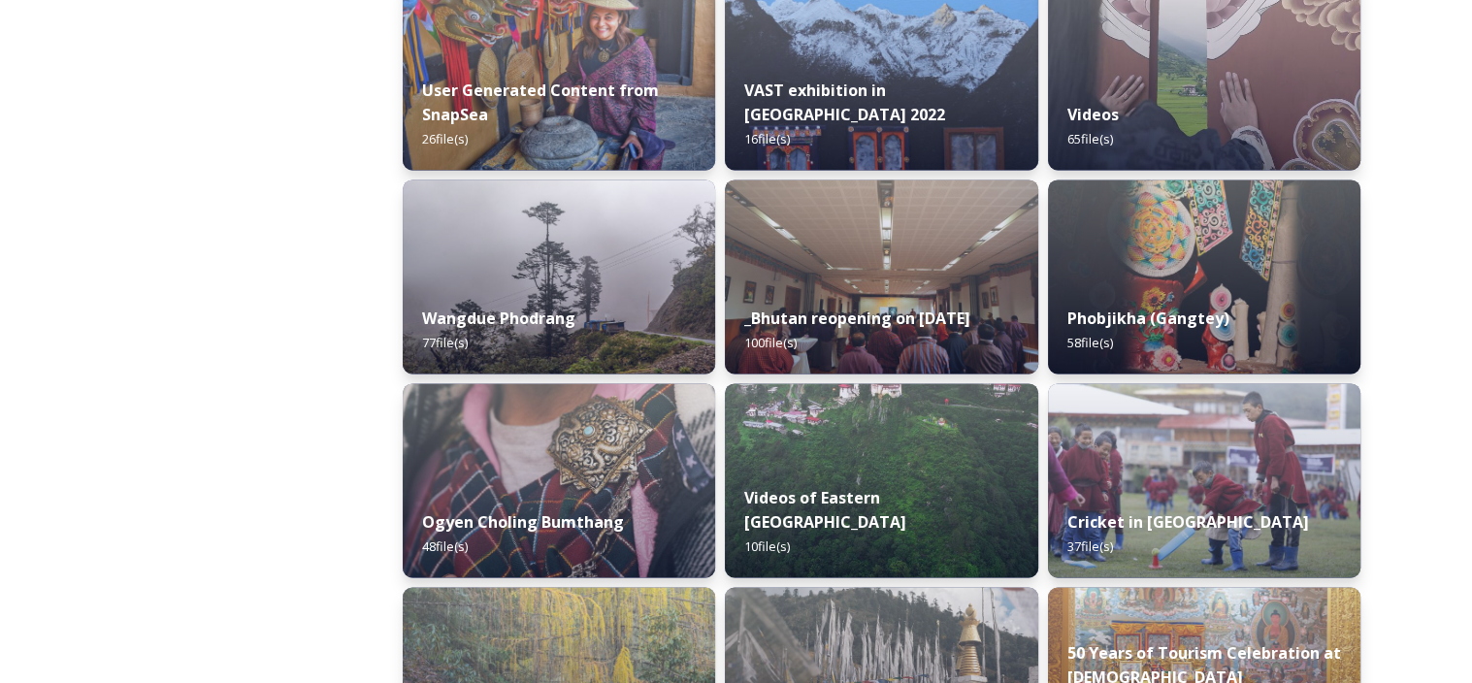
scroll to position [2813, 0]
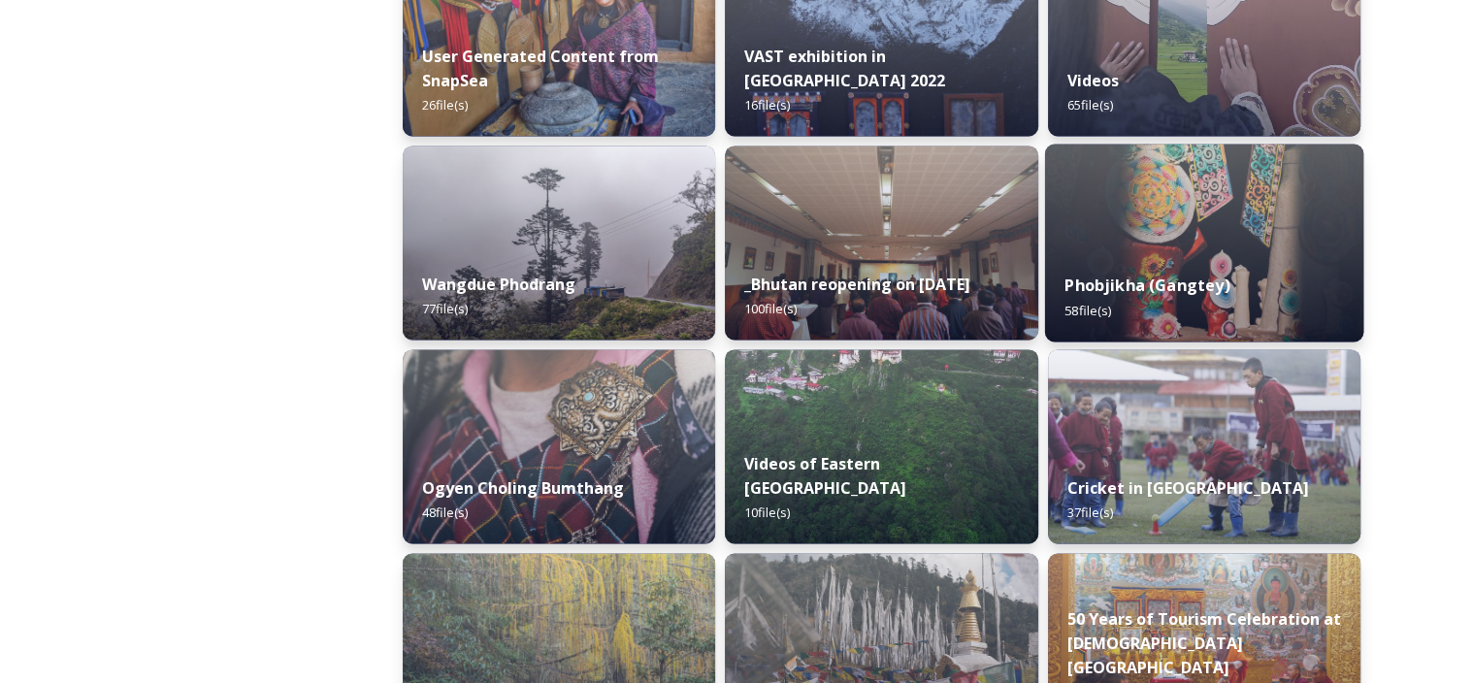
click at [1168, 285] on strong "Phobjikha (Gangtey)" at bounding box center [1146, 285] width 165 height 21
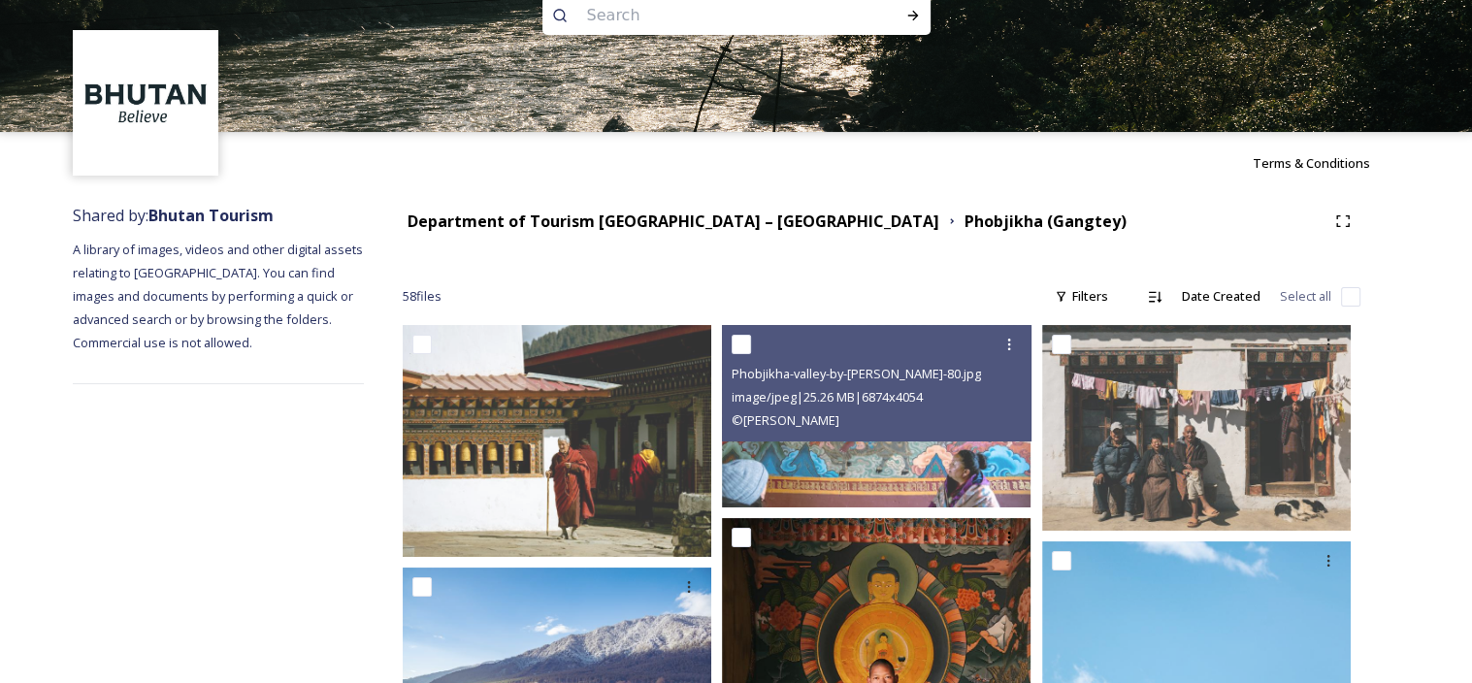
scroll to position [485, 0]
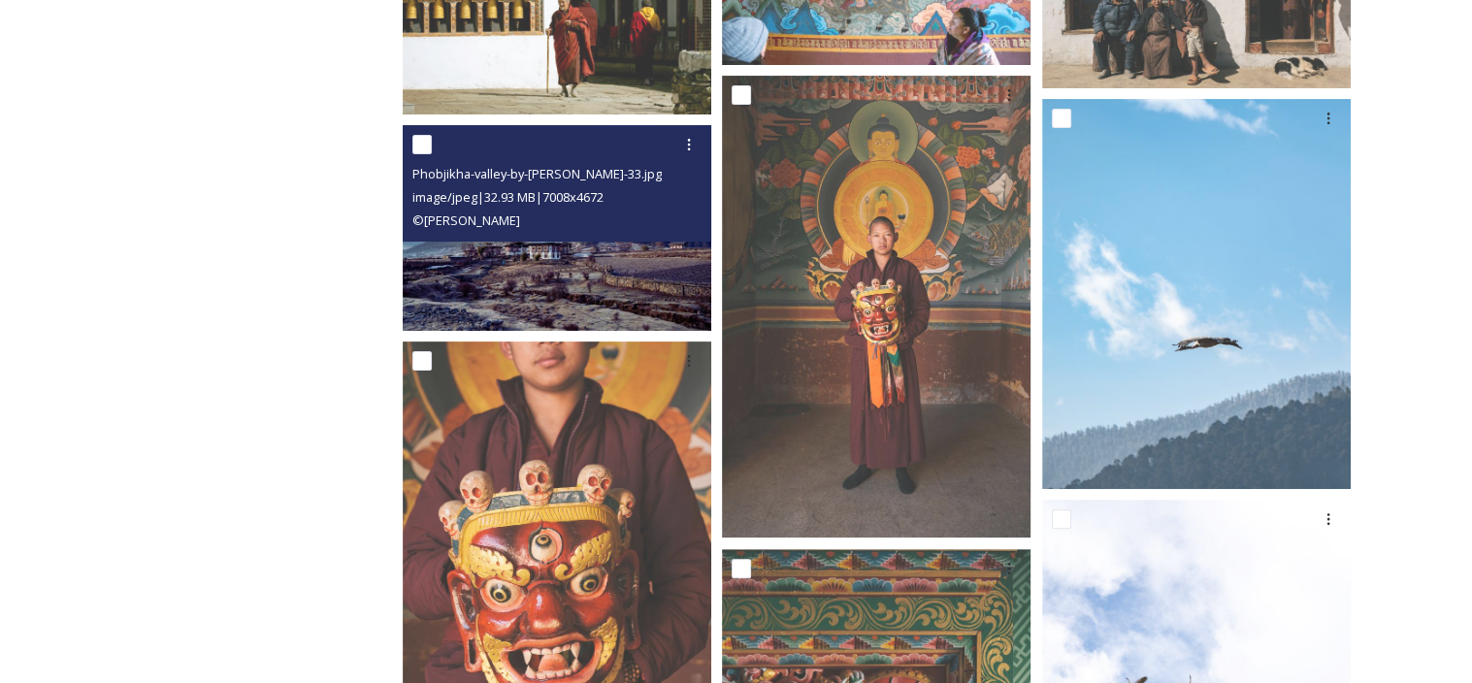
click at [570, 285] on img at bounding box center [557, 228] width 308 height 206
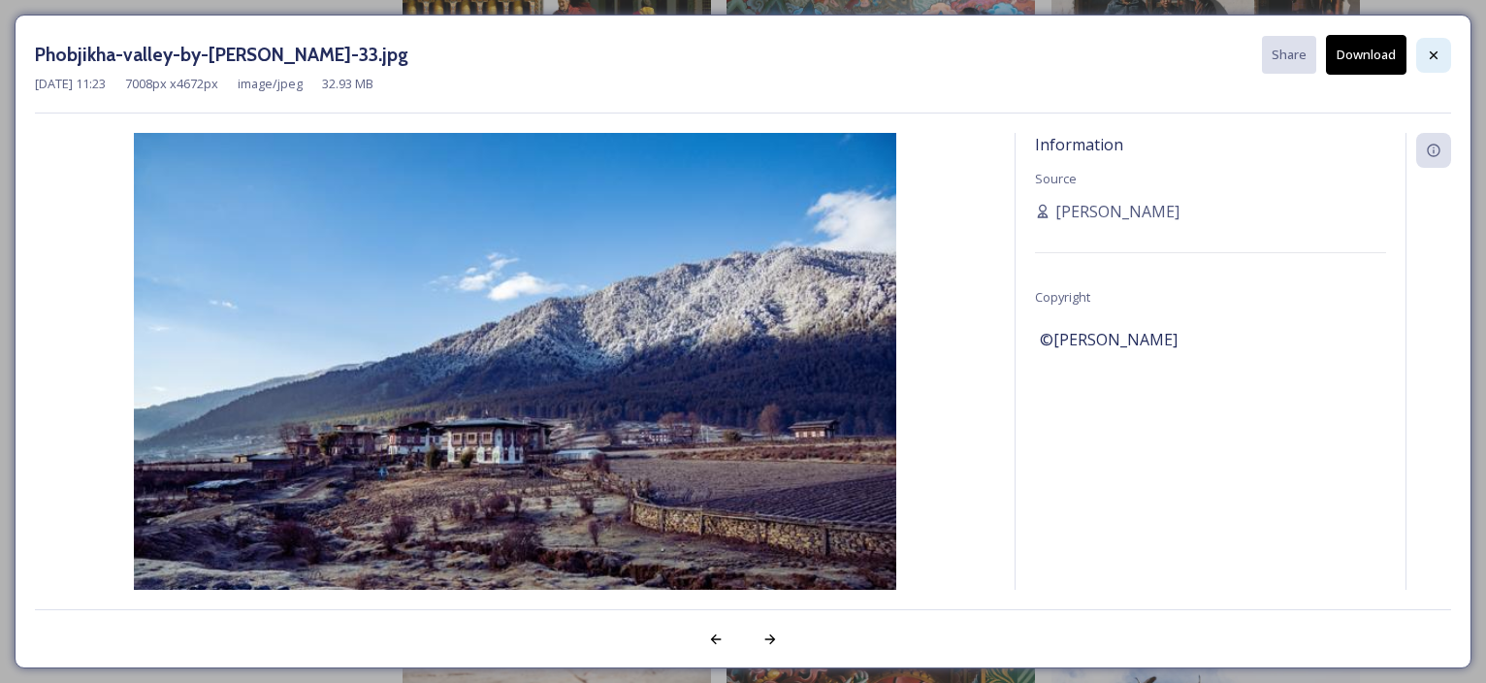
click at [1426, 53] on icon at bounding box center [1434, 56] width 16 height 16
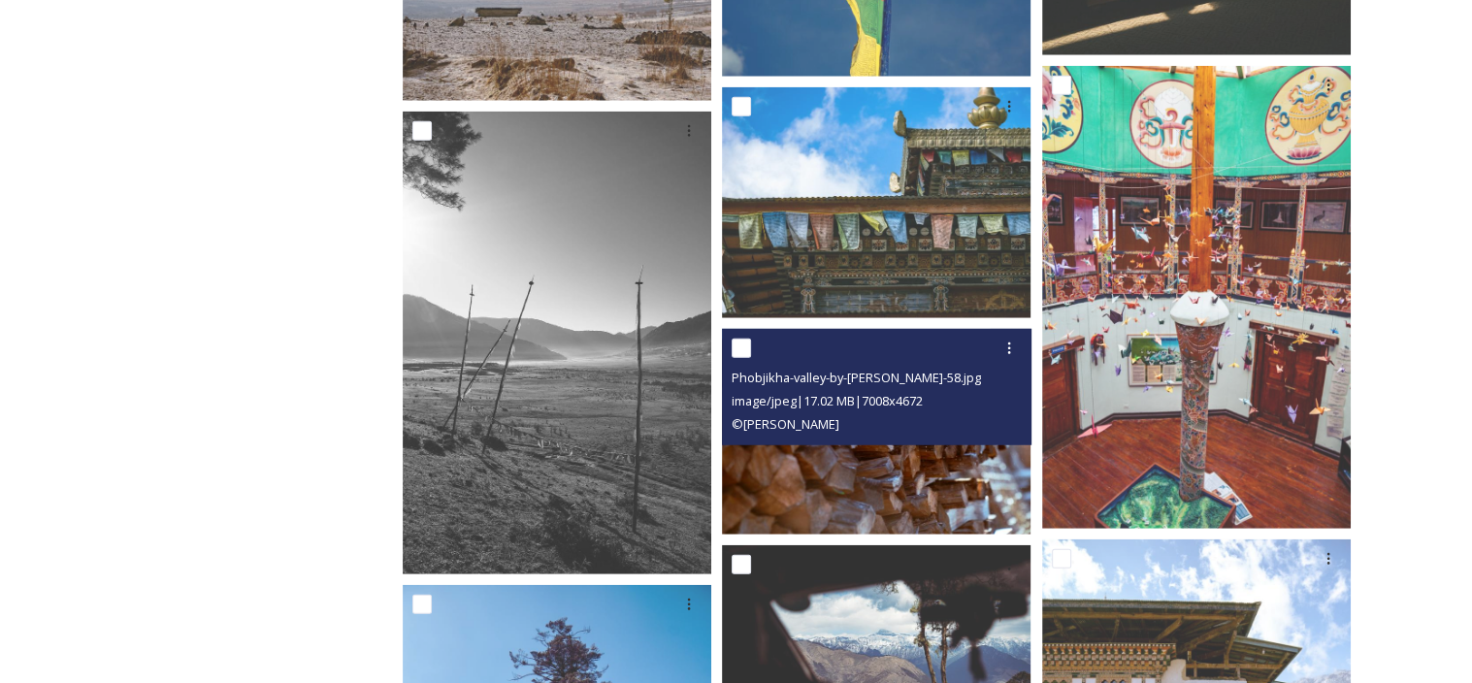
scroll to position [4524, 0]
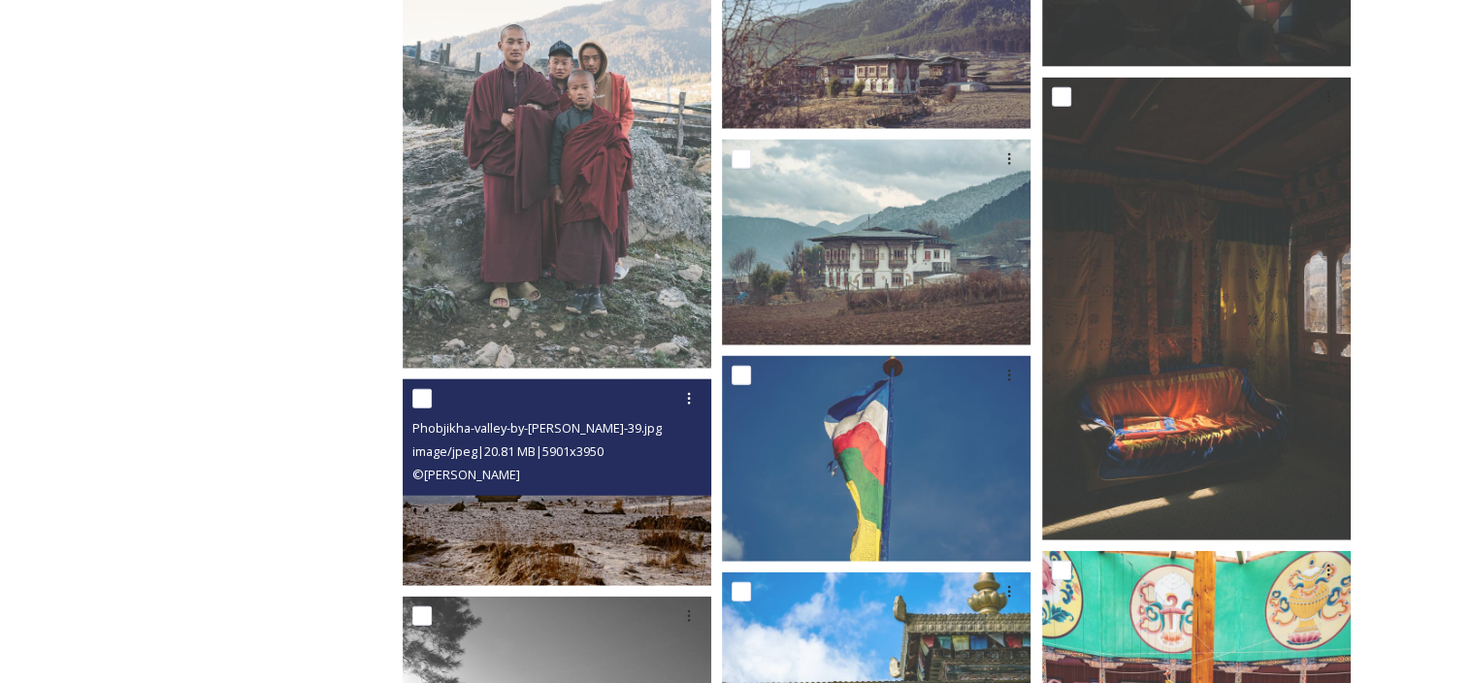
click at [614, 511] on img at bounding box center [557, 482] width 308 height 207
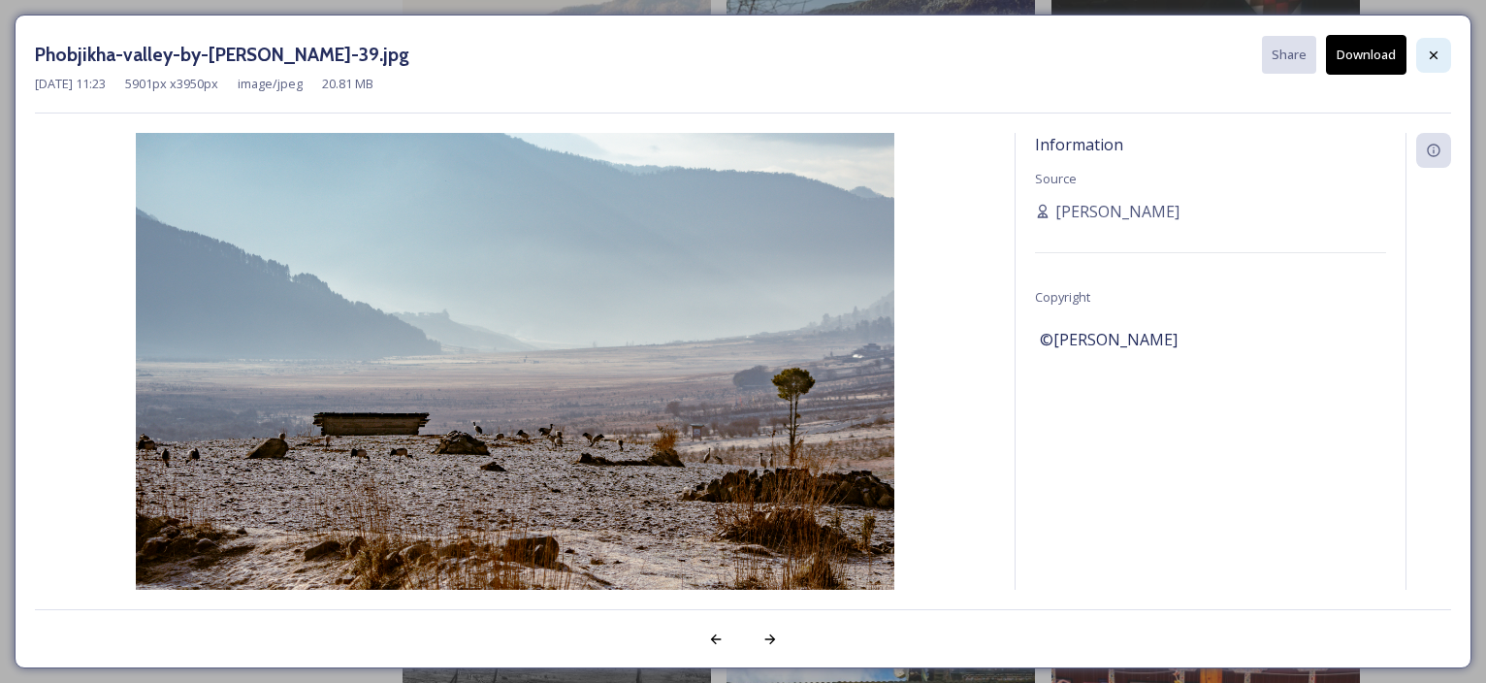
click at [1433, 52] on icon at bounding box center [1434, 56] width 16 height 16
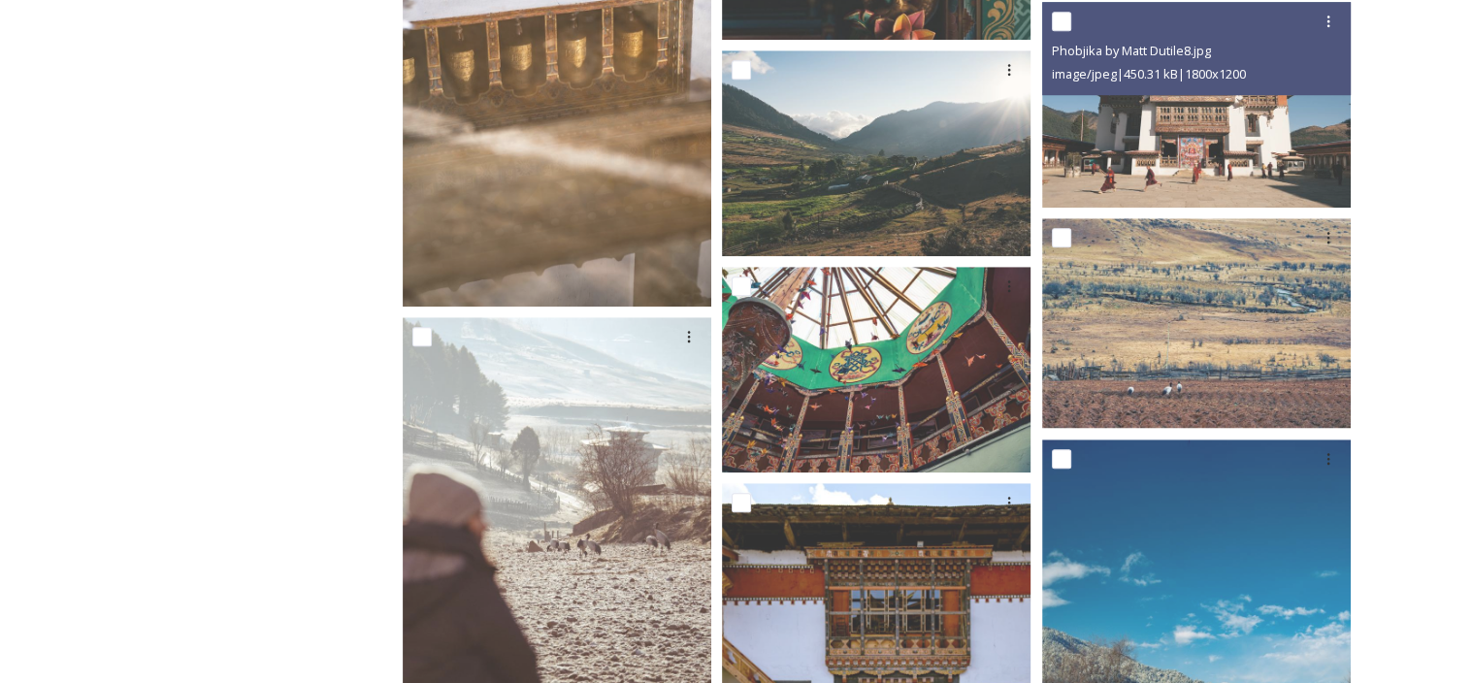
scroll to position [1323, 0]
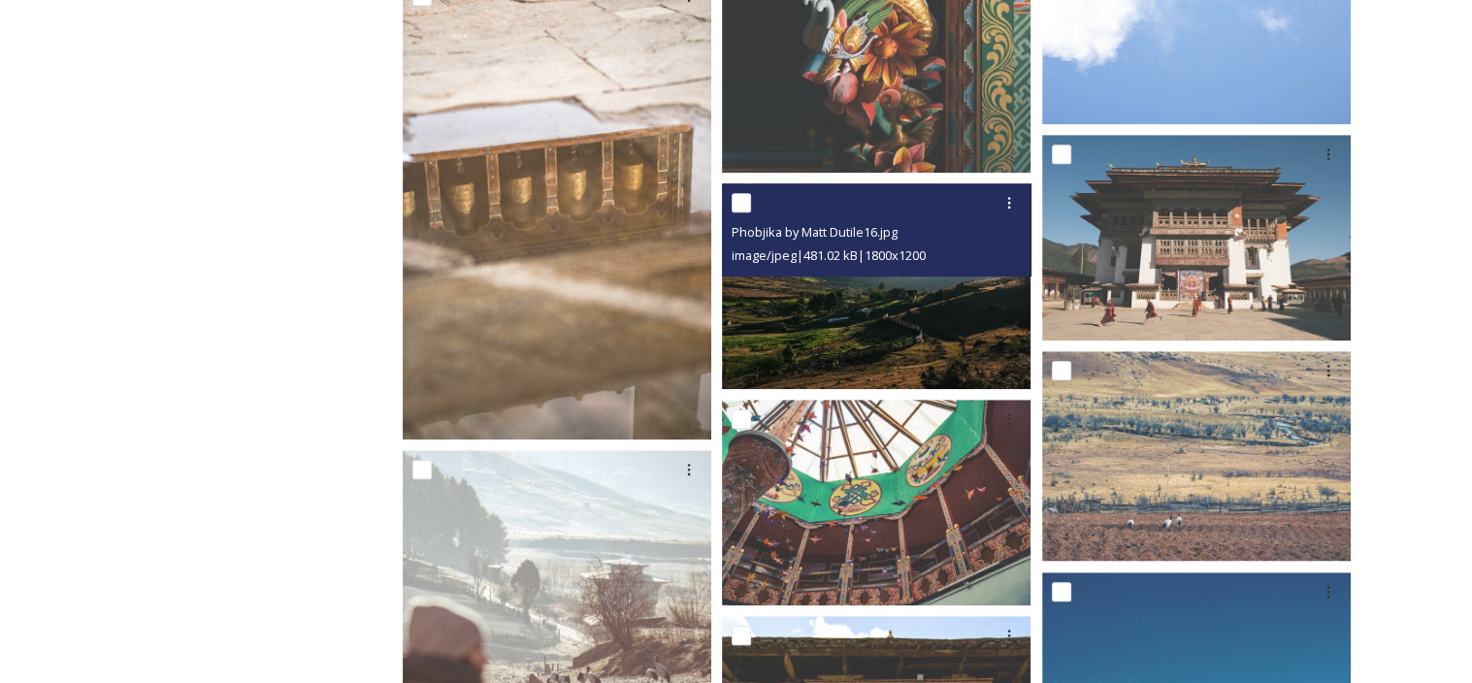
click at [896, 330] on img at bounding box center [876, 286] width 308 height 206
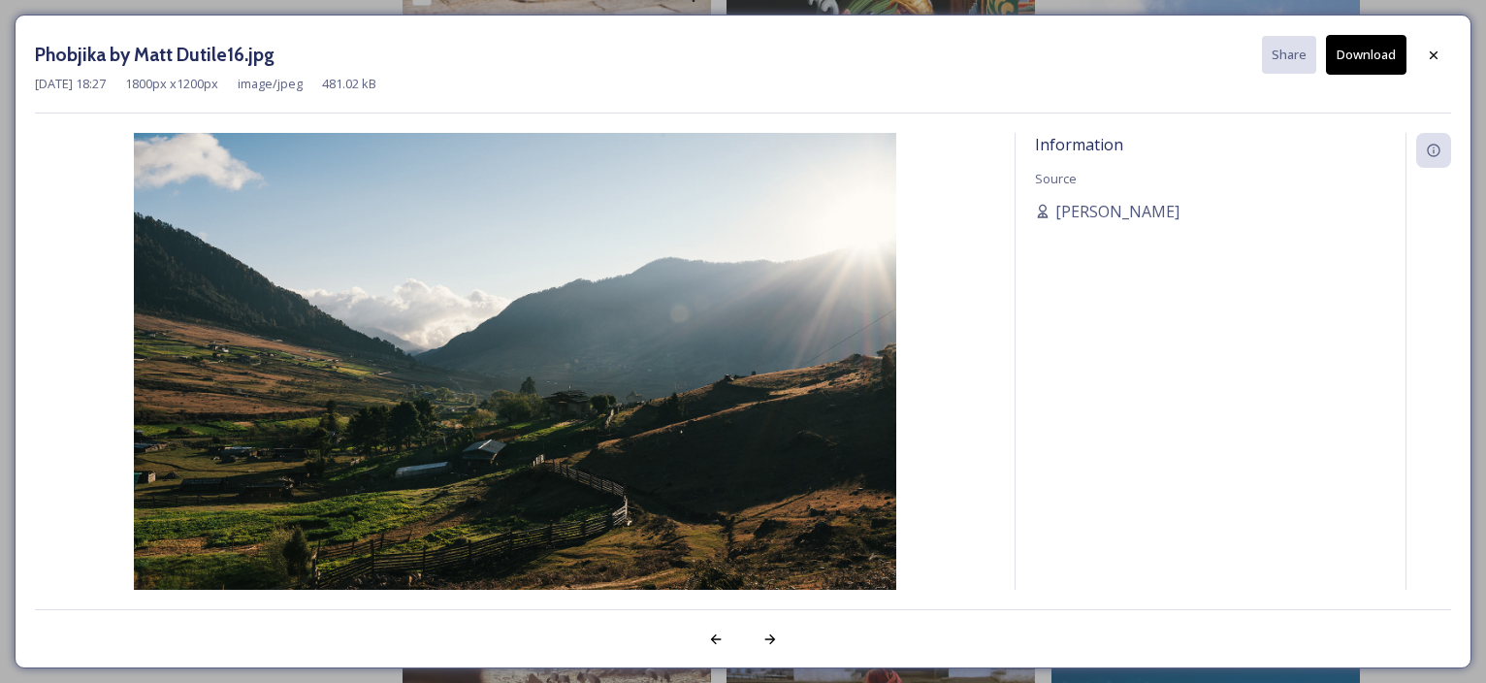
click at [1374, 58] on button "Download" at bounding box center [1366, 55] width 81 height 40
click at [1433, 49] on icon at bounding box center [1434, 56] width 16 height 16
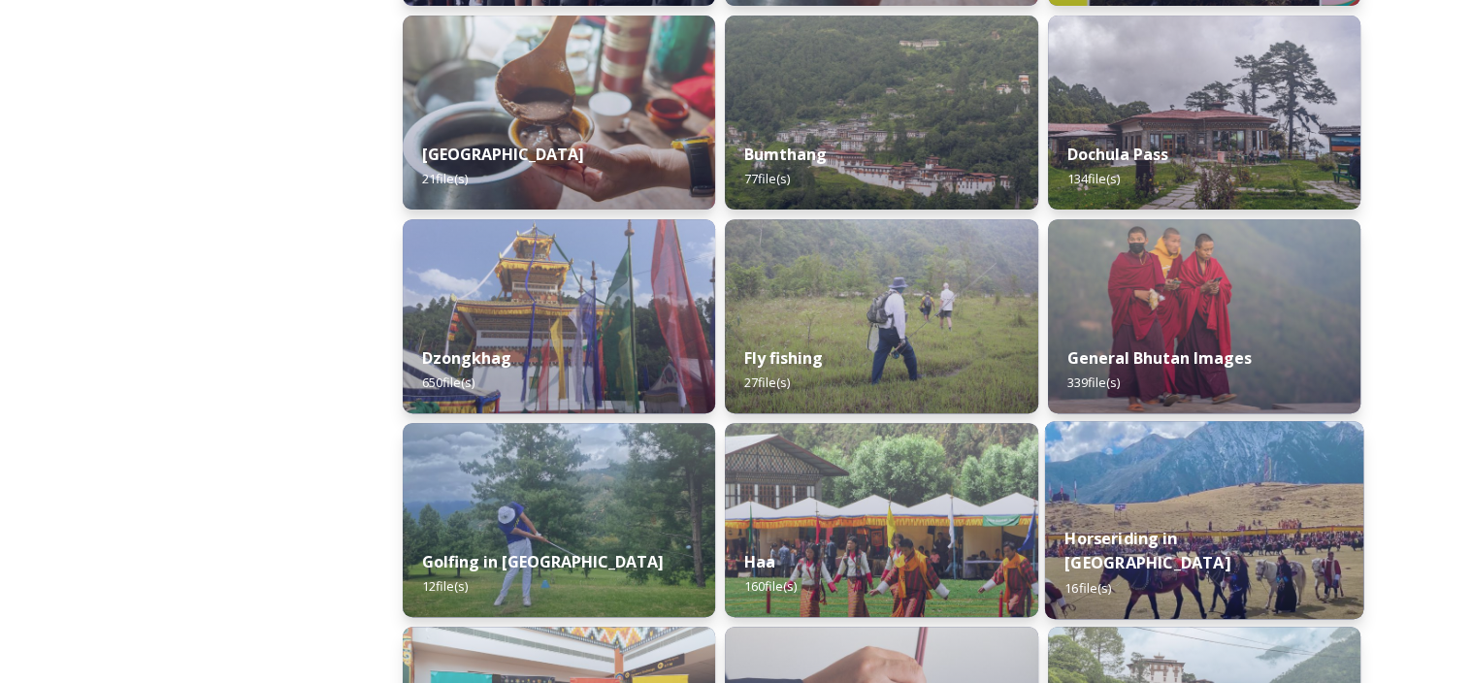
scroll to position [776, 0]
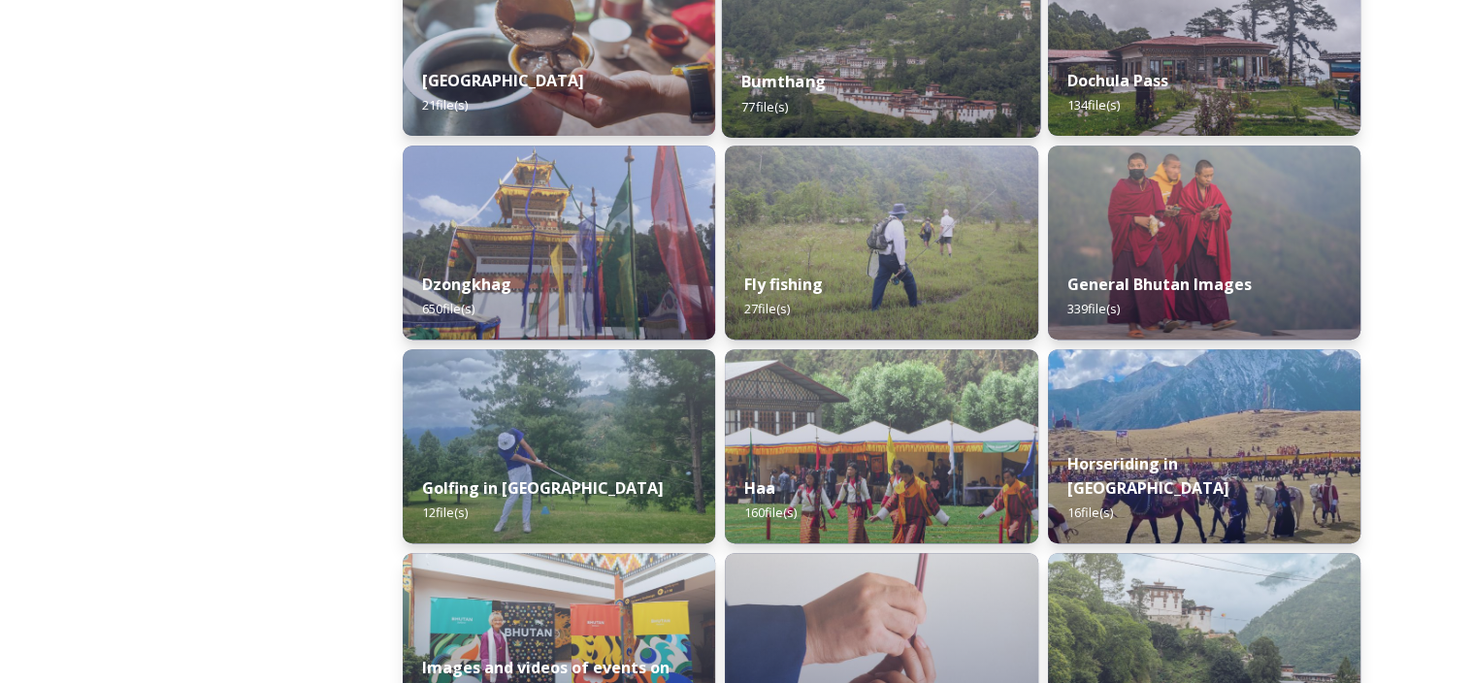
click at [785, 97] on div "Bumthang 77 file(s)" at bounding box center [881, 93] width 319 height 88
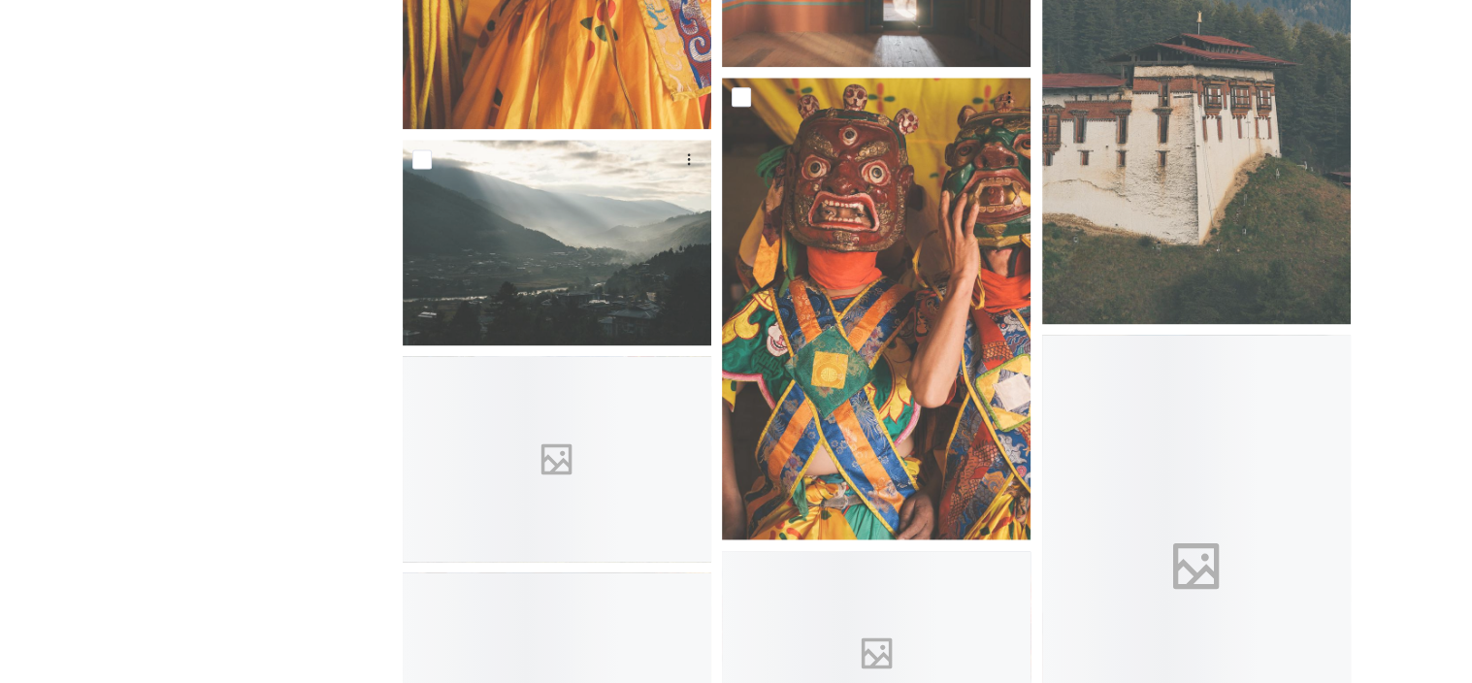
scroll to position [2619, 0]
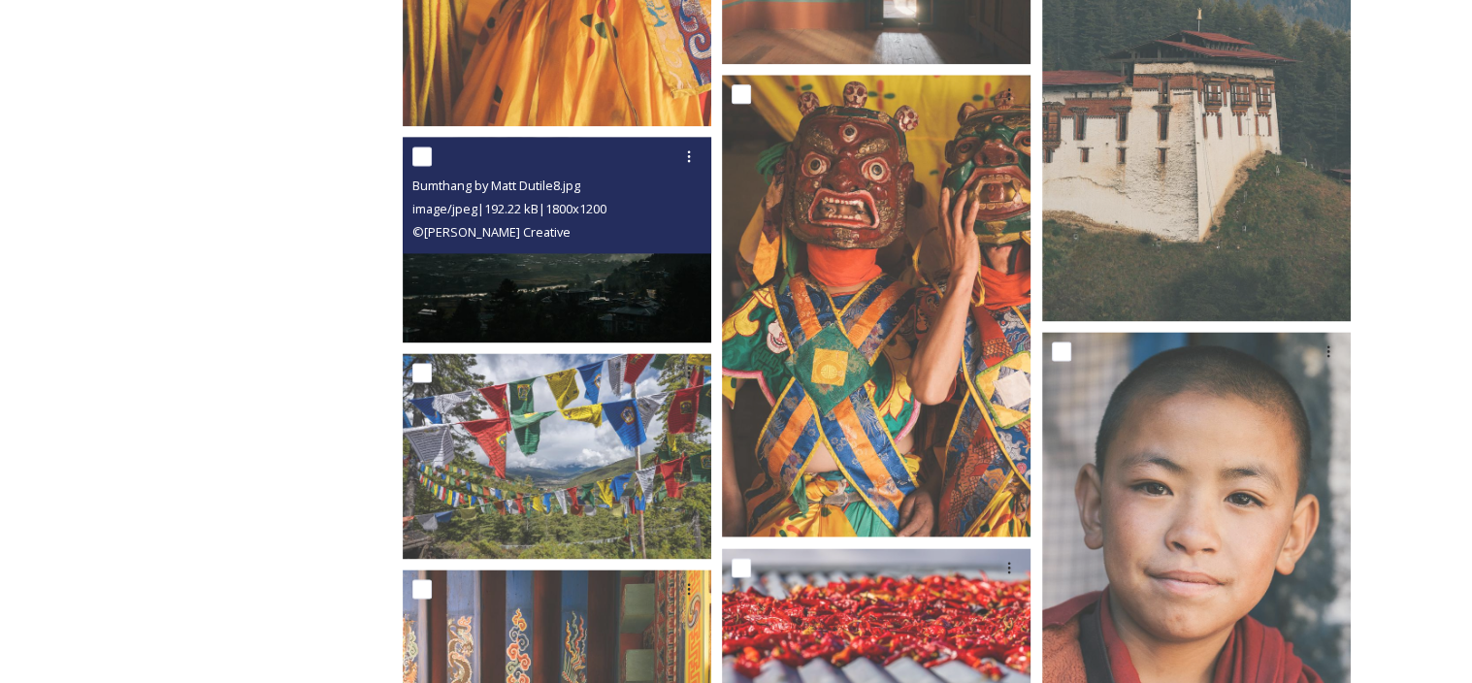
click at [598, 267] on img at bounding box center [557, 240] width 308 height 206
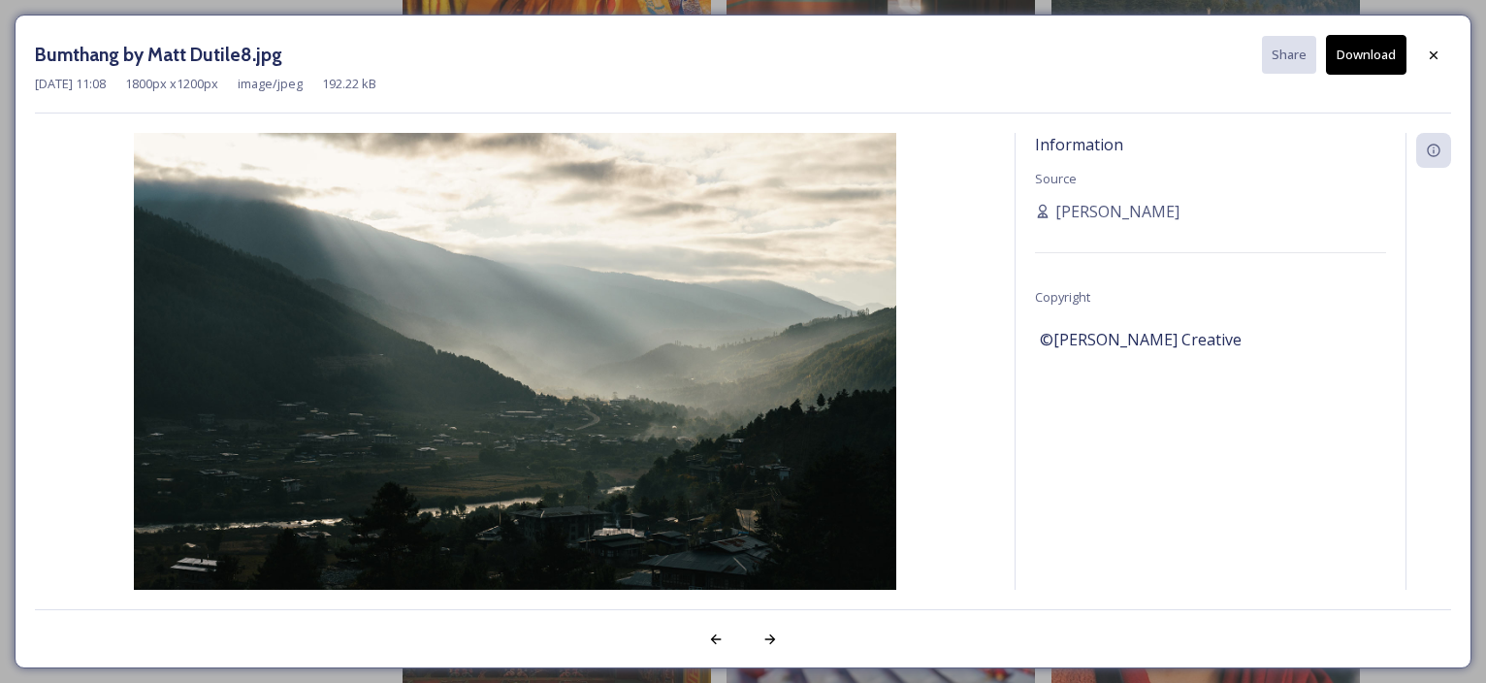
click at [1370, 57] on button "Download" at bounding box center [1366, 55] width 81 height 40
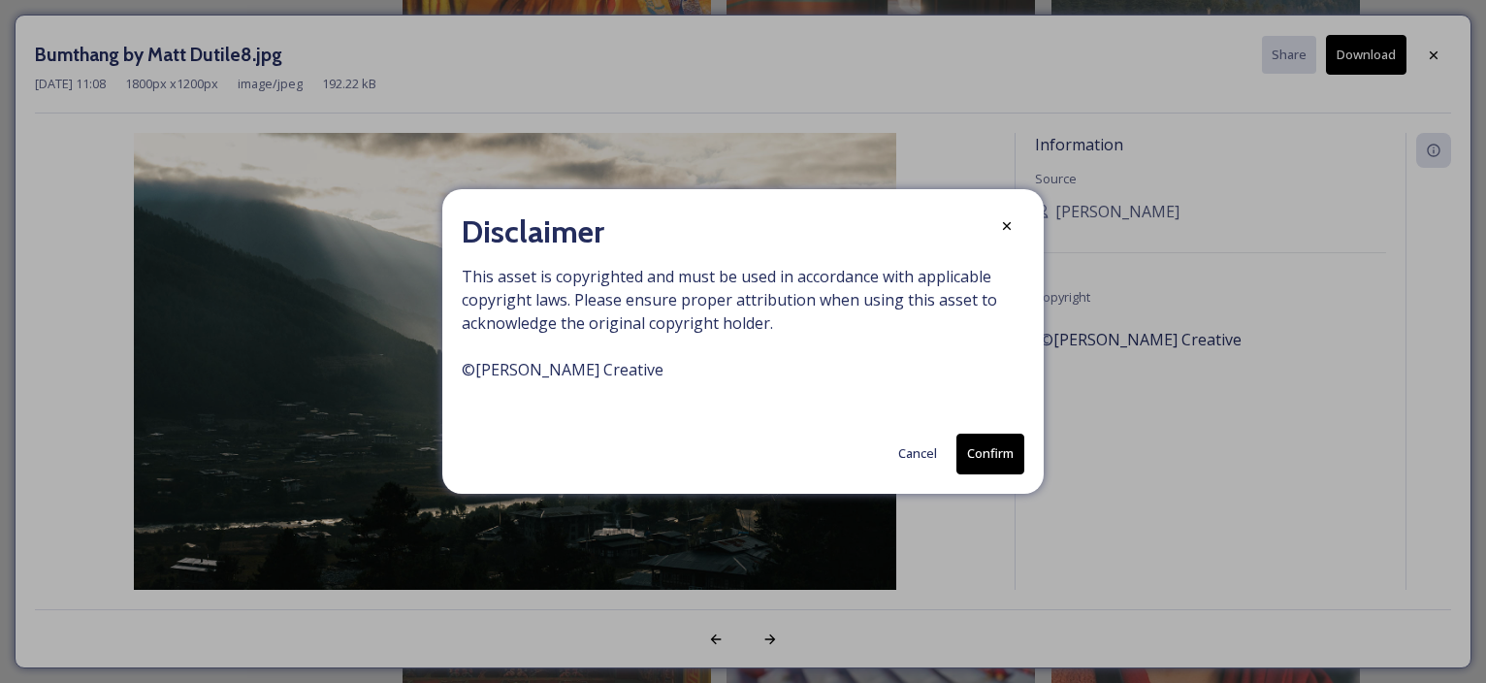
click at [1001, 452] on button "Confirm" at bounding box center [990, 454] width 68 height 40
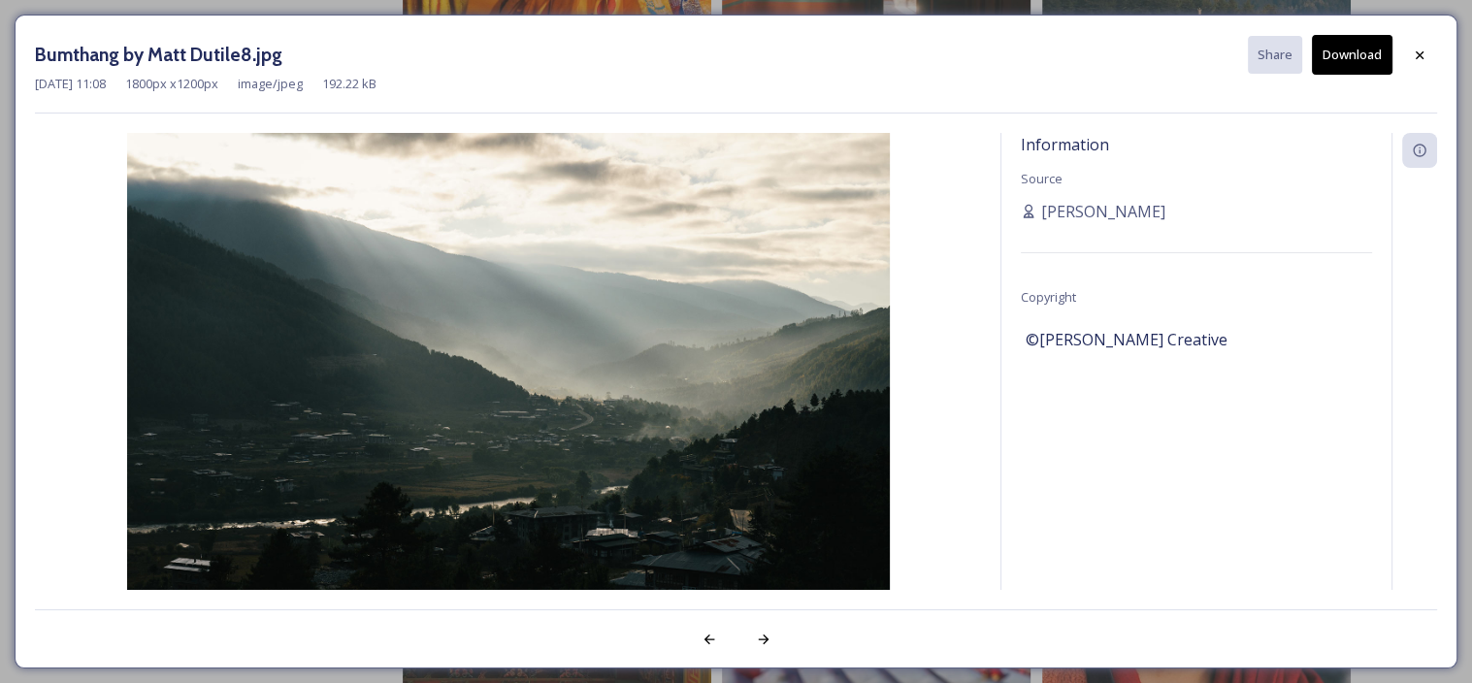
drag, startPoint x: 1253, startPoint y: 527, endPoint x: 1265, endPoint y: 502, distance: 26.9
click at [1254, 527] on div "Information Source [PERSON_NAME] Copyright ©[PERSON_NAME] Creative" at bounding box center [1196, 387] width 390 height 508
click at [1429, 50] on div at bounding box center [1419, 55] width 35 height 35
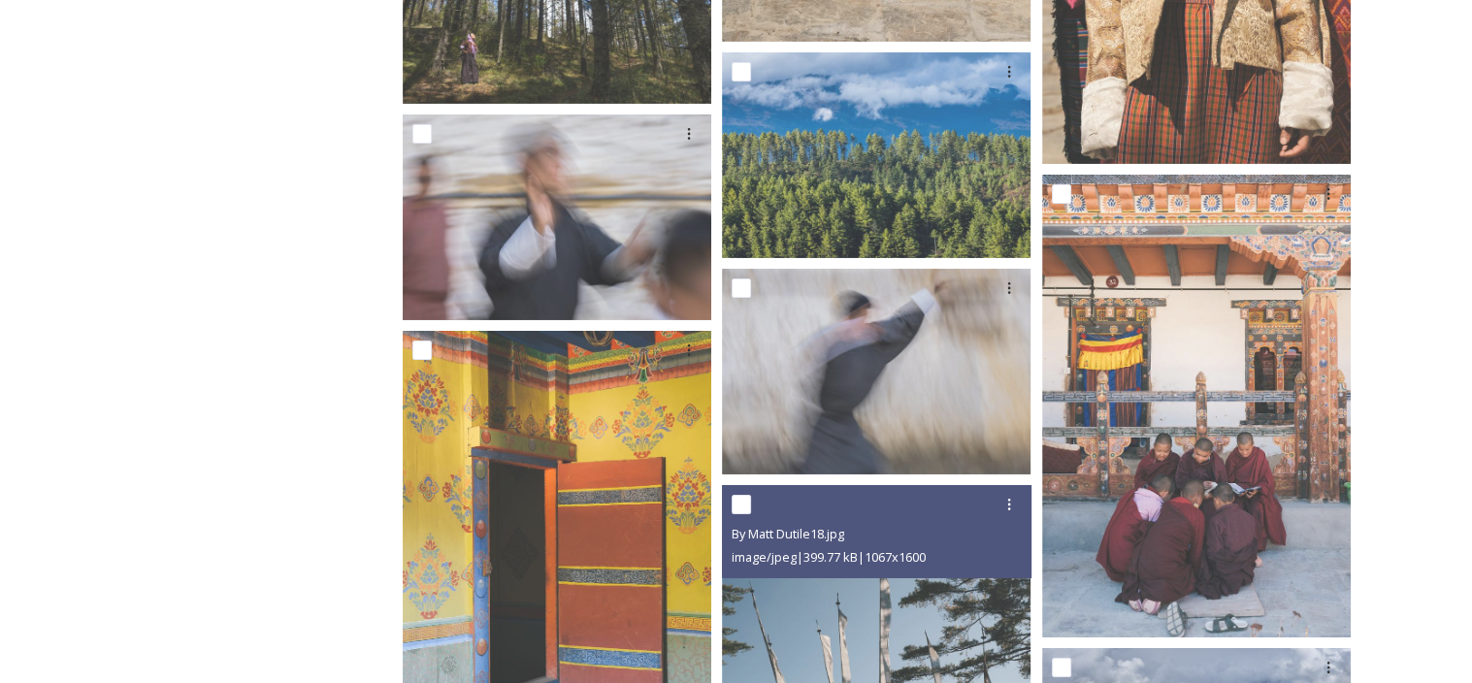
scroll to position [6790, 0]
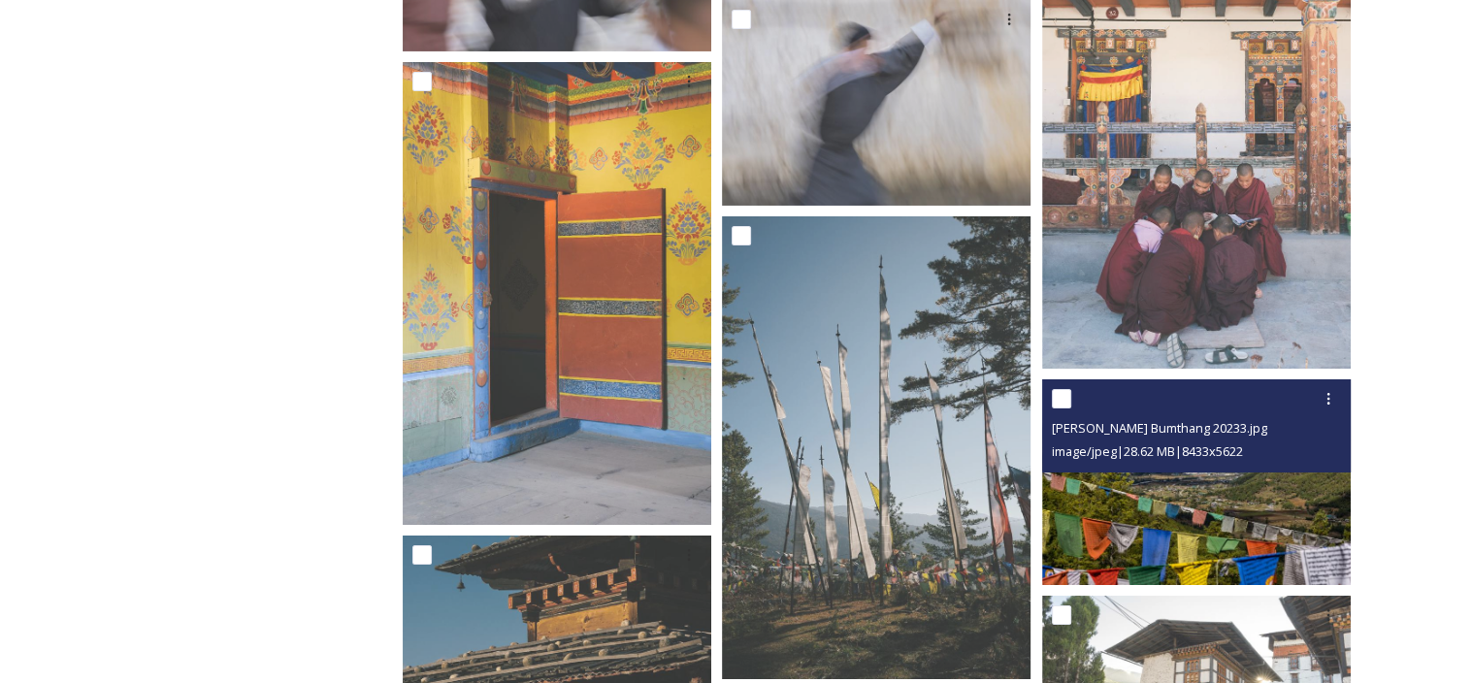
click at [1188, 531] on img at bounding box center [1196, 482] width 308 height 206
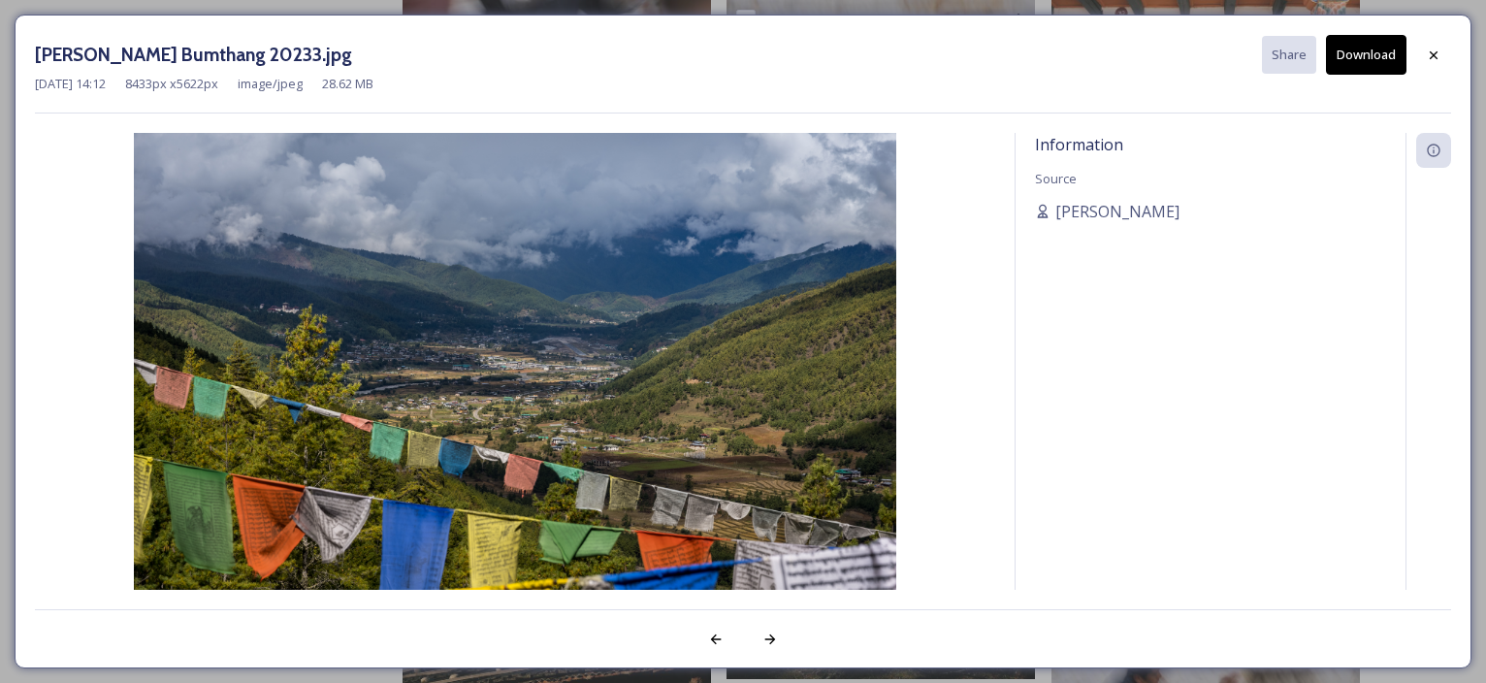
click at [1358, 56] on button "Download" at bounding box center [1366, 55] width 81 height 40
click at [1428, 56] on icon at bounding box center [1434, 56] width 16 height 16
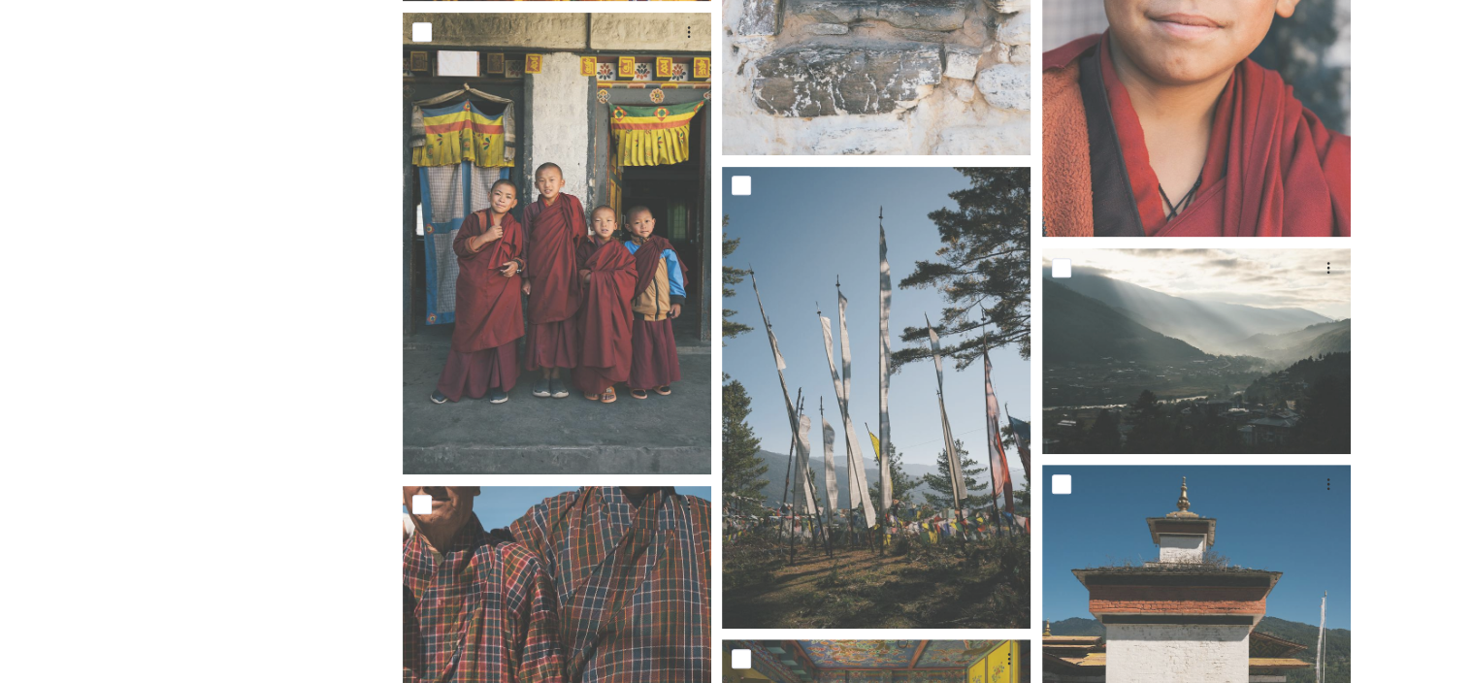
scroll to position [8245, 0]
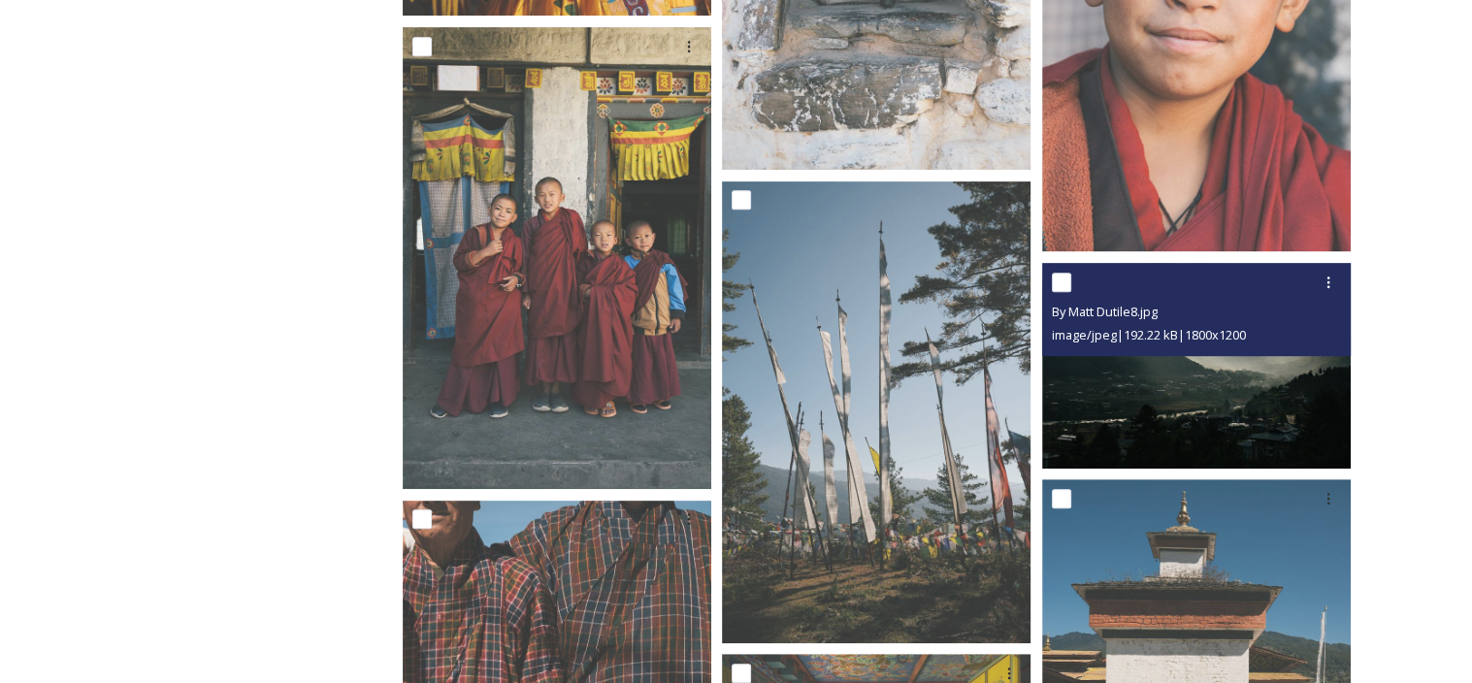
click at [1215, 323] on div "image/jpeg | 192.22 kB | 1800 x 1200" at bounding box center [1199, 334] width 294 height 23
click at [1214, 371] on img at bounding box center [1196, 365] width 308 height 206
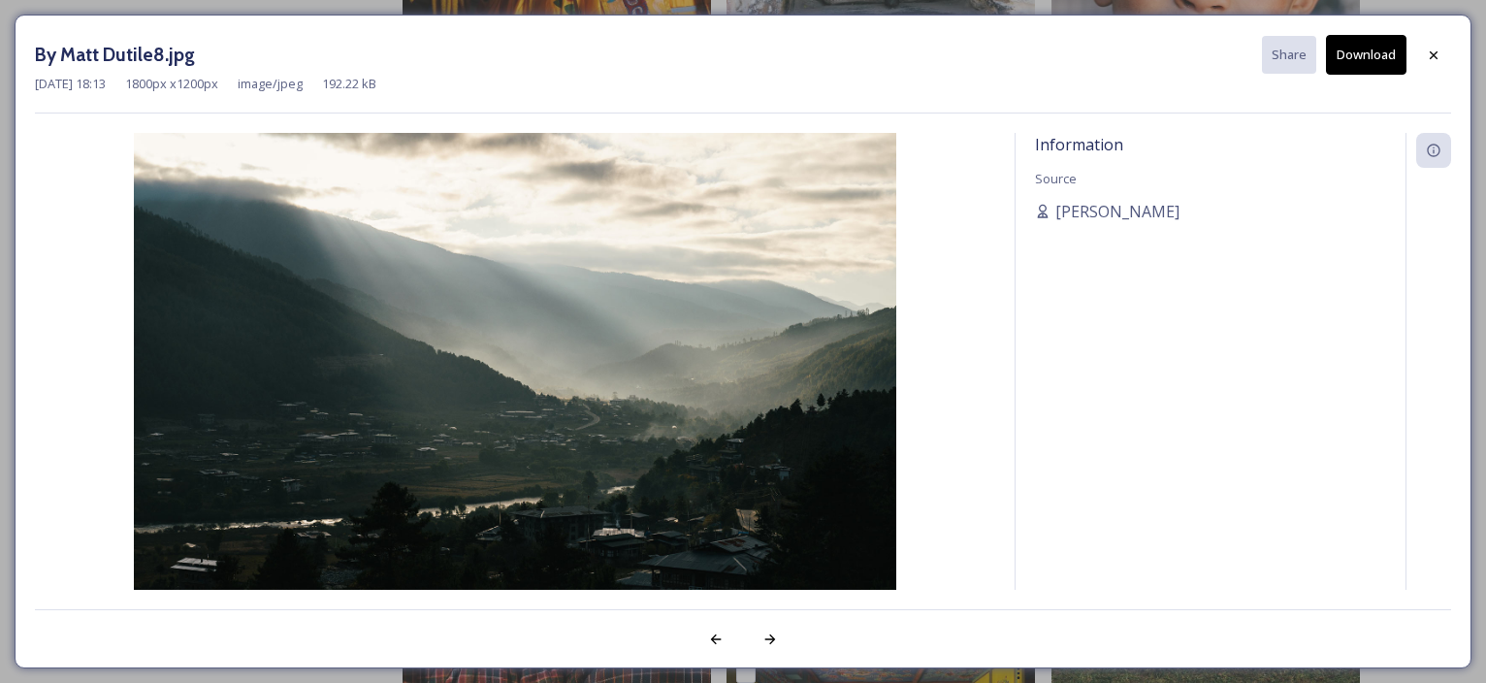
click at [1384, 61] on button "Download" at bounding box center [1366, 55] width 81 height 40
click at [1433, 48] on icon at bounding box center [1434, 56] width 16 height 16
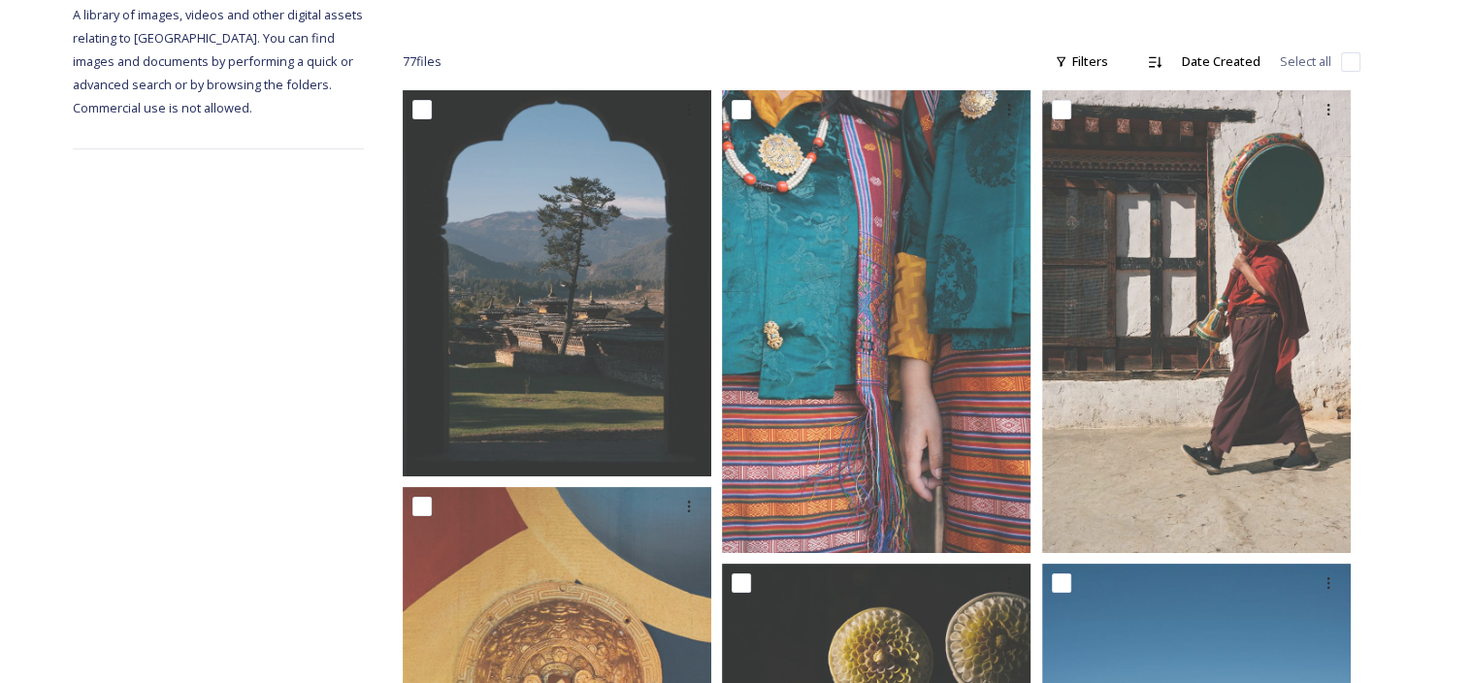
scroll to position [0, 0]
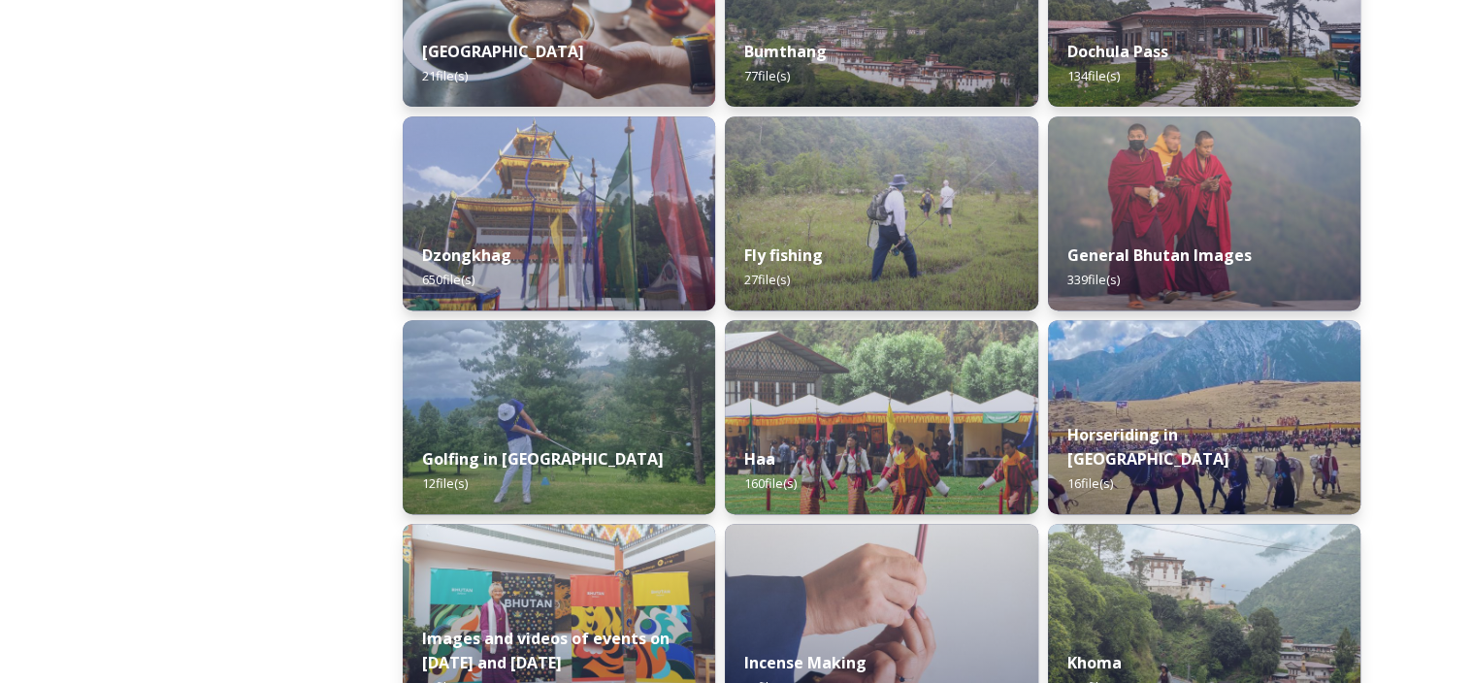
scroll to position [679, 0]
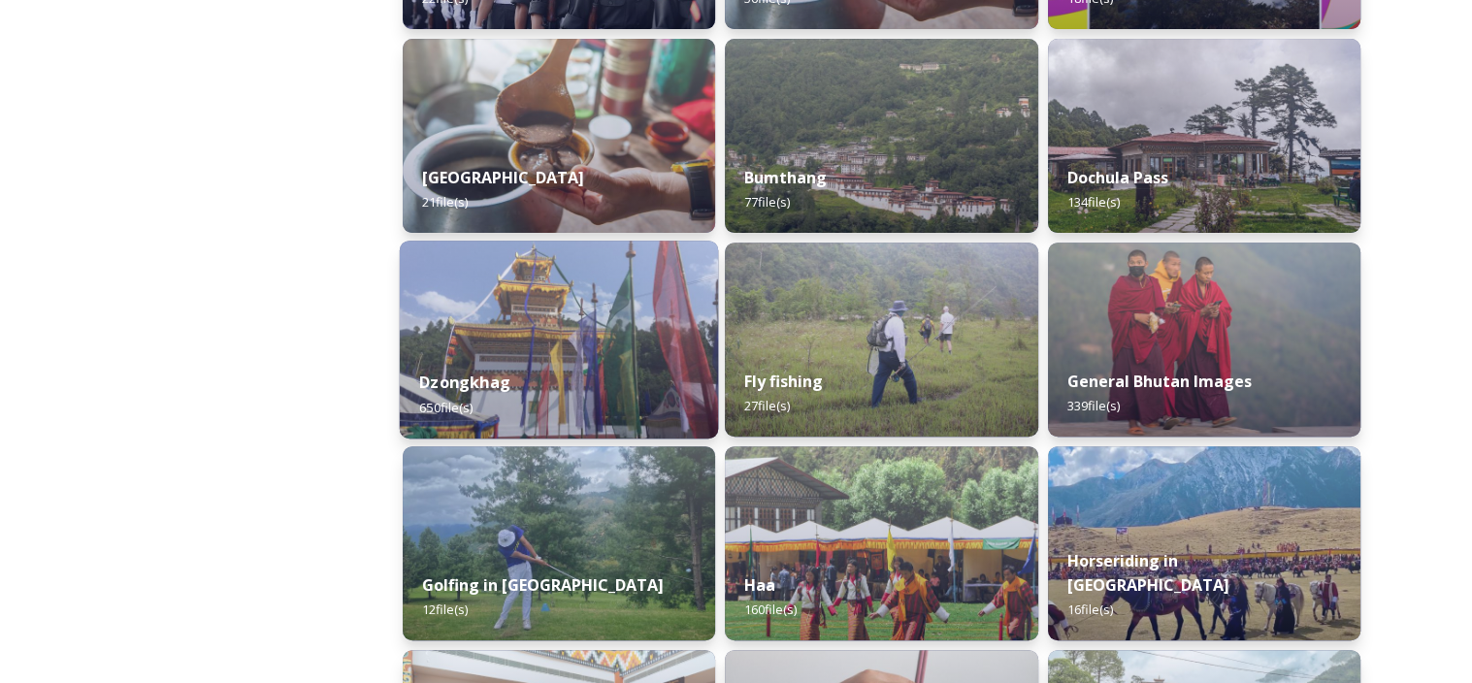
click at [450, 368] on div "Dzongkhag 650 file(s)" at bounding box center [559, 394] width 319 height 88
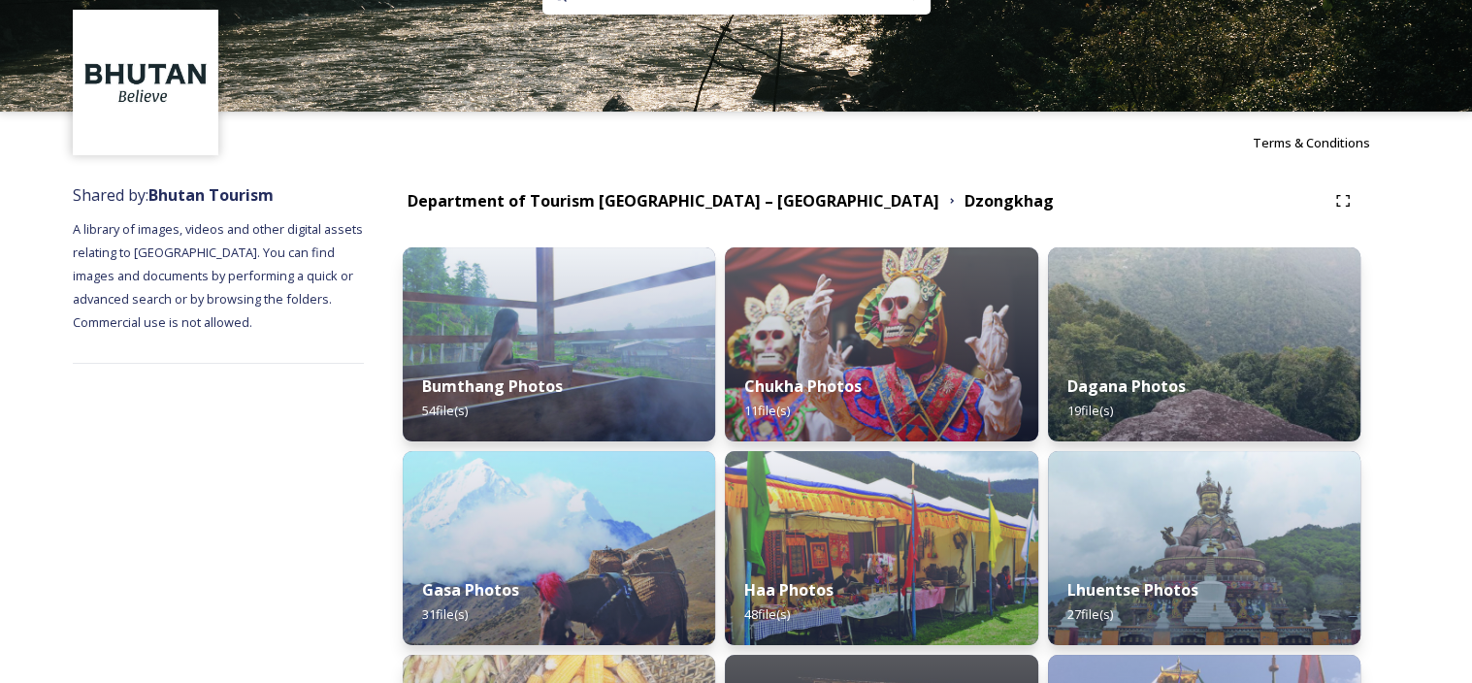
scroll to position [57, 0]
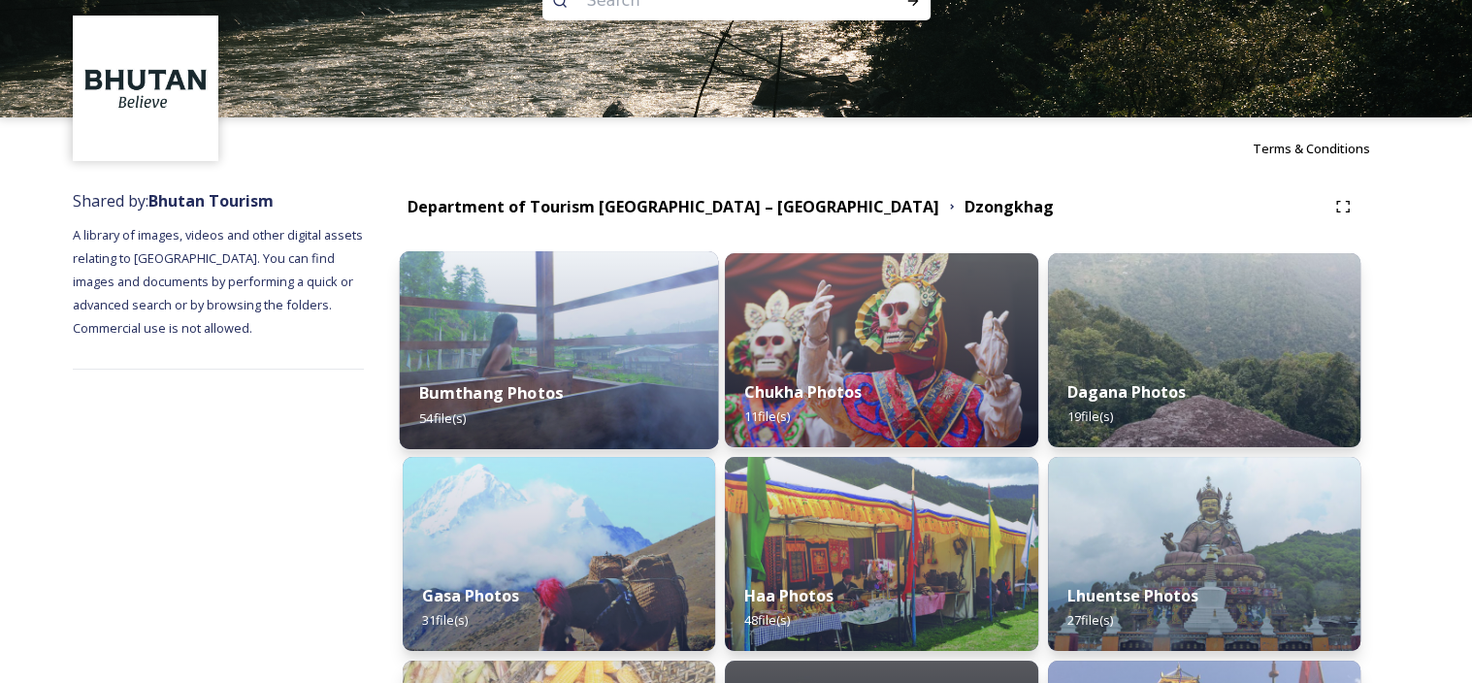
click at [555, 387] on strong "Bumthang Photos" at bounding box center [491, 392] width 144 height 21
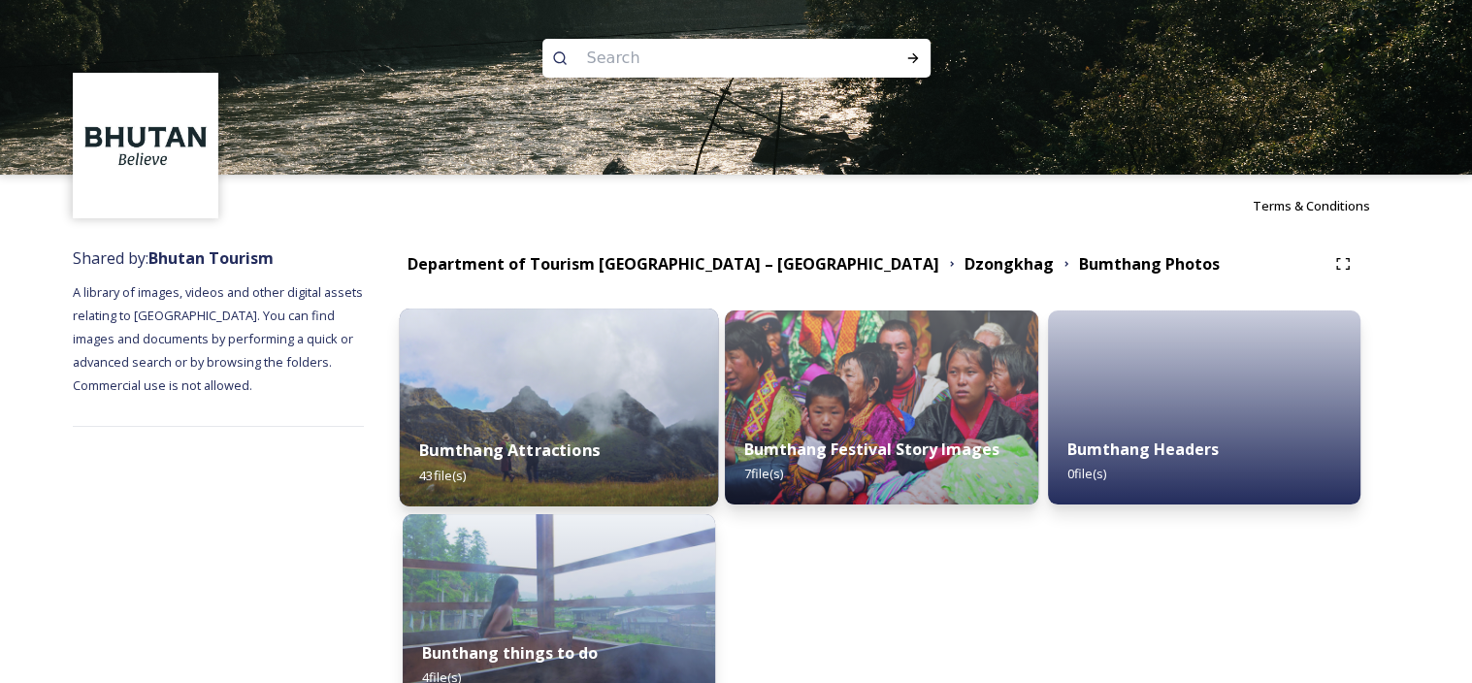
click at [489, 436] on div "Bumthang Attractions 43 file(s)" at bounding box center [559, 462] width 319 height 88
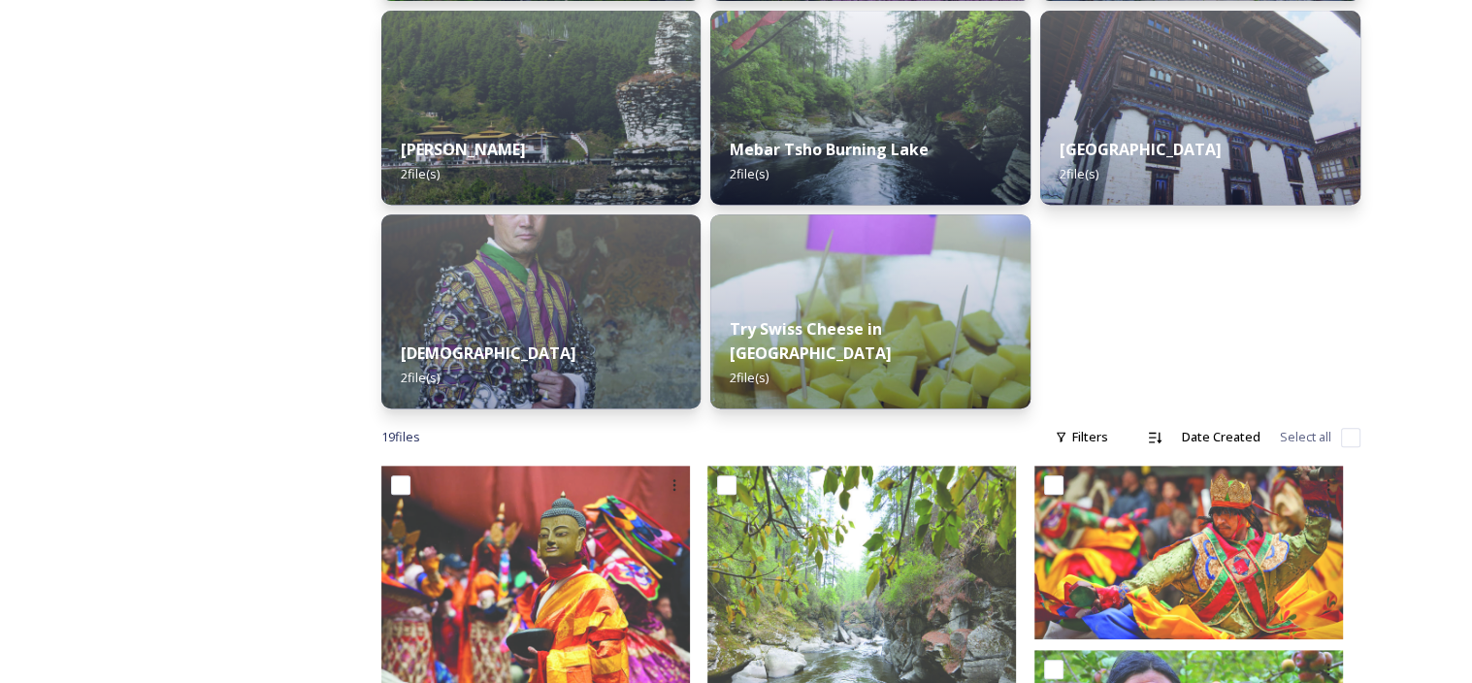
scroll to position [776, 0]
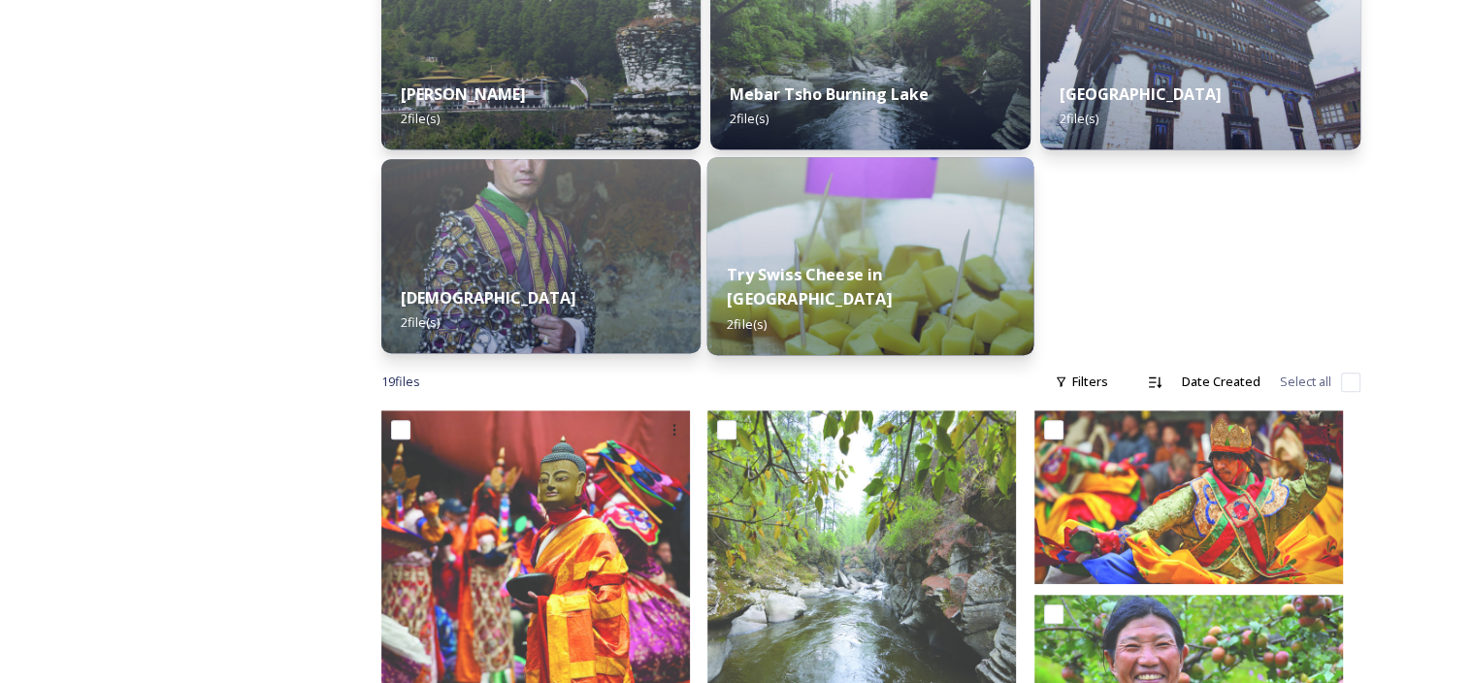
click at [855, 256] on div "Try Swiss Cheese in Bumthang 2 file(s)" at bounding box center [870, 299] width 326 height 113
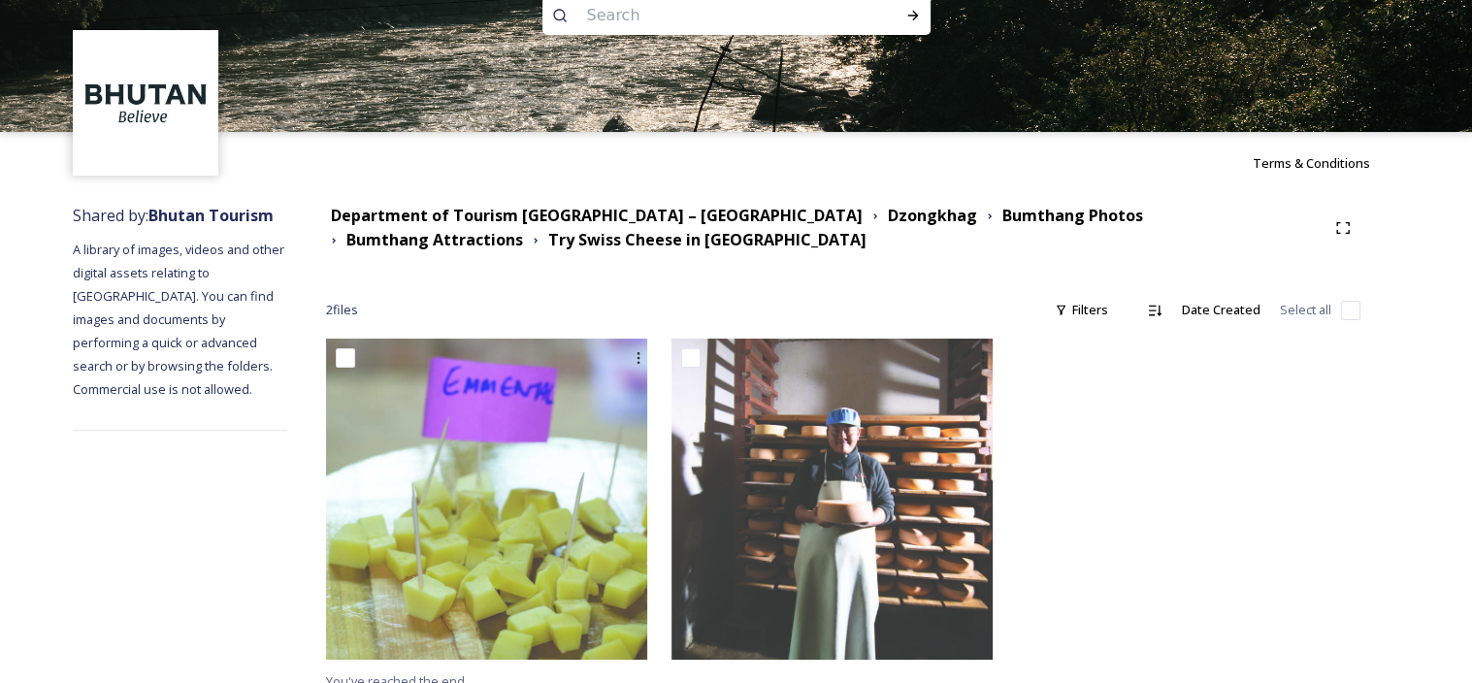
scroll to position [62, 0]
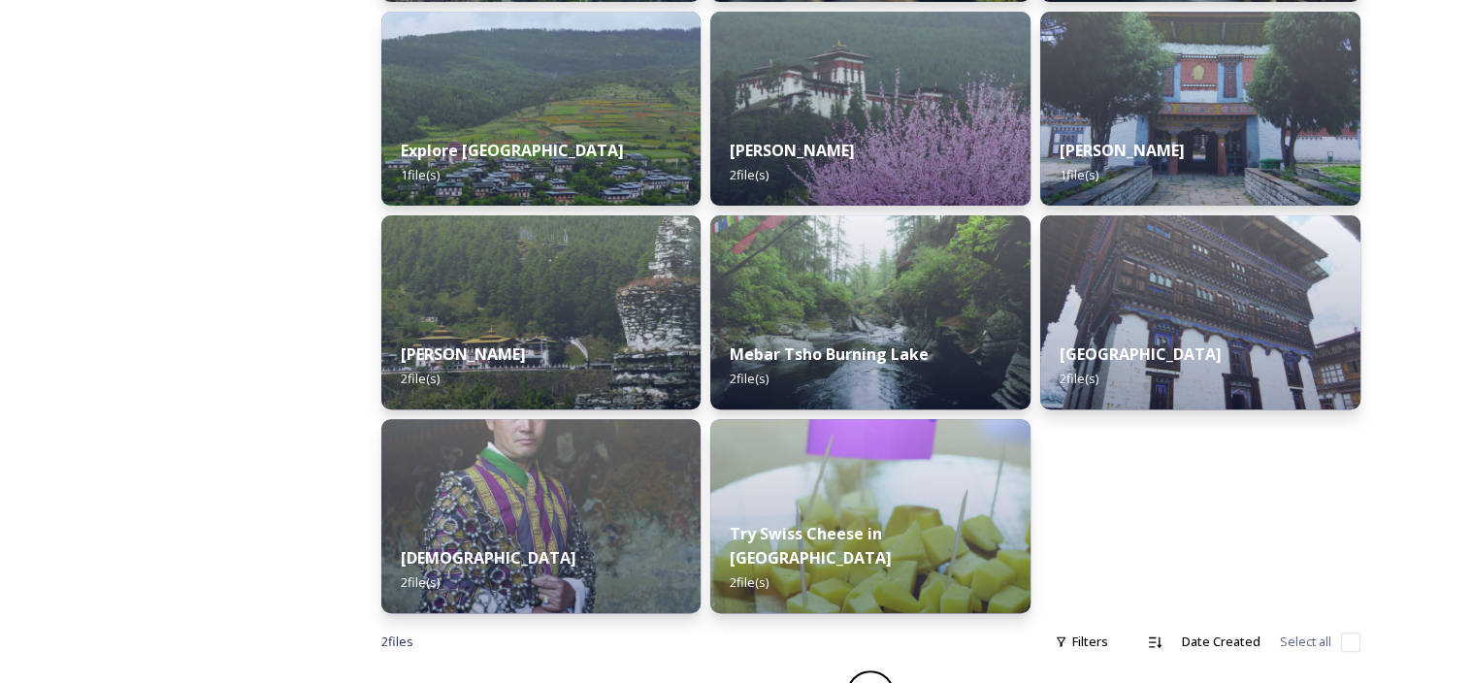
scroll to position [548, 0]
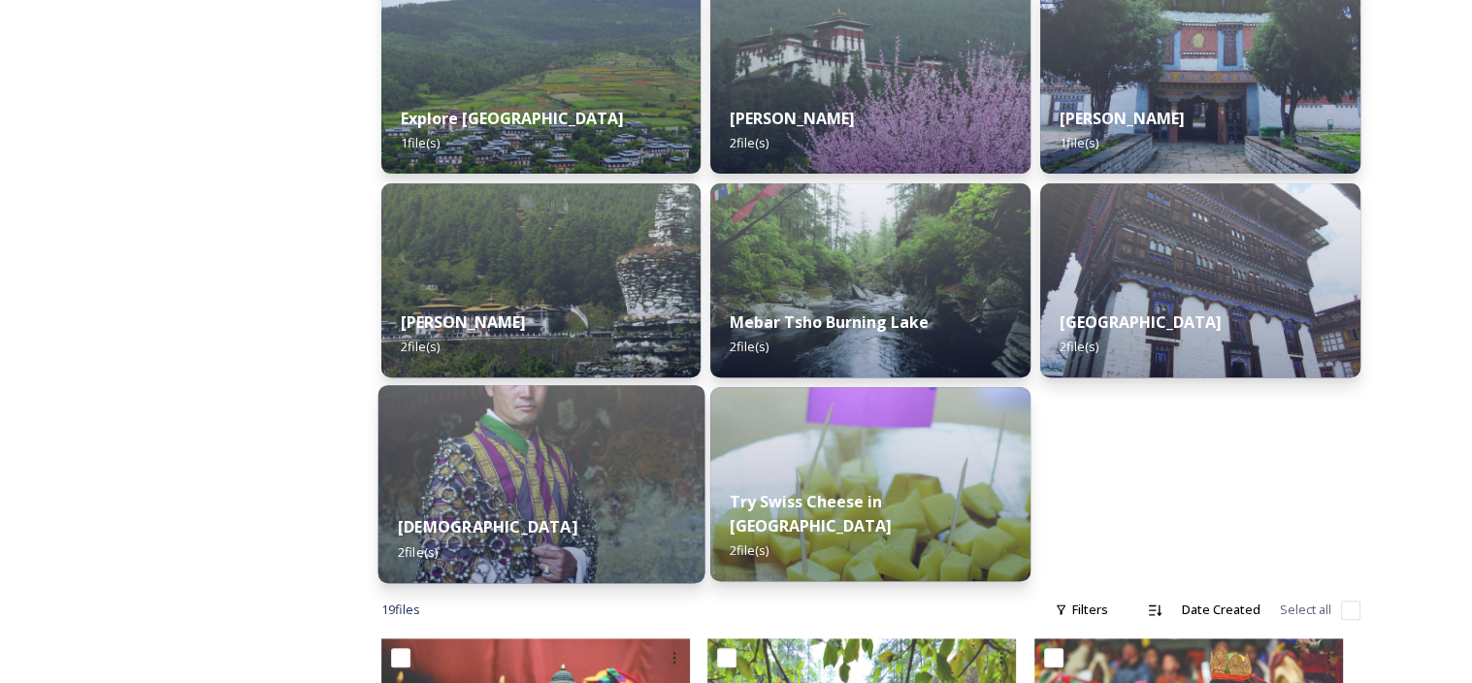
click at [551, 467] on img at bounding box center [540, 484] width 326 height 198
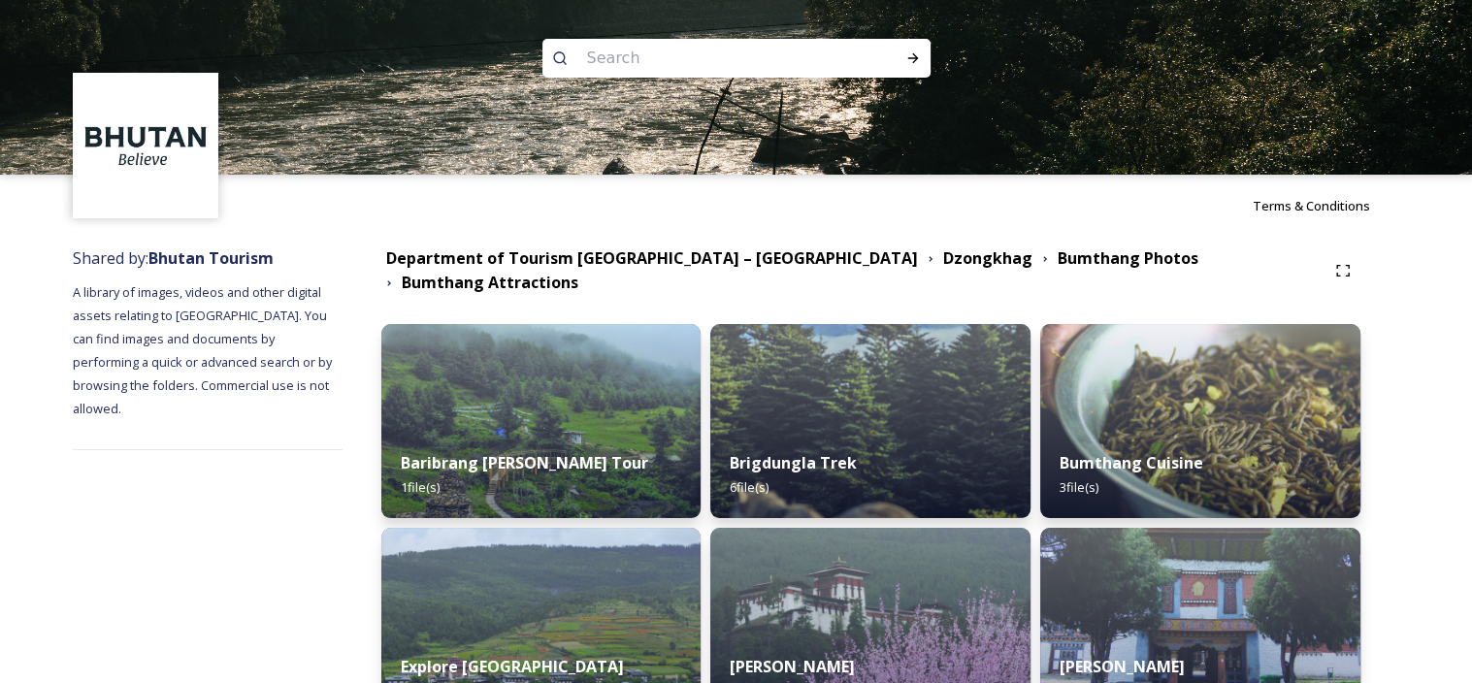
scroll to position [291, 0]
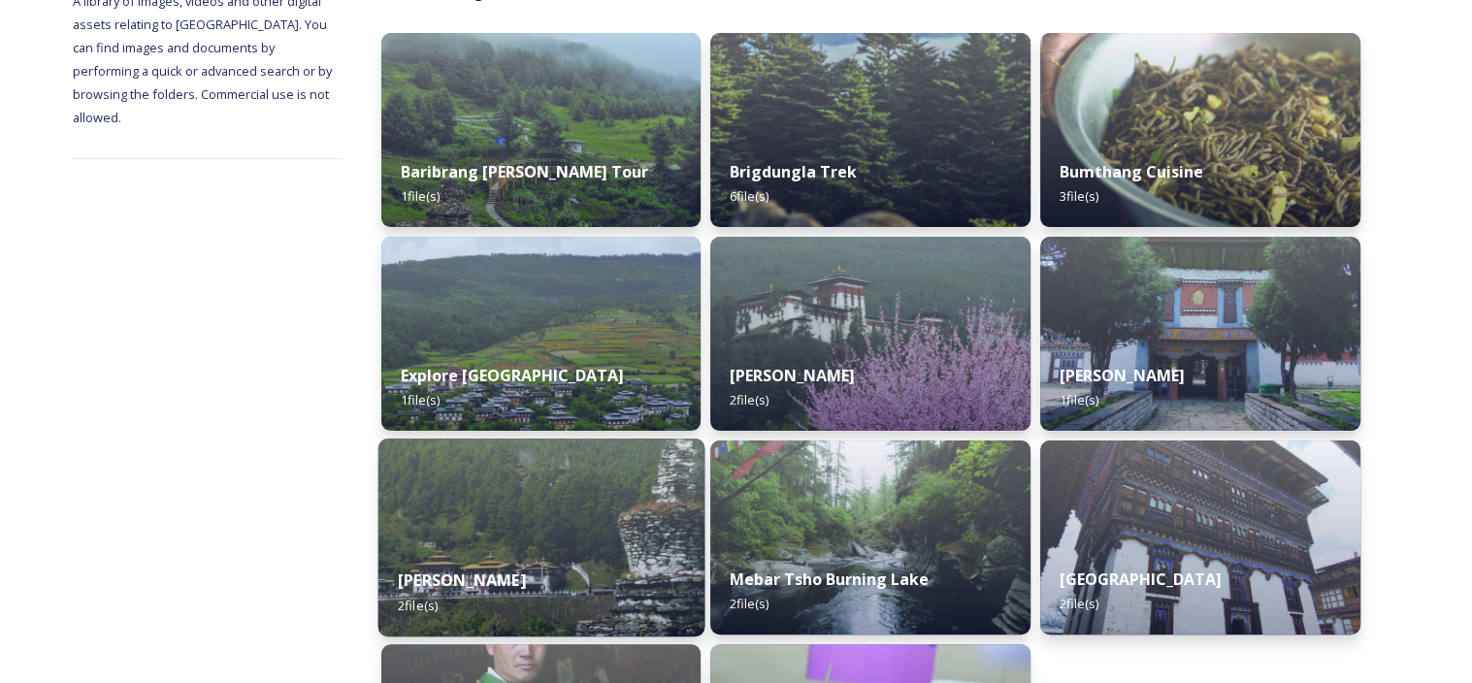
click at [597, 528] on img at bounding box center [540, 537] width 326 height 198
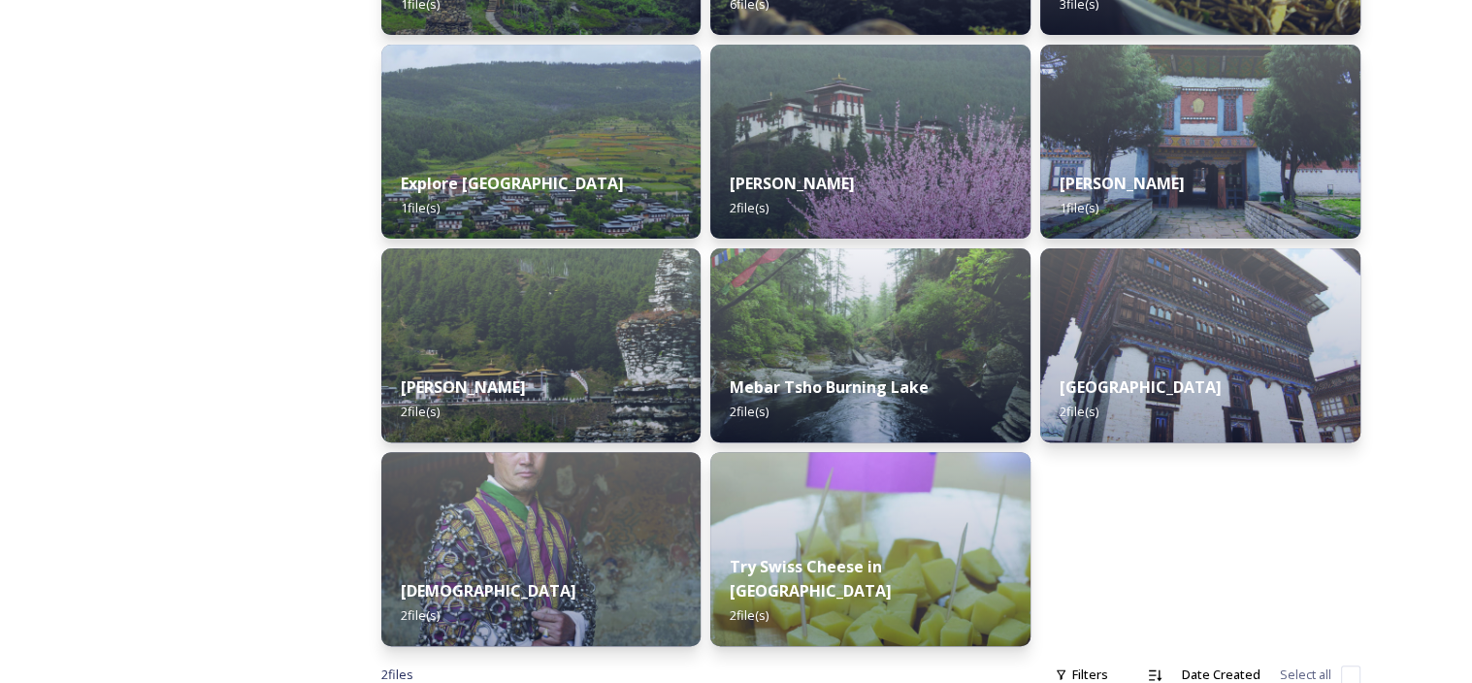
scroll to position [485, 0]
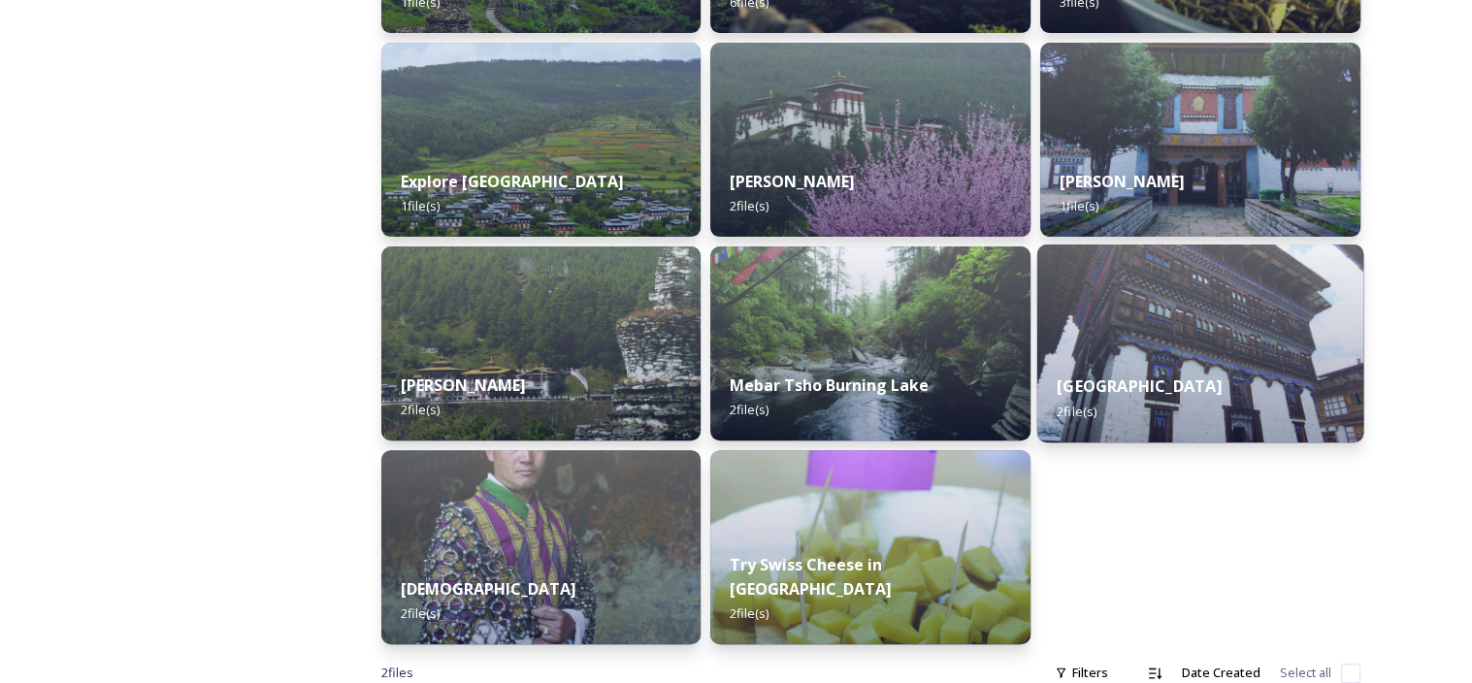
click at [1175, 354] on div "Ogyen Chholing Museum 2 file(s)" at bounding box center [1200, 398] width 326 height 88
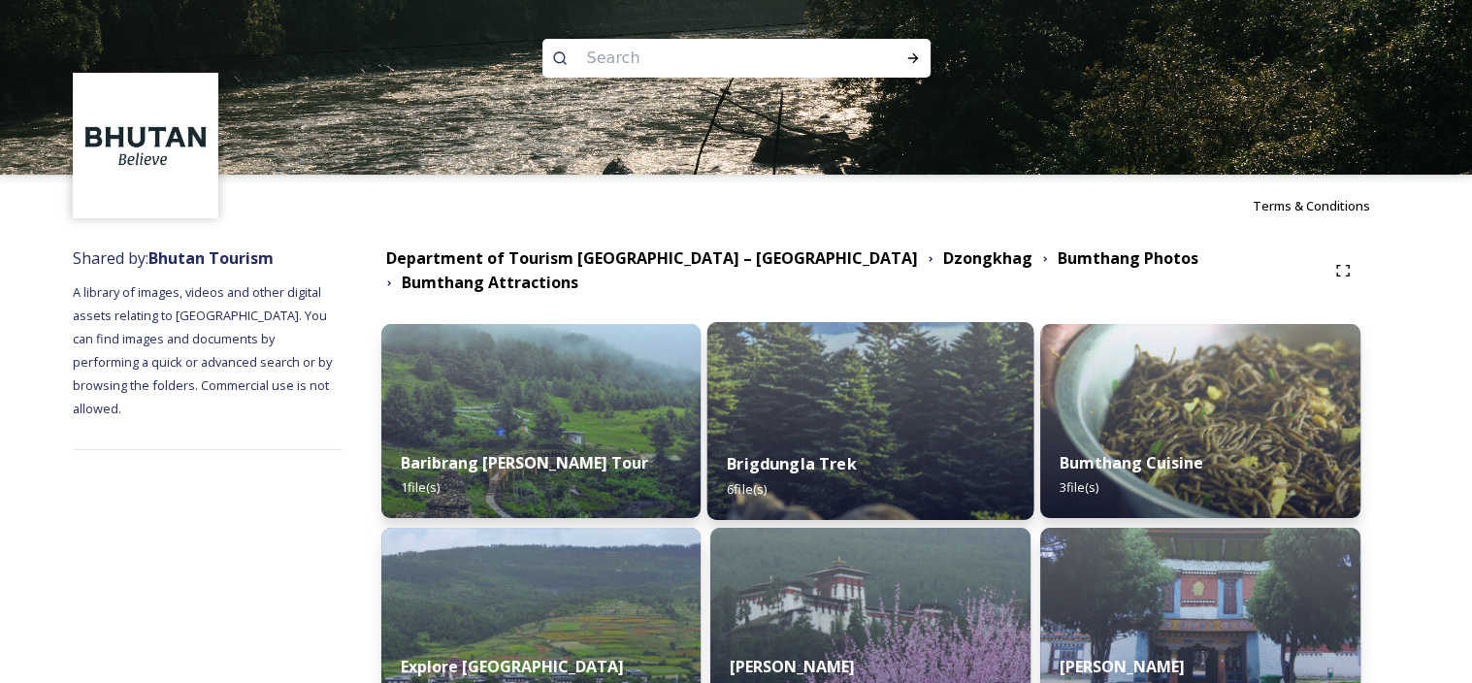
click at [816, 432] on div "Brigdungla Trek 6 file(s)" at bounding box center [870, 476] width 326 height 88
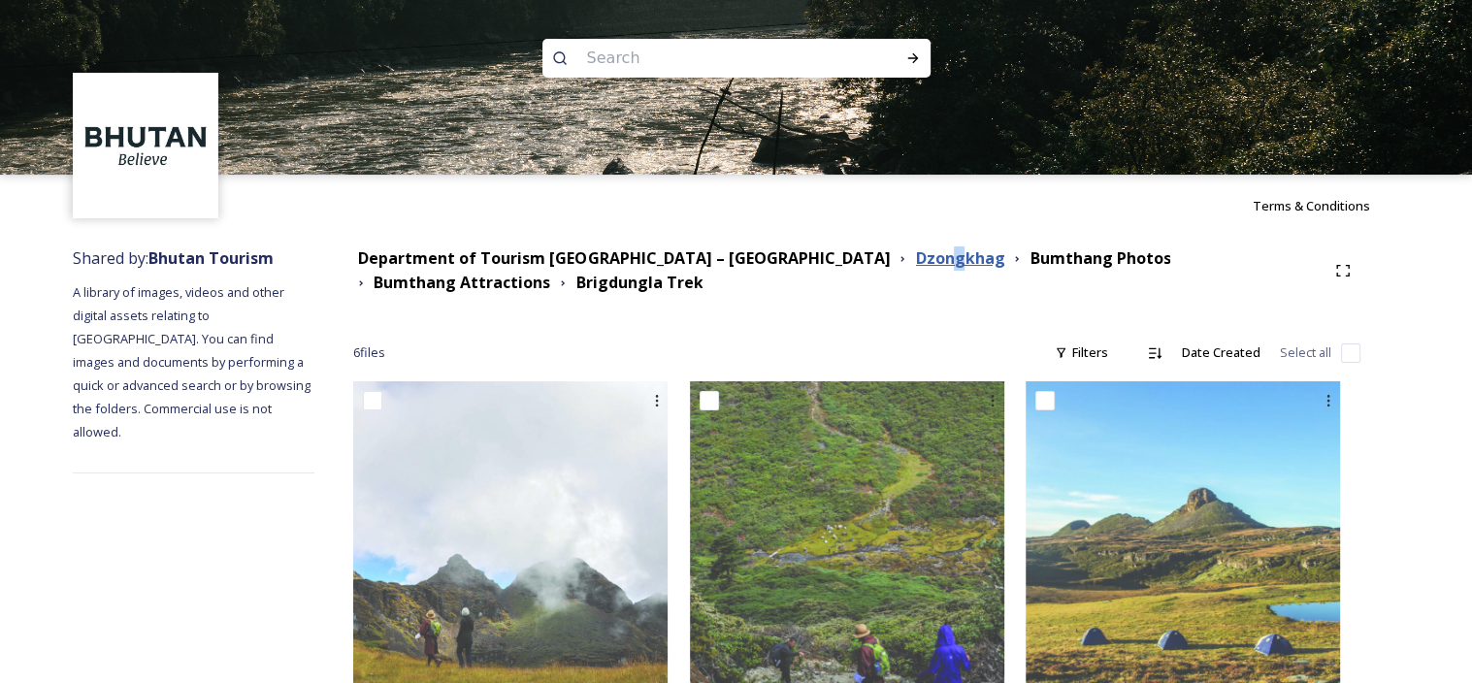
click at [915, 263] on strong "Dzongkhag" at bounding box center [959, 257] width 89 height 21
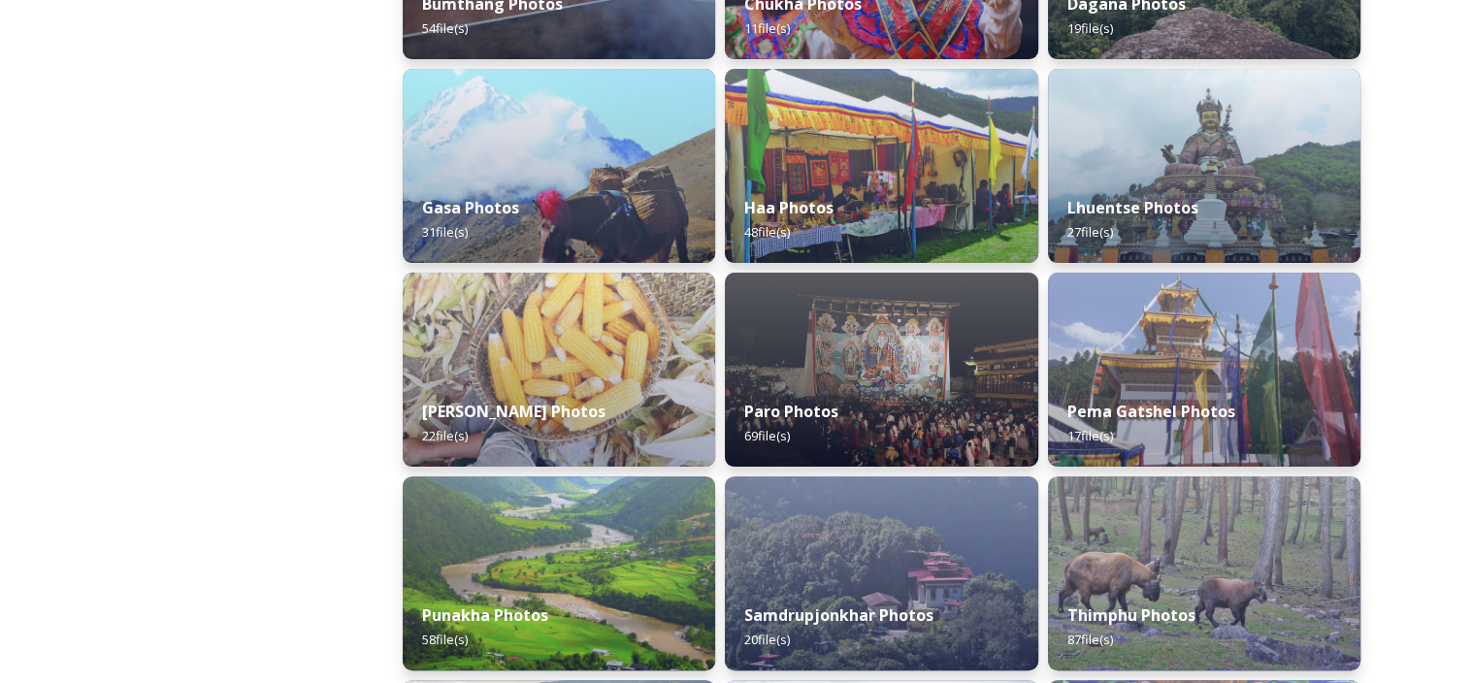
scroll to position [930, 0]
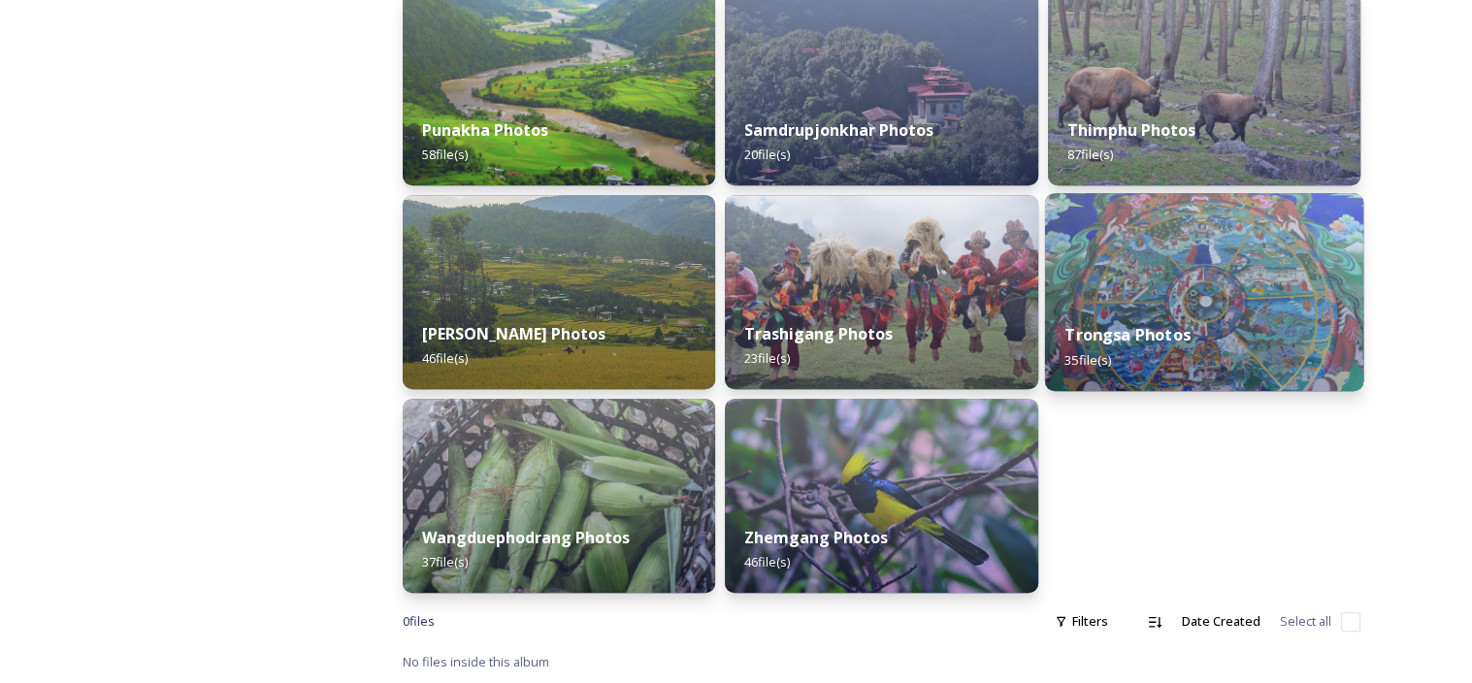
click at [1141, 337] on strong "Trongsa Photos" at bounding box center [1127, 334] width 126 height 21
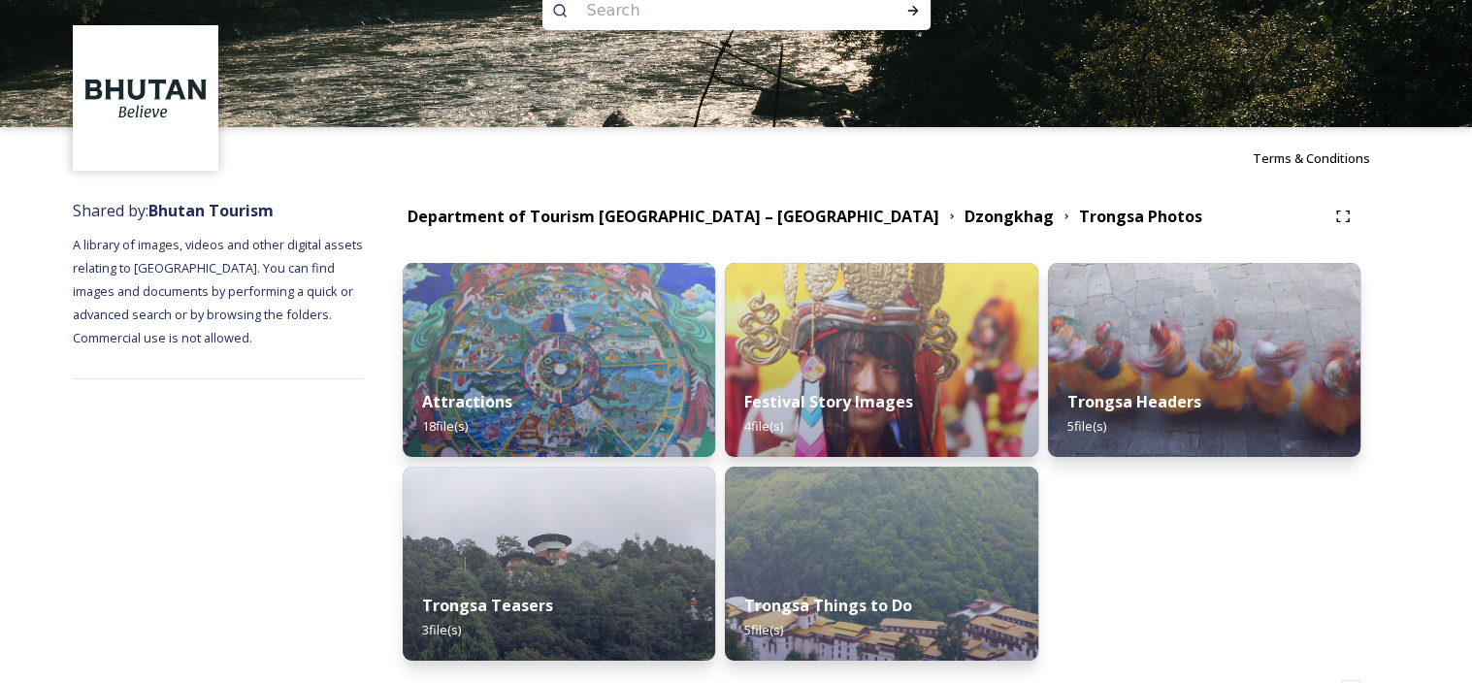
scroll to position [115, 0]
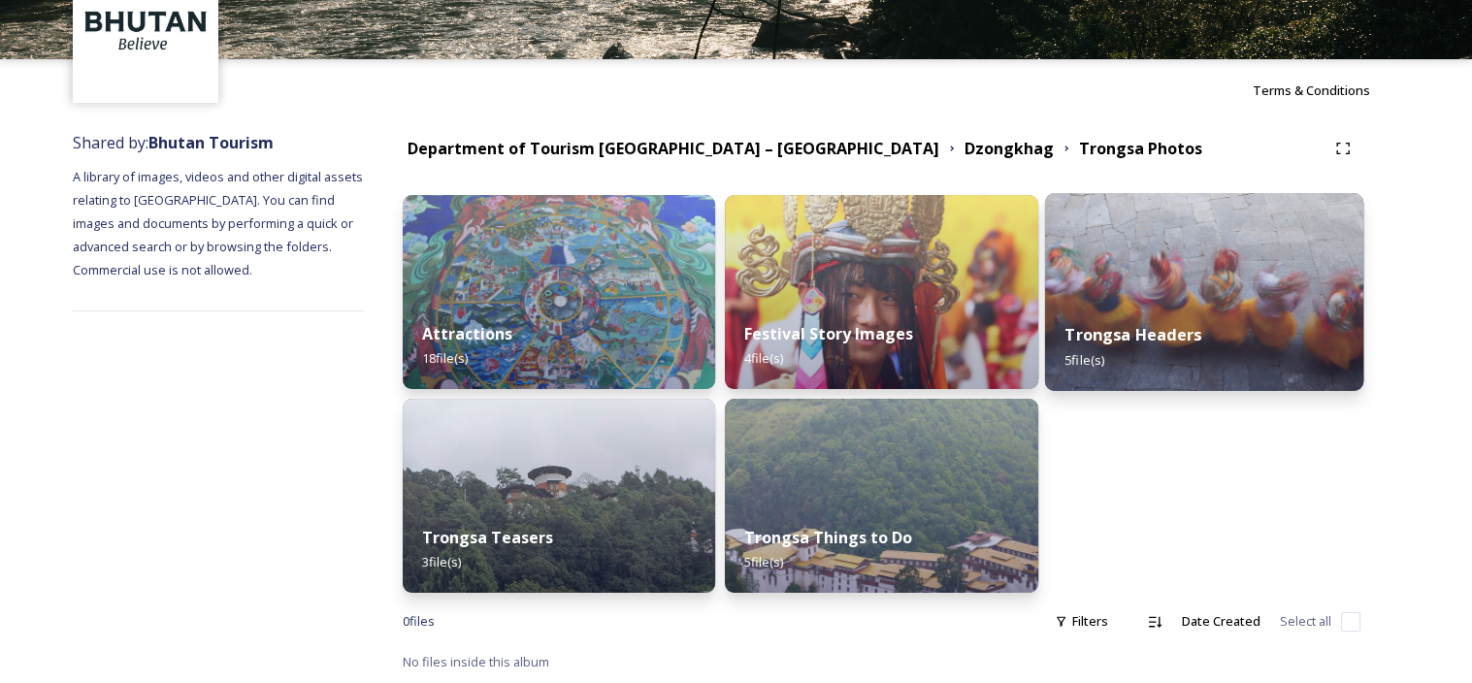
click at [1211, 334] on div "Trongsa Headers 5 file(s)" at bounding box center [1203, 347] width 319 height 88
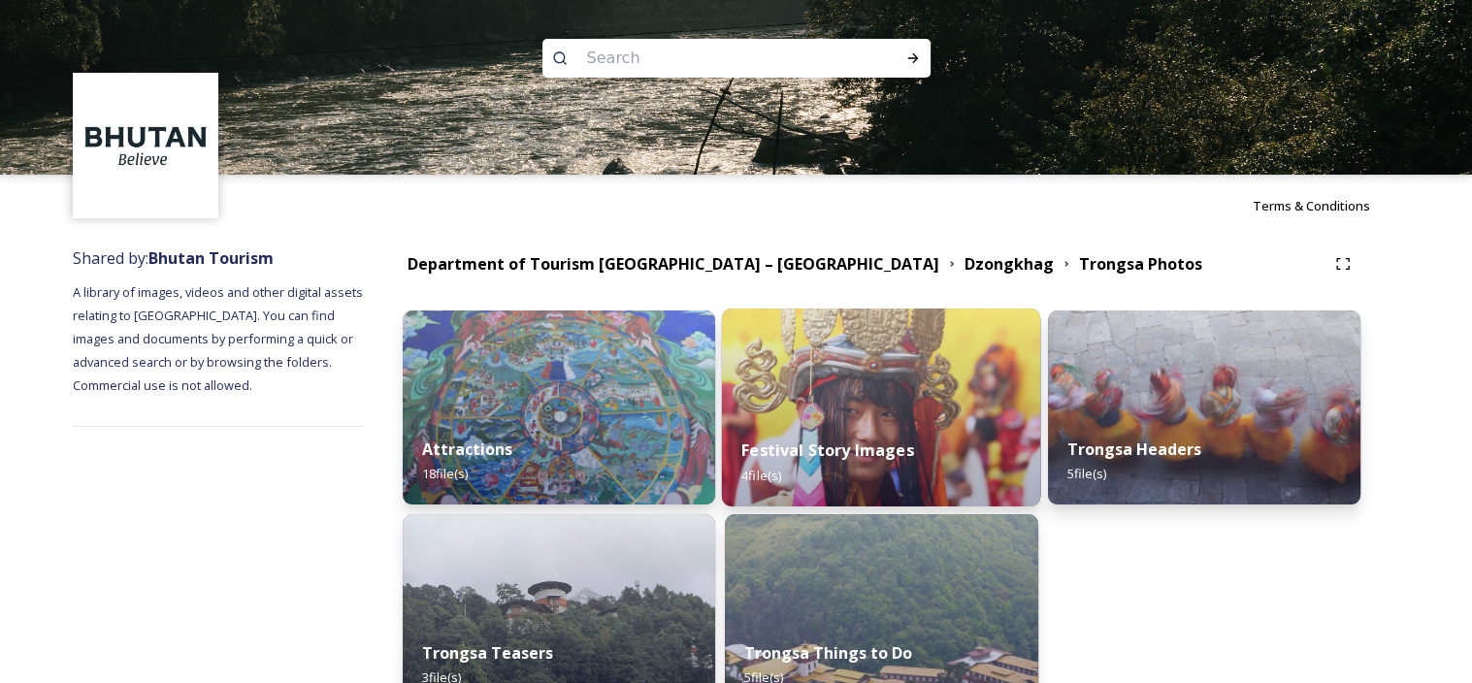
click at [891, 439] on strong "Festival Story Images" at bounding box center [828, 449] width 172 height 21
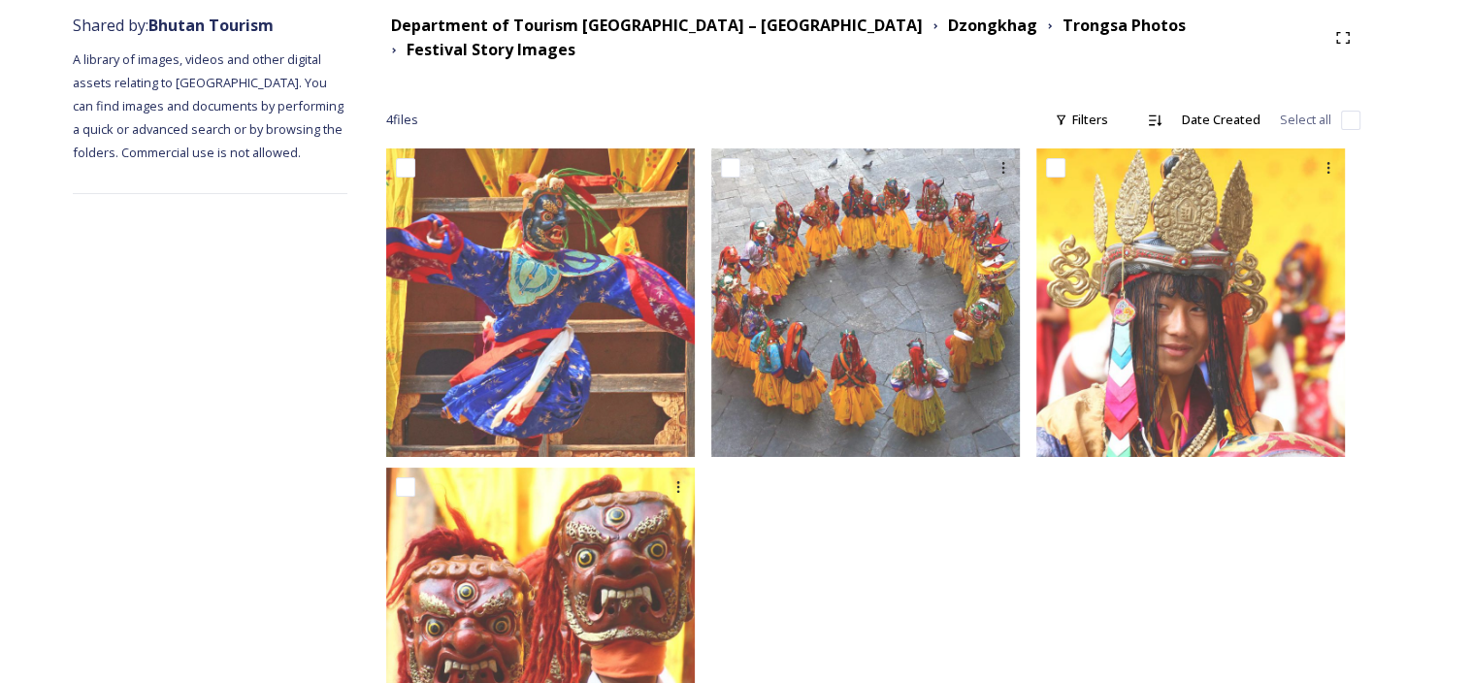
scroll to position [355, 0]
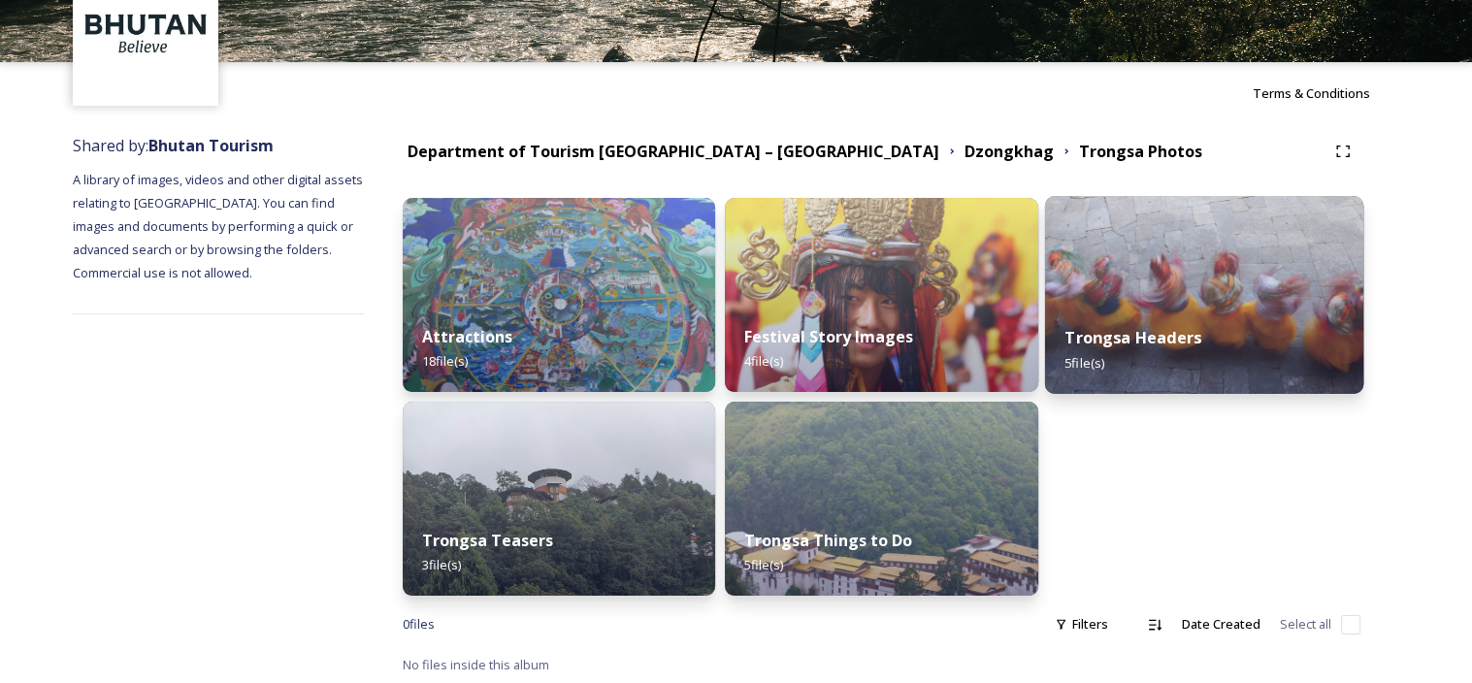
scroll to position [115, 0]
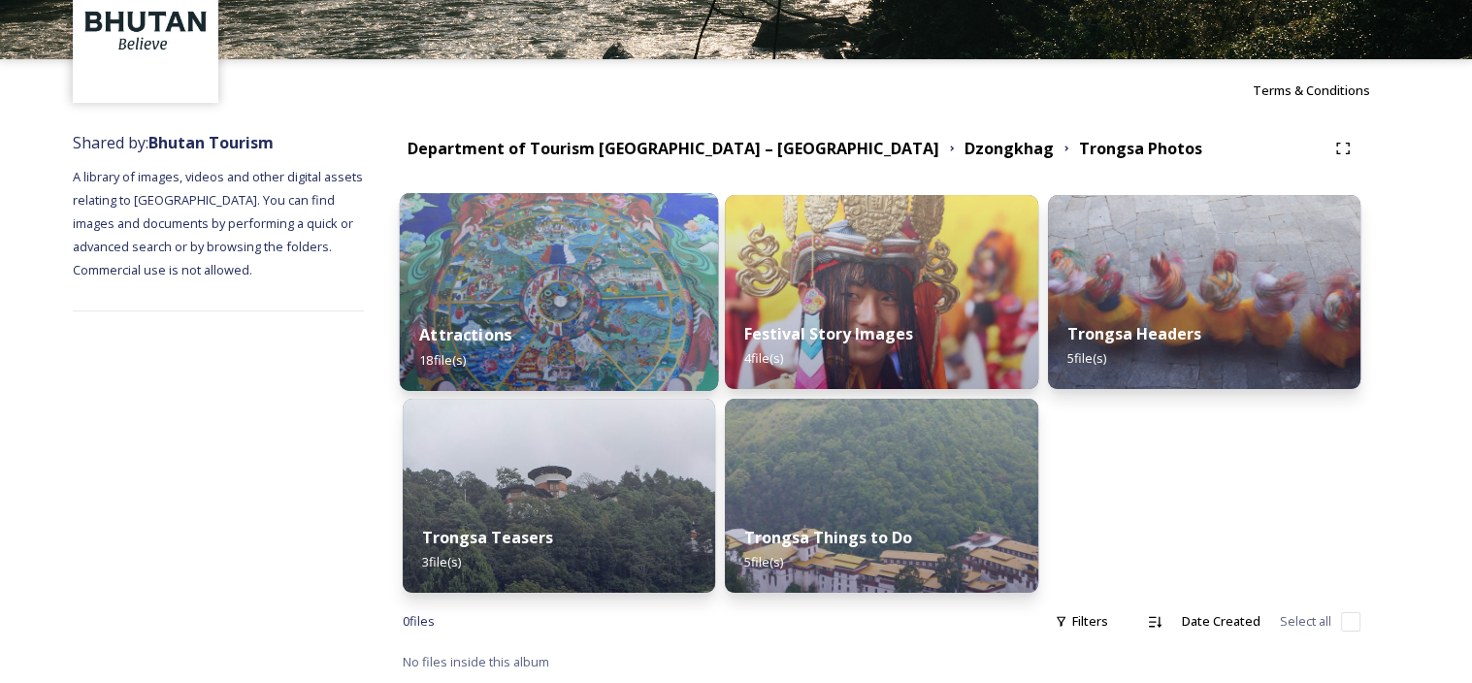
click at [559, 268] on img at bounding box center [559, 292] width 319 height 198
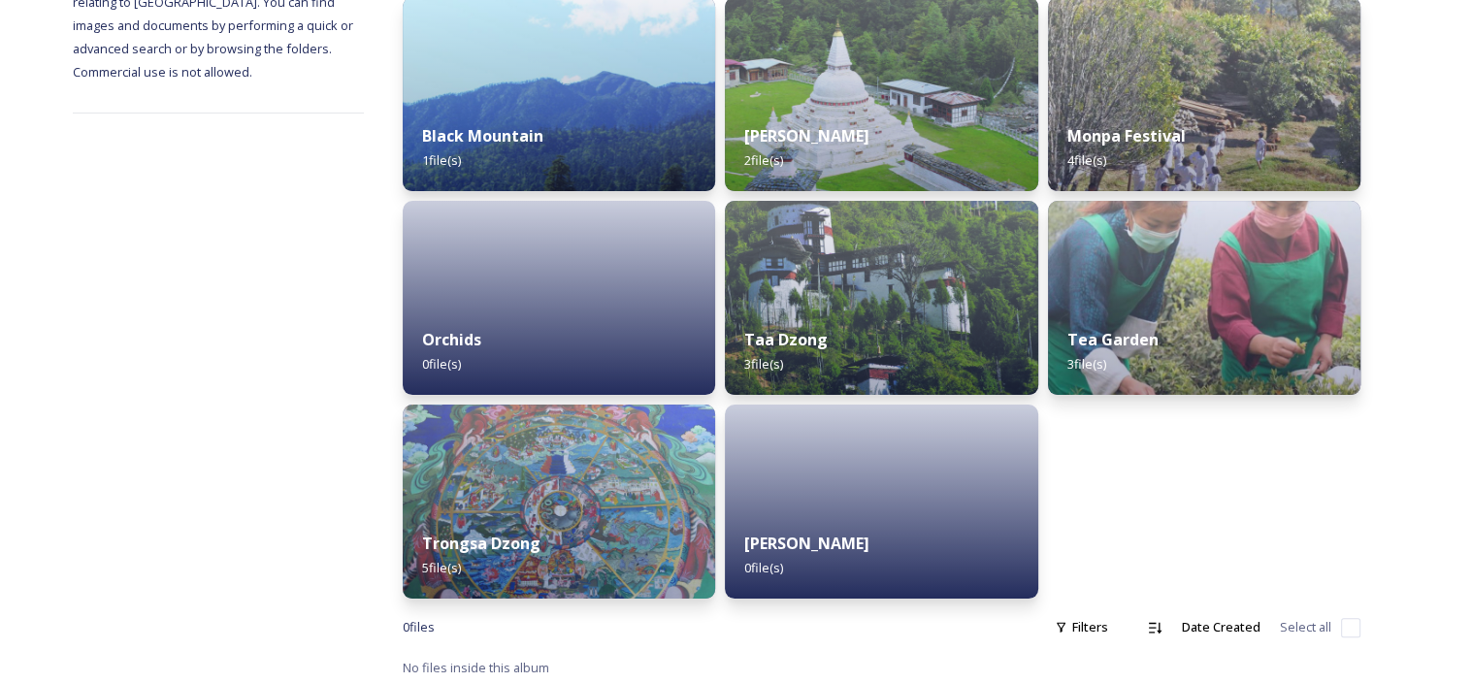
scroll to position [319, 0]
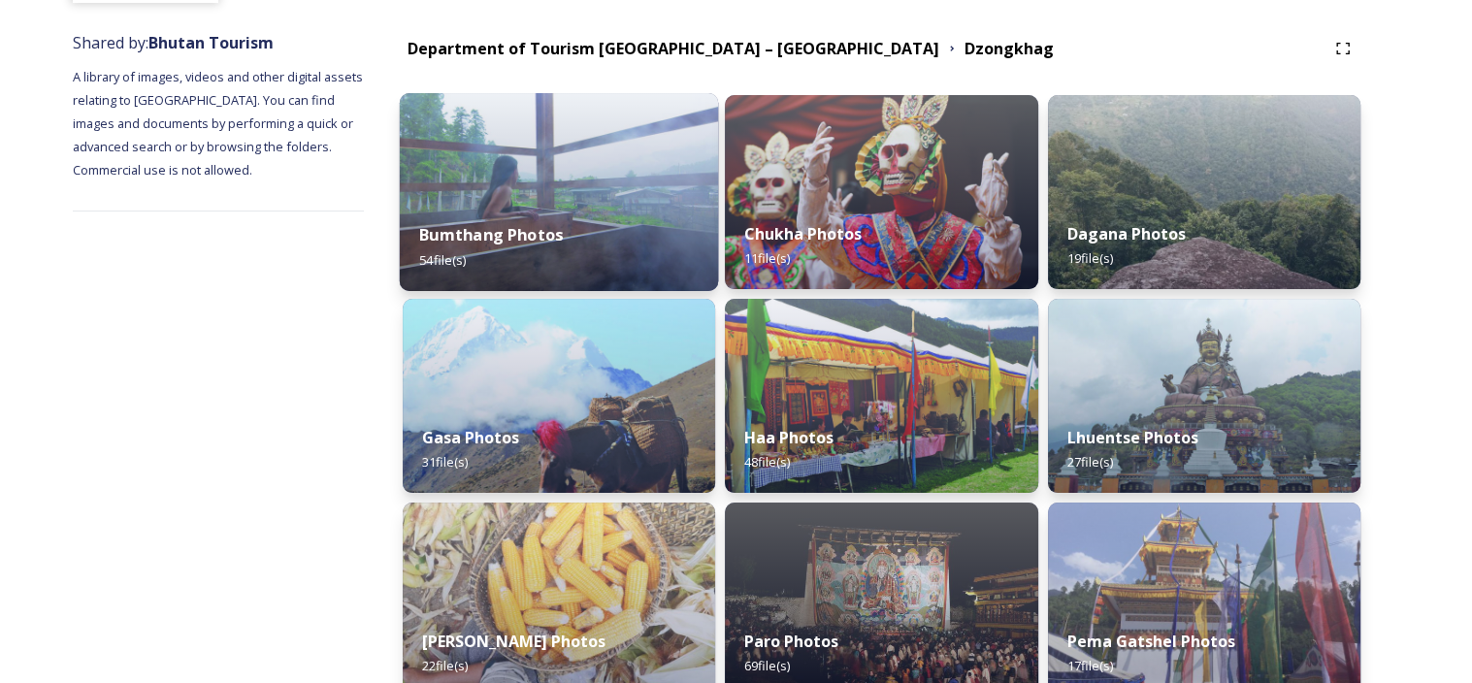
scroll to position [194, 0]
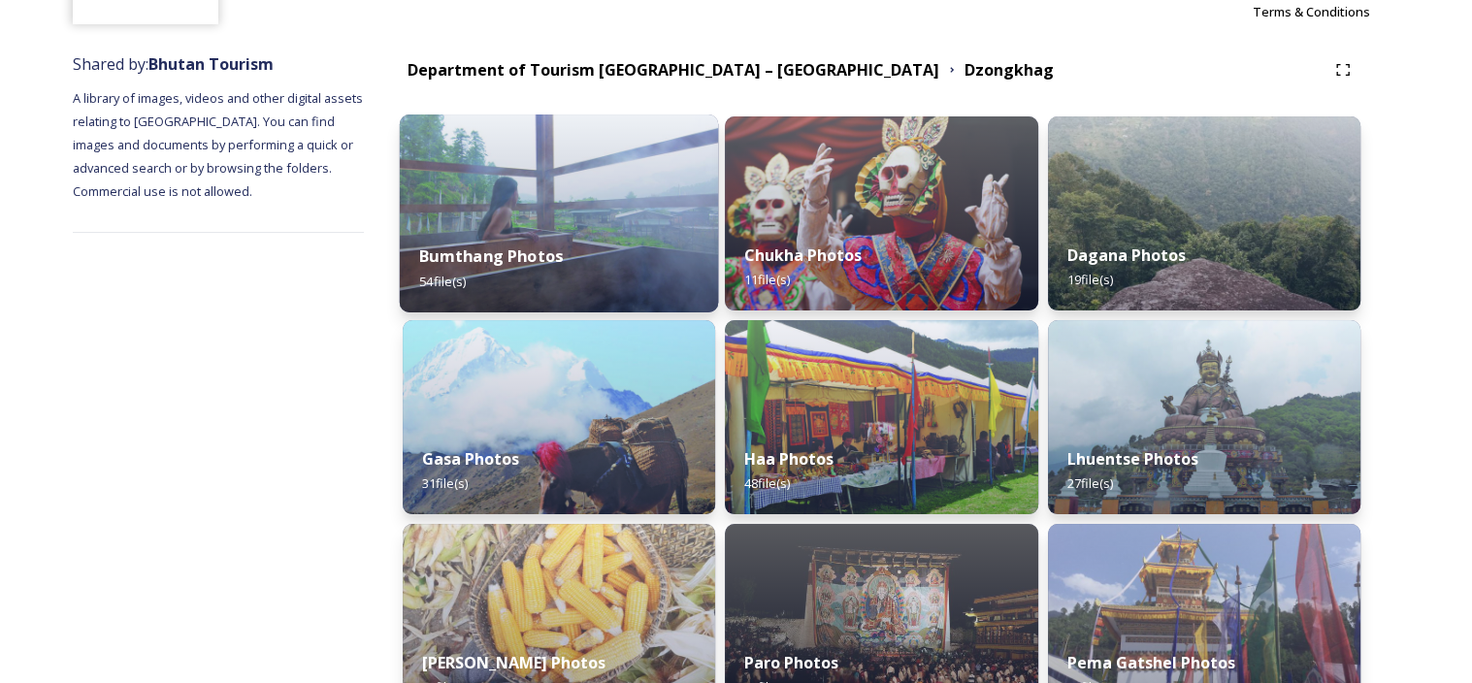
click at [469, 239] on div "Bumthang Photos 54 file(s)" at bounding box center [559, 268] width 319 height 88
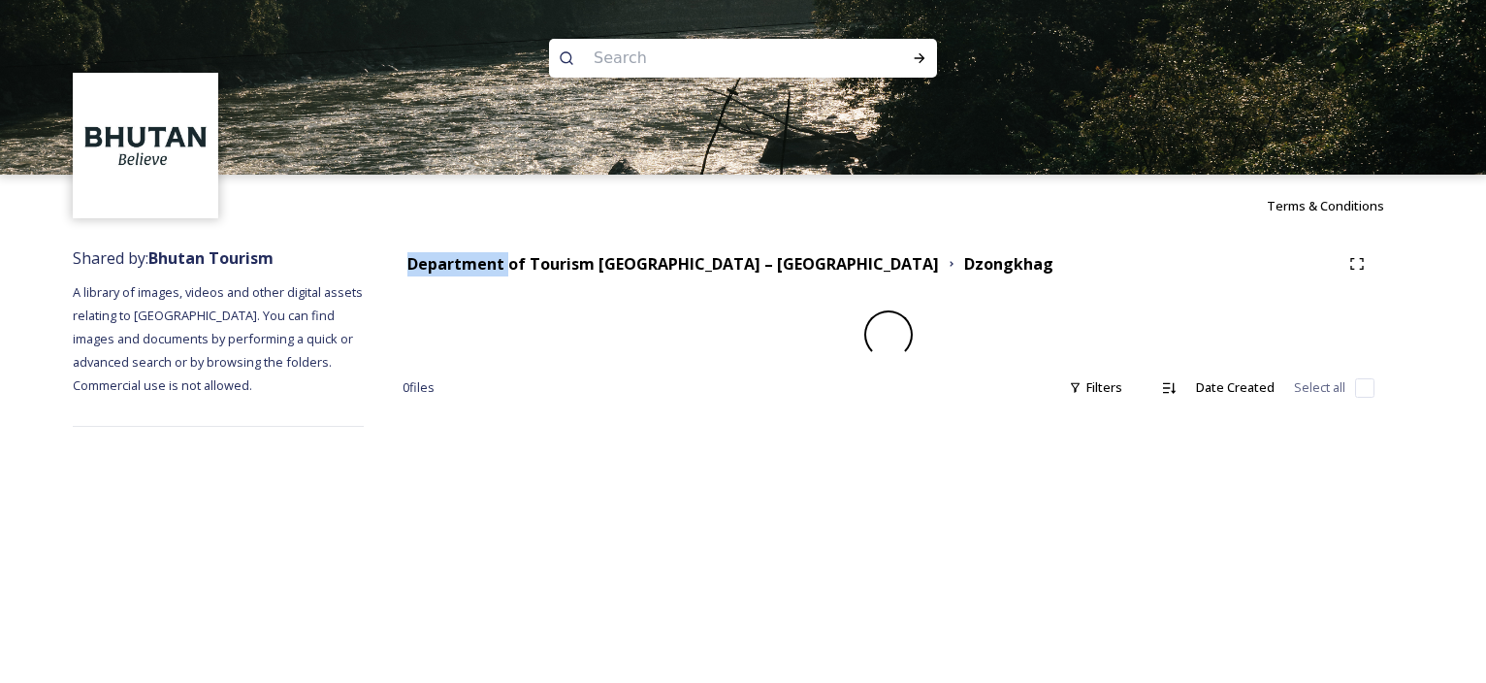
click at [469, 239] on div "Department of Tourism [GEOGRAPHIC_DATA] – [GEOGRAPHIC_DATA] Dzongkhag 0 file s …" at bounding box center [889, 337] width 1050 height 200
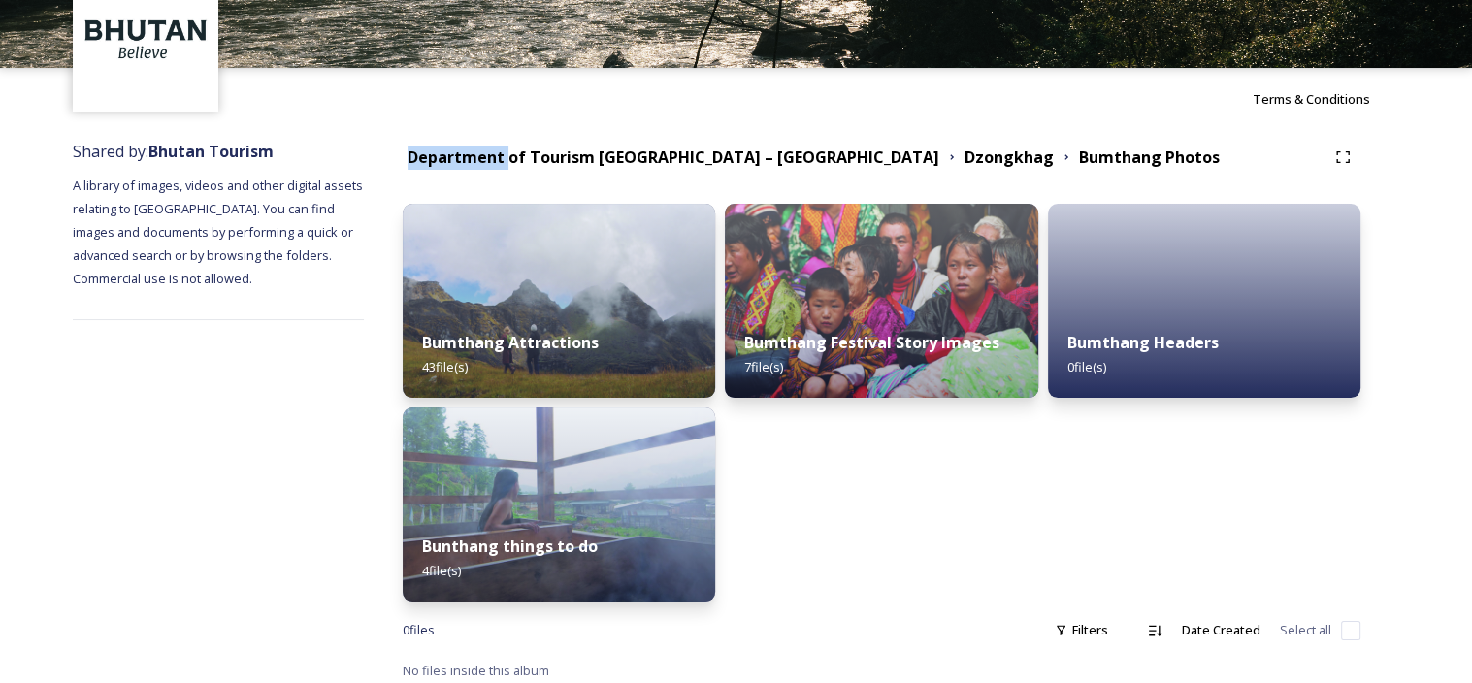
scroll to position [115, 0]
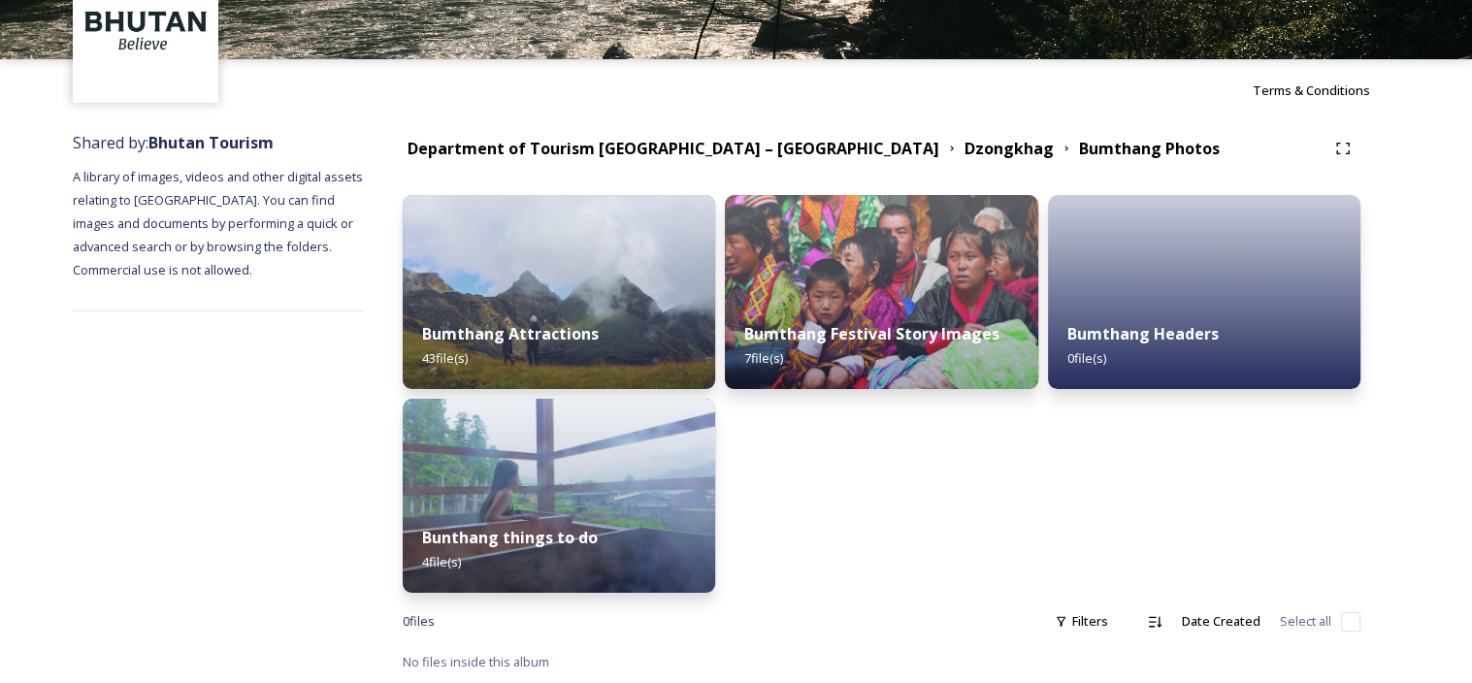
click at [1311, 542] on div "Bumthang Headers 0 file(s)" at bounding box center [1204, 394] width 312 height 398
click at [579, 462] on img at bounding box center [559, 496] width 319 height 198
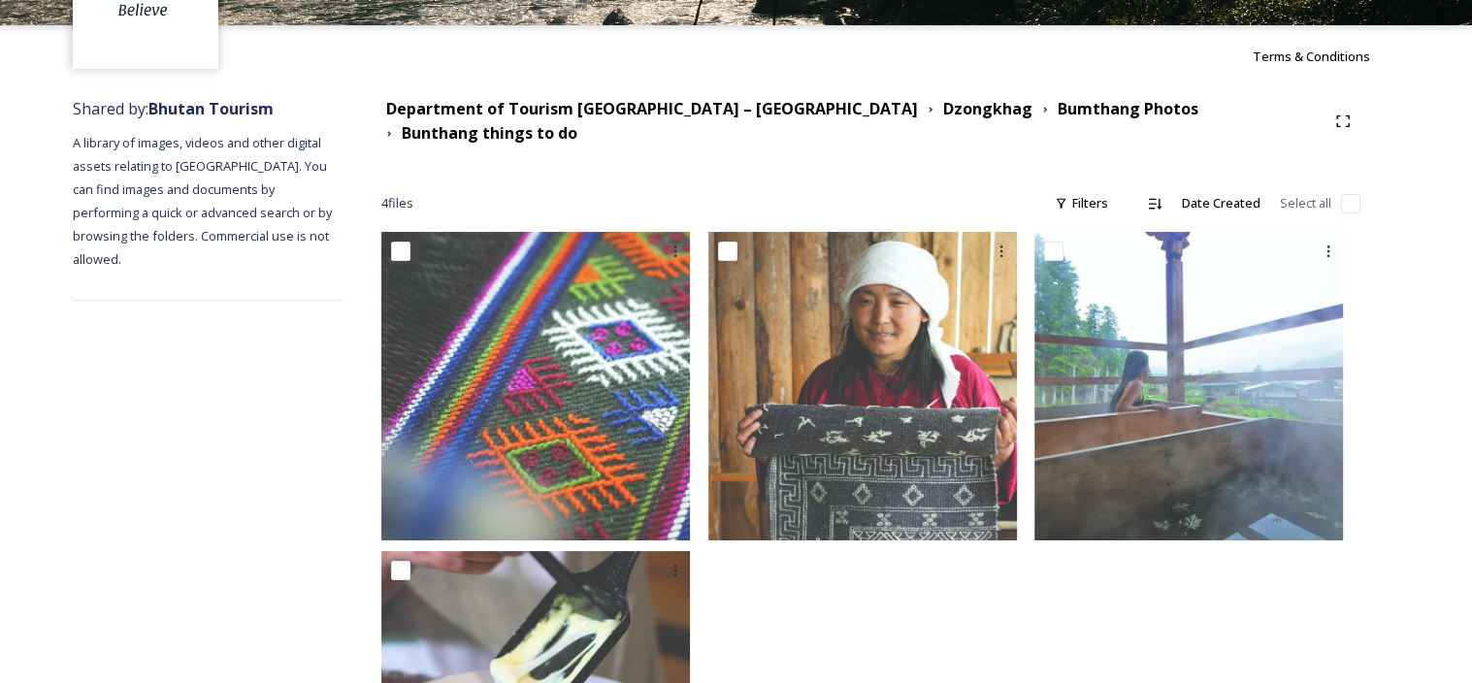
scroll to position [355, 0]
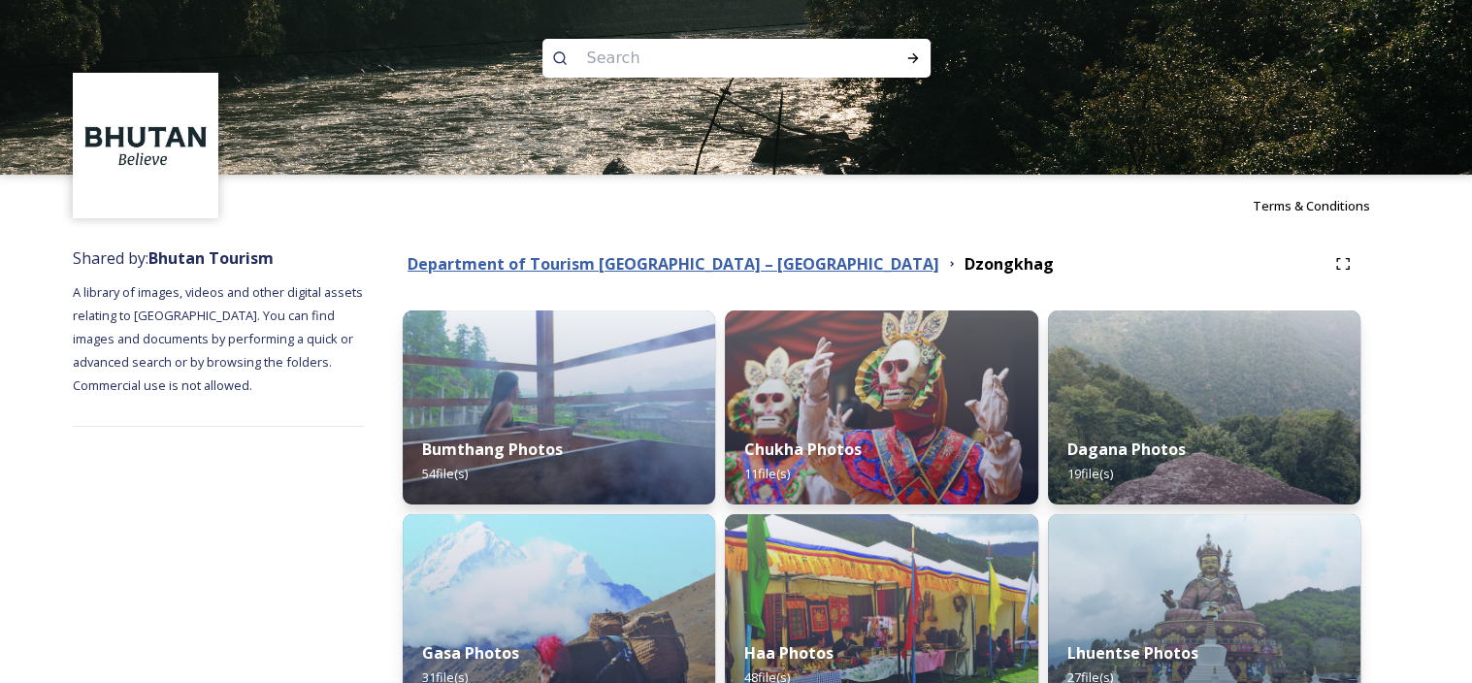
click at [628, 267] on strong "Department of Tourism [GEOGRAPHIC_DATA] – [GEOGRAPHIC_DATA]" at bounding box center [673, 263] width 532 height 21
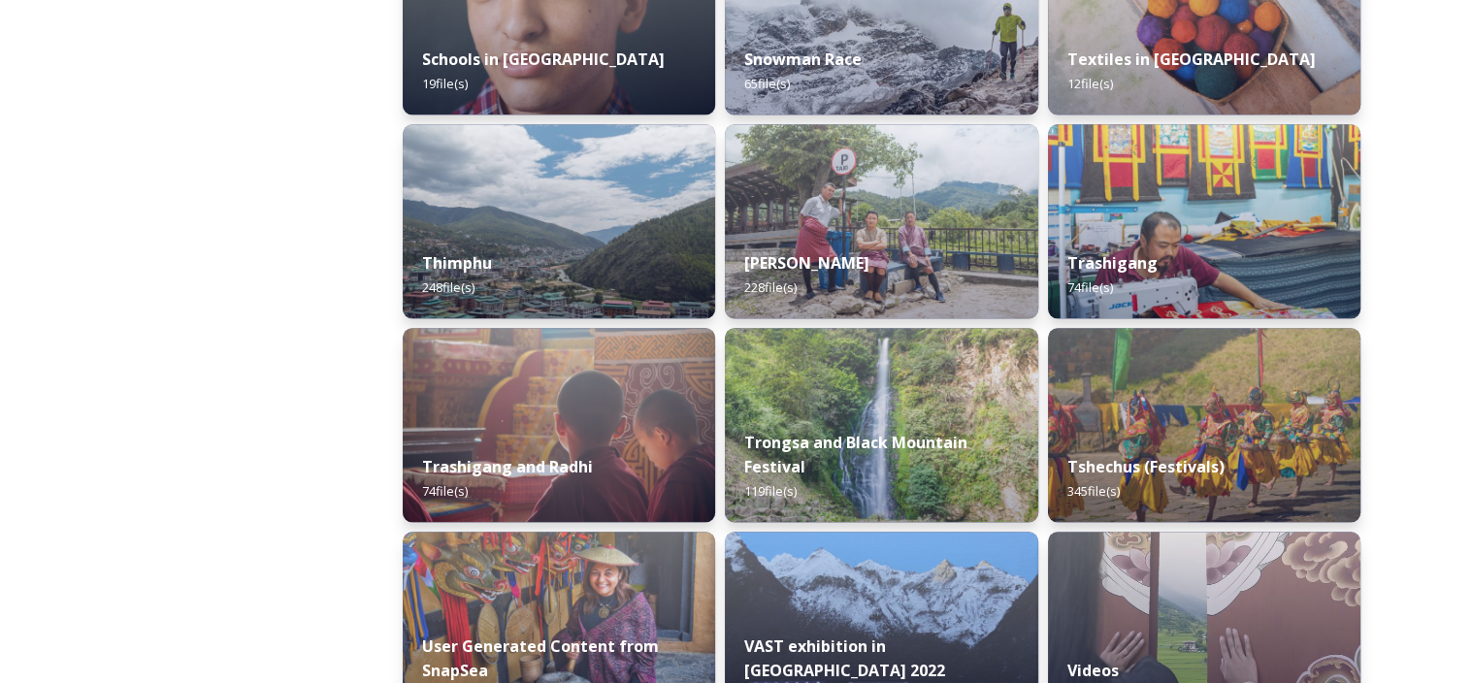
scroll to position [2231, 0]
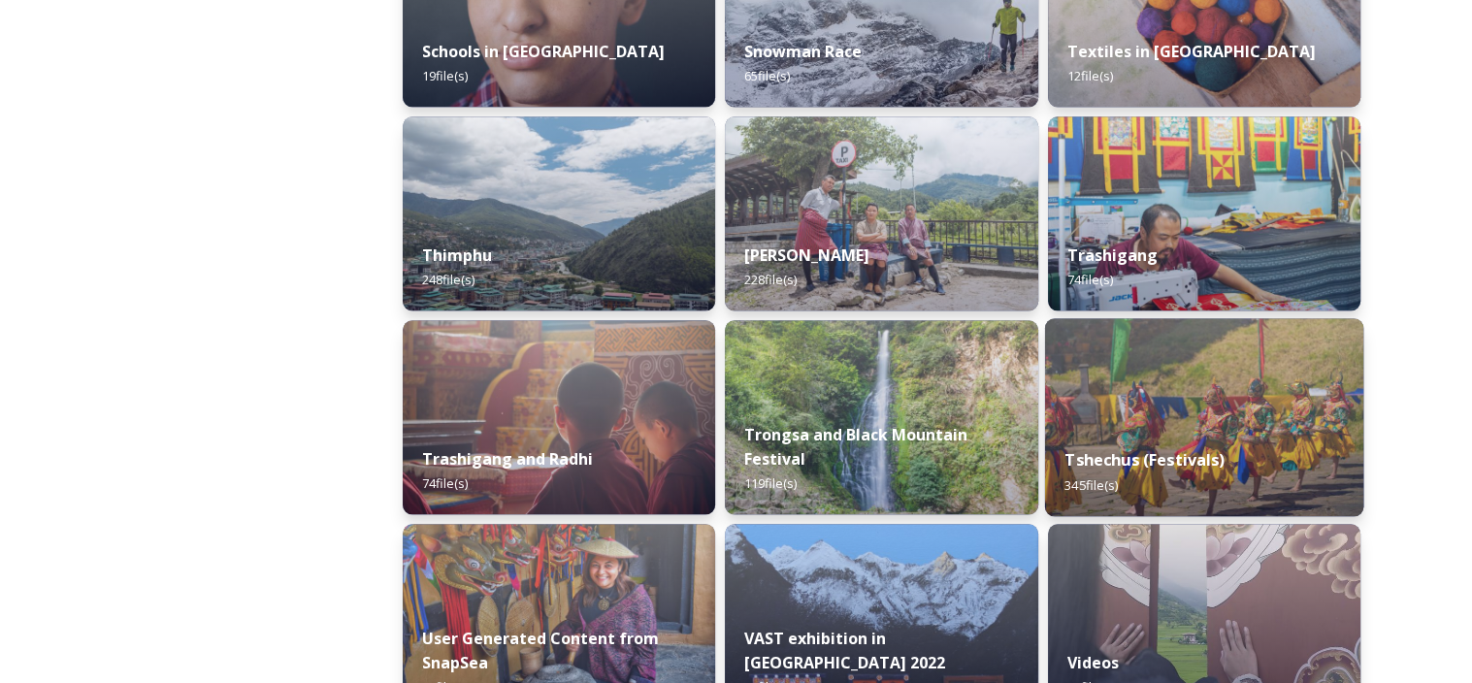
click at [1183, 453] on strong "Tshechus (Festivals)" at bounding box center [1144, 459] width 160 height 21
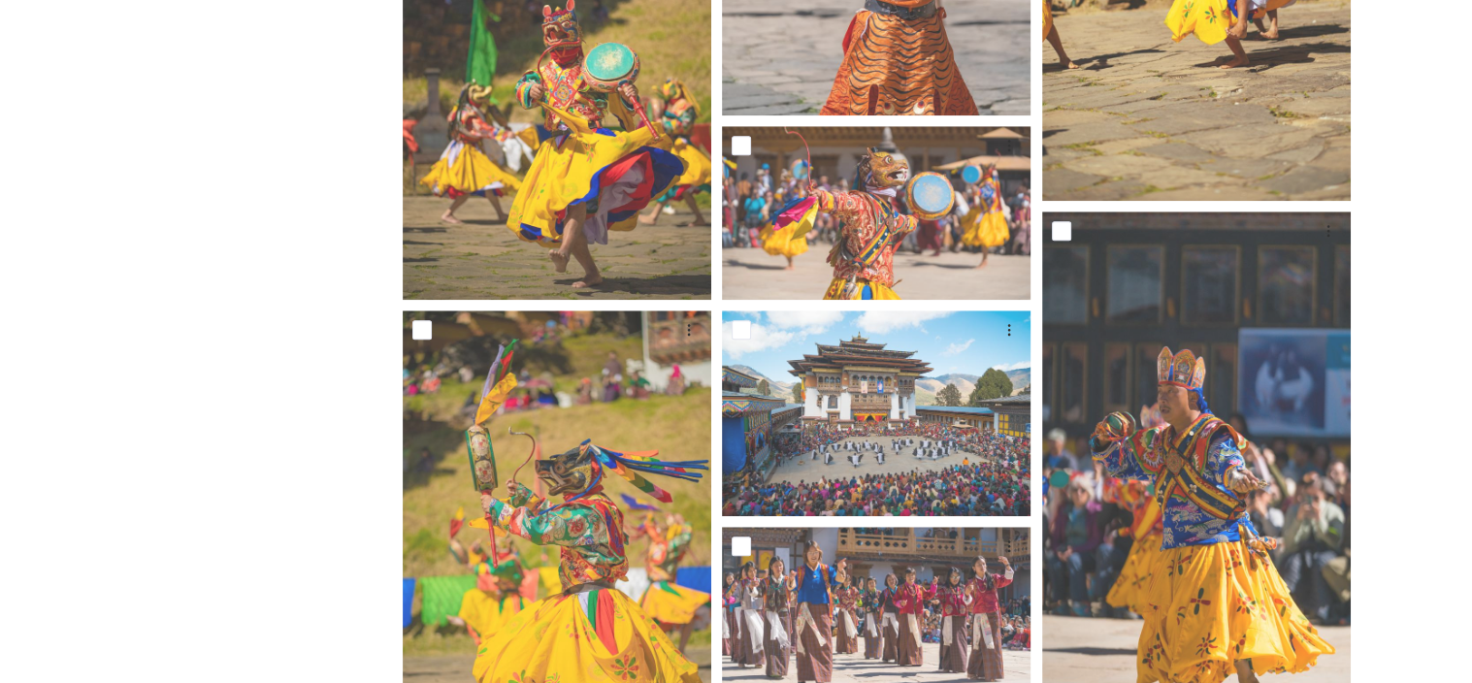
scroll to position [1790, 0]
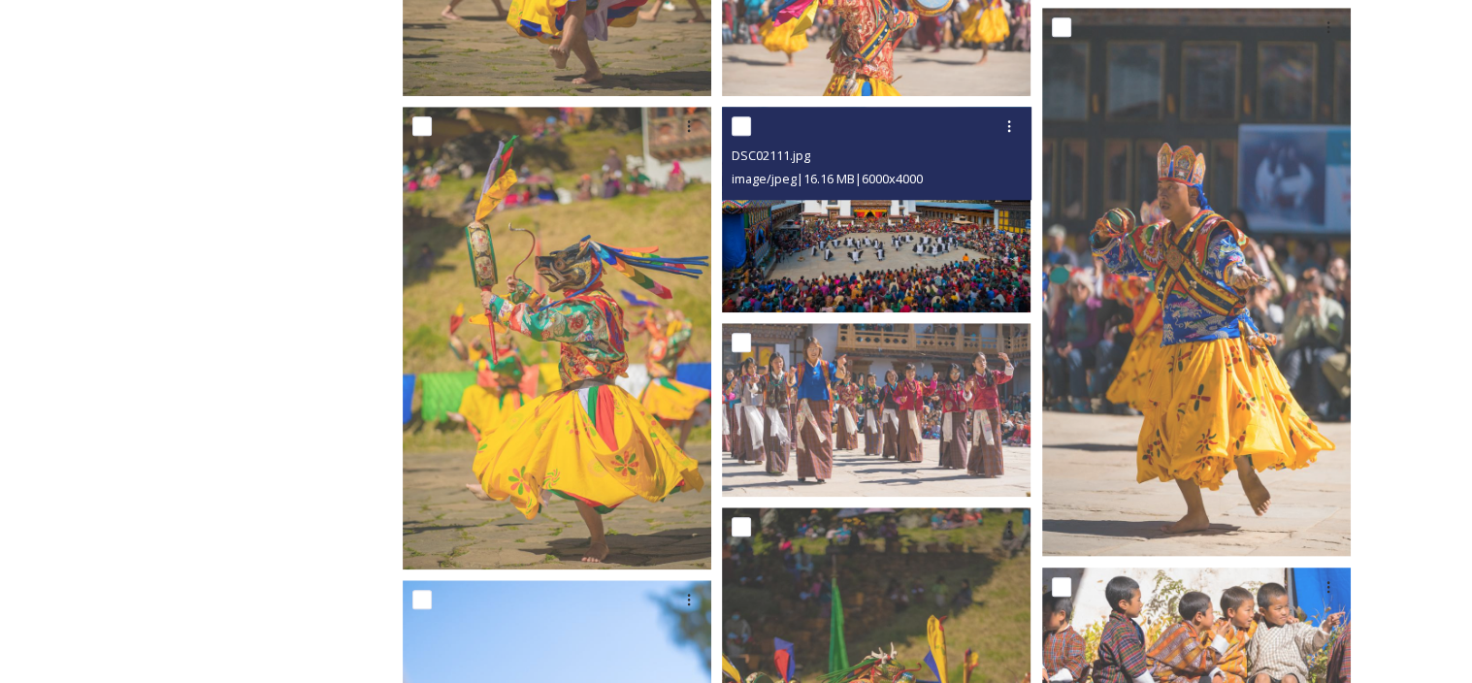
click at [857, 235] on img at bounding box center [876, 210] width 308 height 206
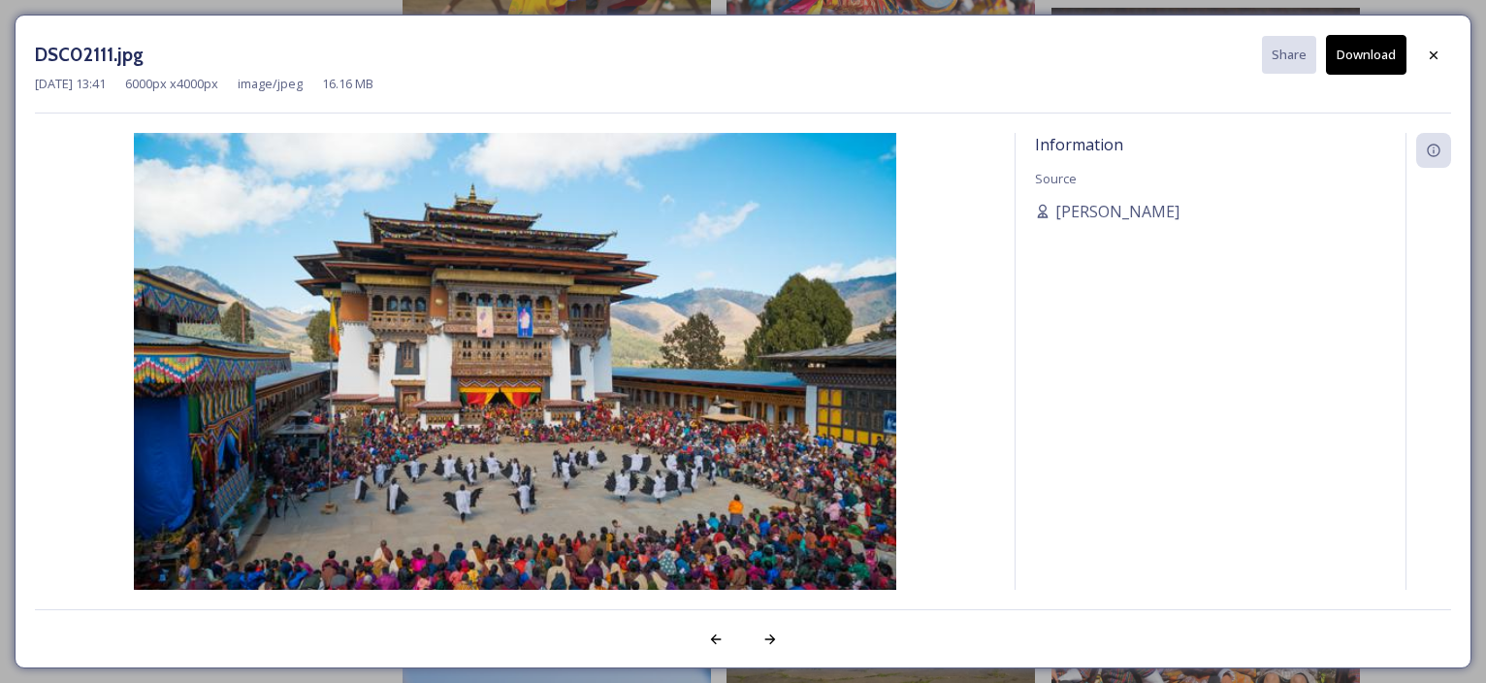
click at [1351, 57] on button "Download" at bounding box center [1366, 55] width 81 height 40
click at [1436, 55] on icon at bounding box center [1434, 54] width 8 height 8
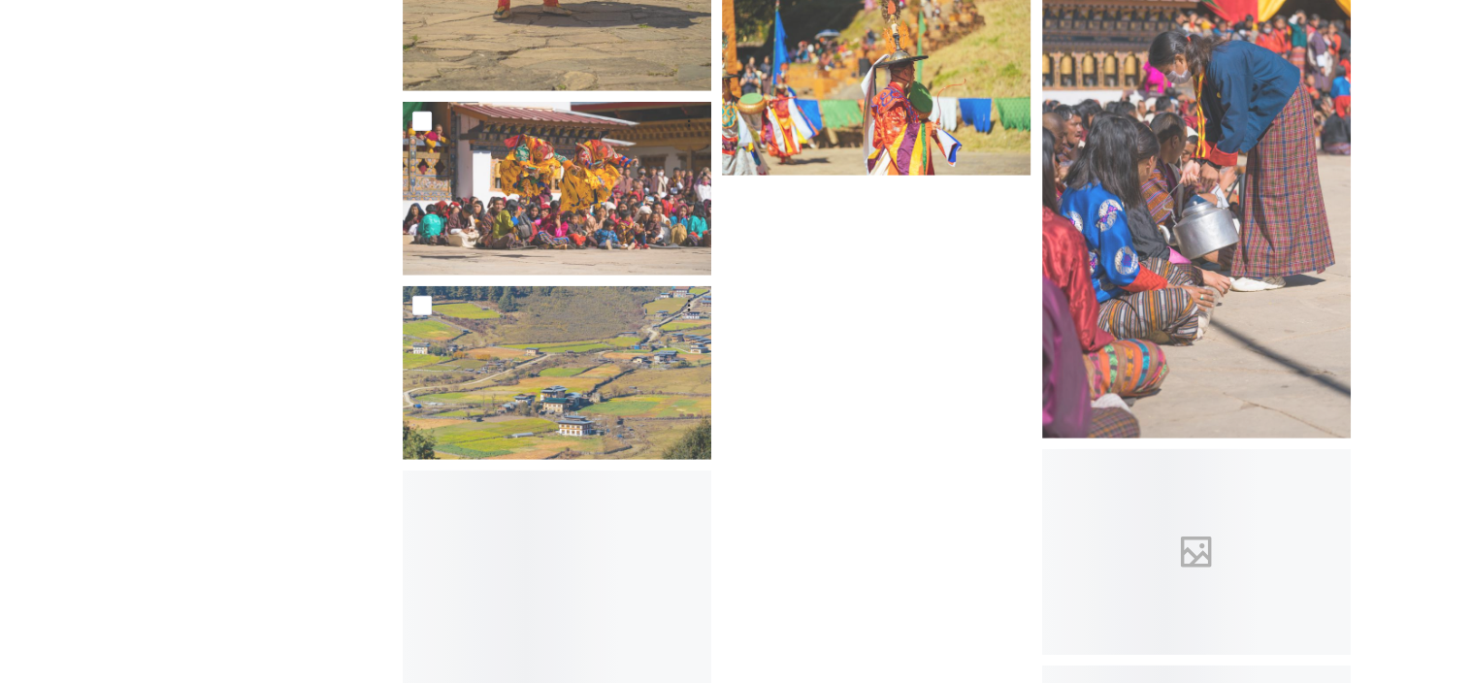
scroll to position [5670, 0]
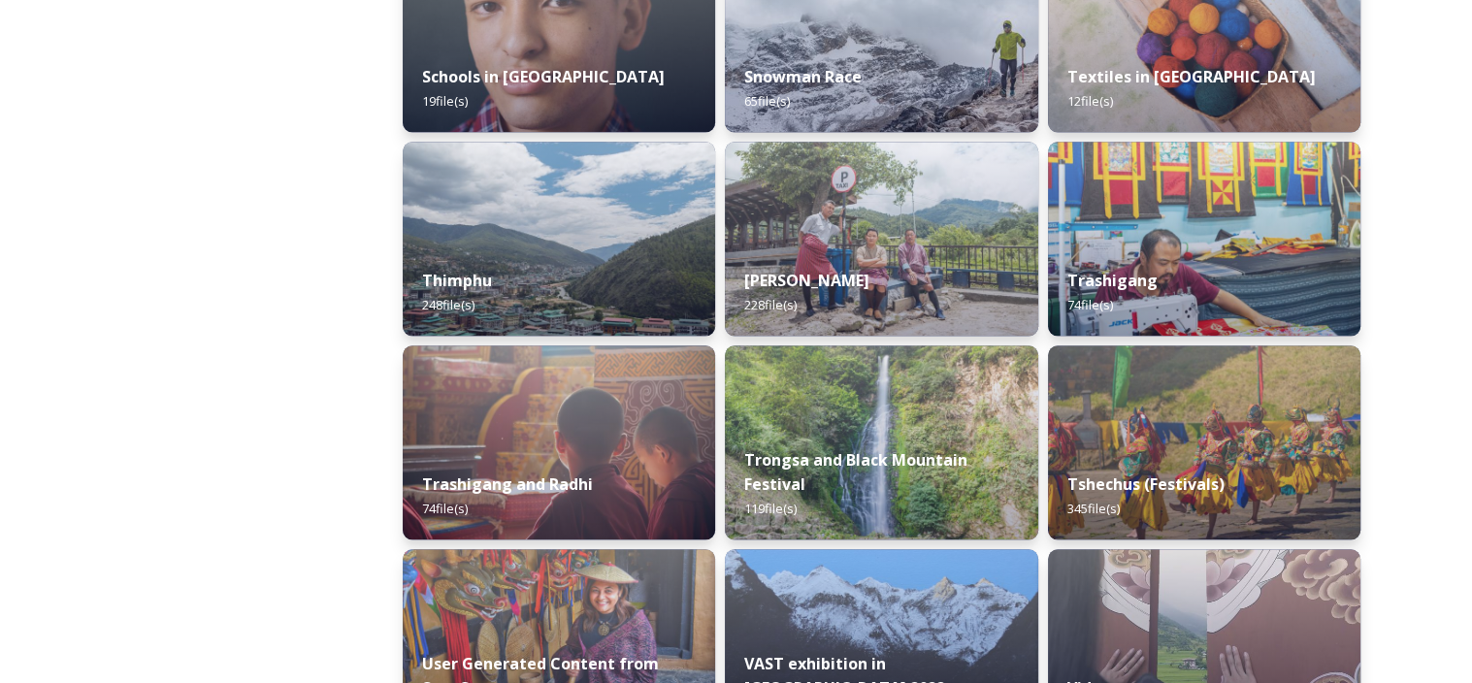
scroll to position [2231, 0]
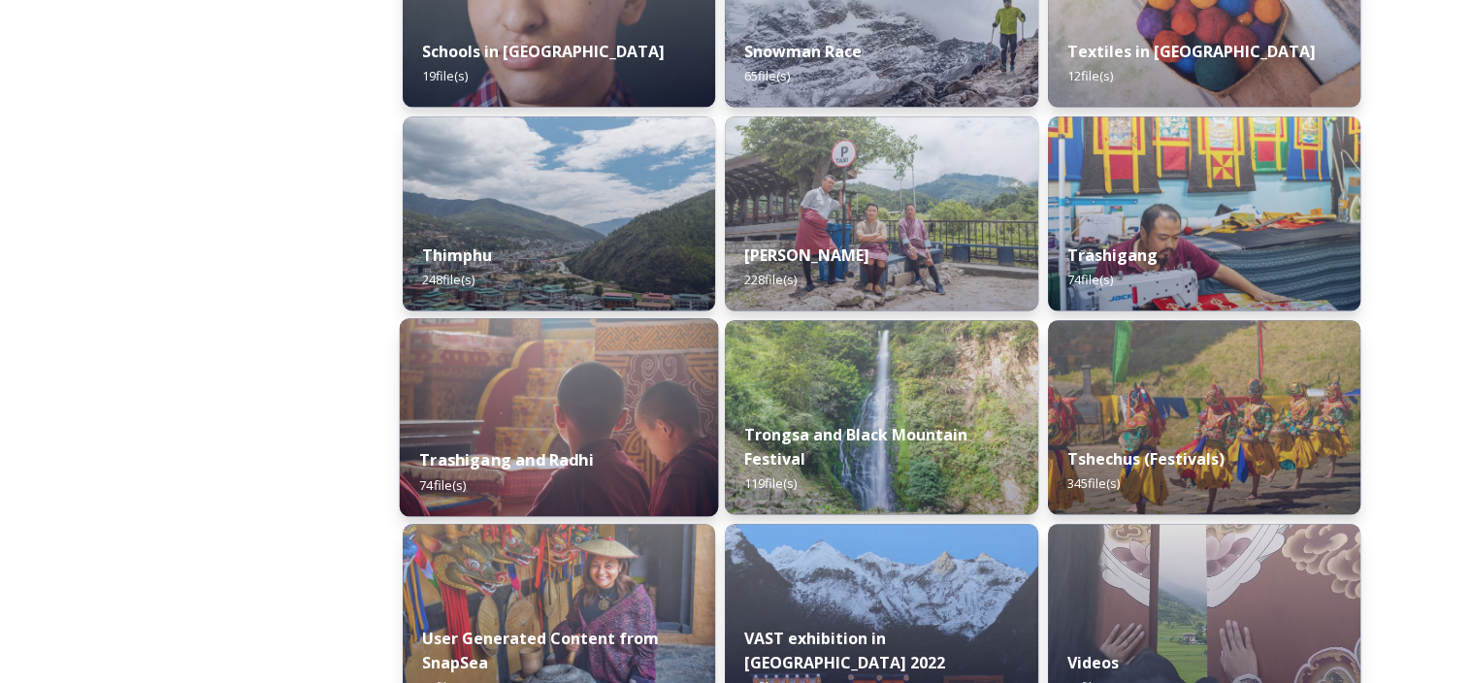
click at [554, 461] on strong "Trashigang and Radhi" at bounding box center [506, 459] width 175 height 21
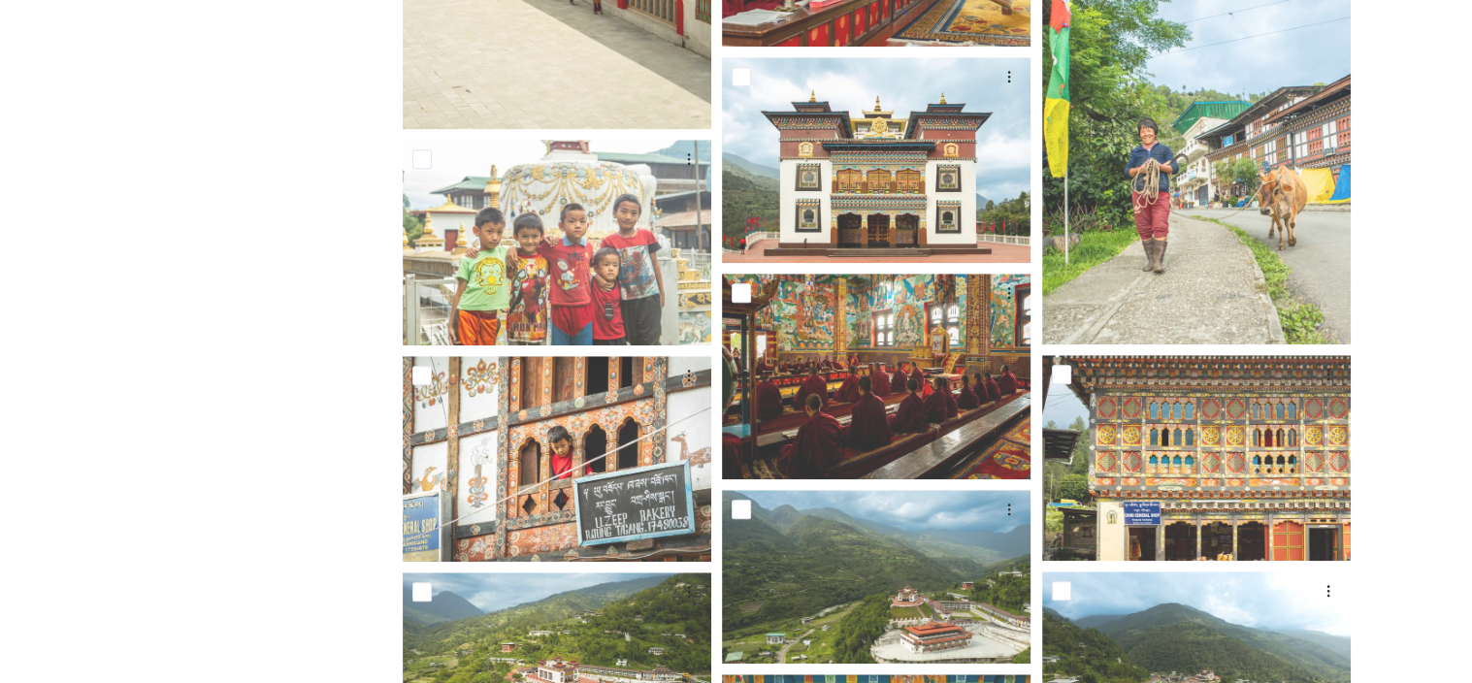
scroll to position [2134, 0]
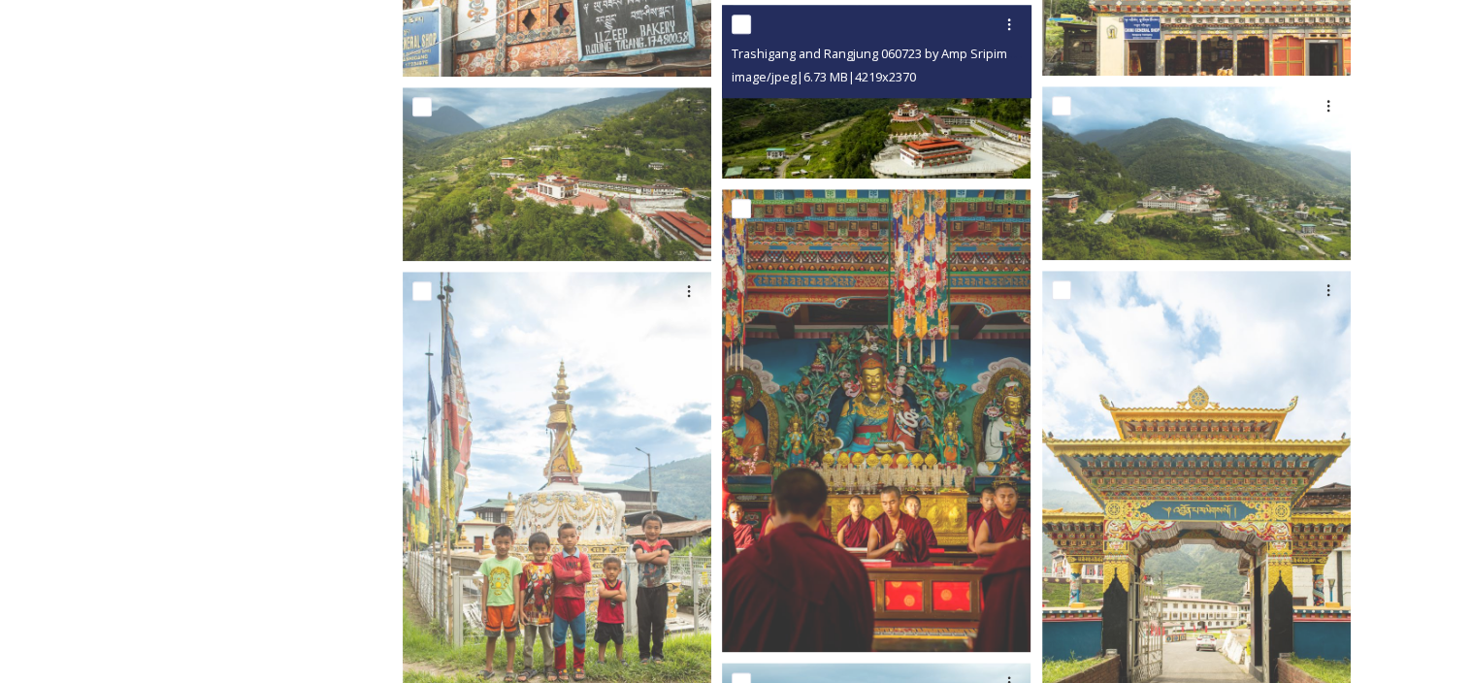
click at [878, 123] on img at bounding box center [876, 92] width 308 height 174
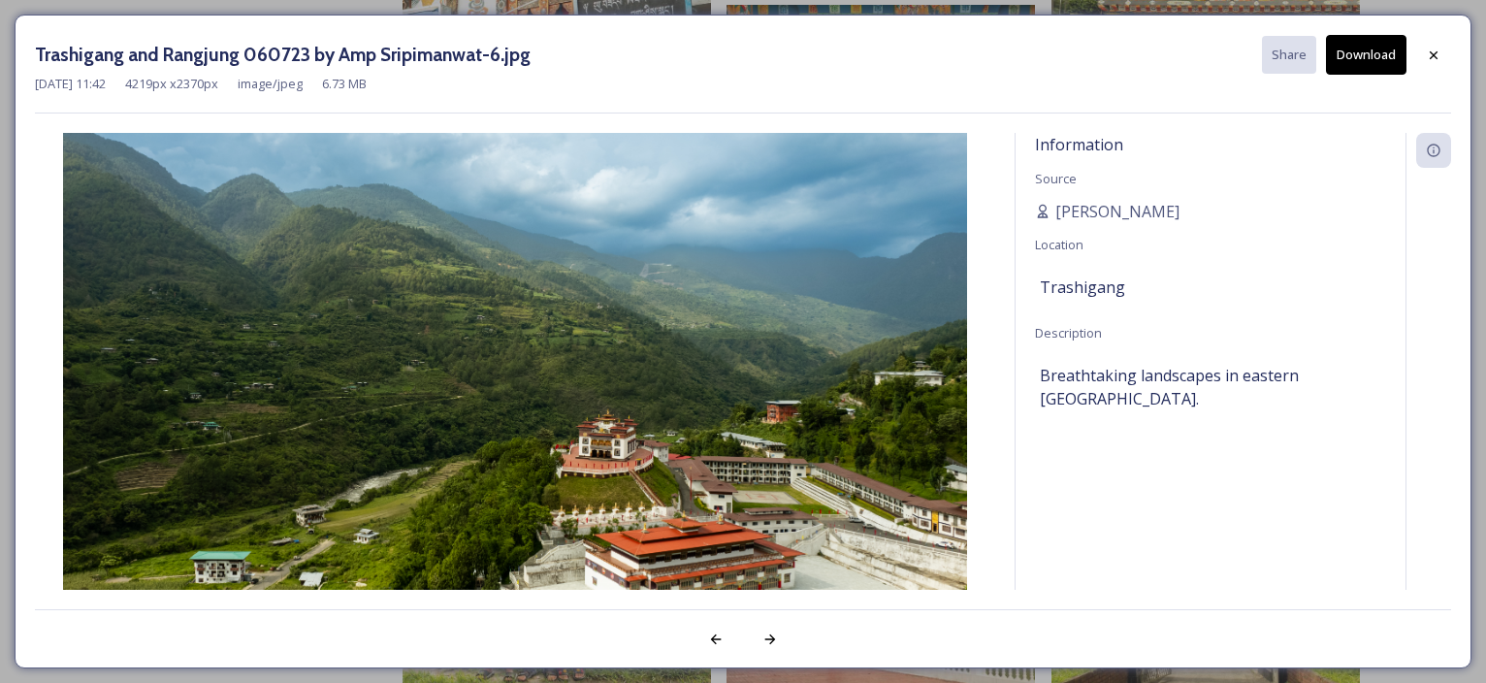
click at [1370, 59] on button "Download" at bounding box center [1366, 55] width 81 height 40
click at [1428, 51] on icon at bounding box center [1434, 56] width 16 height 16
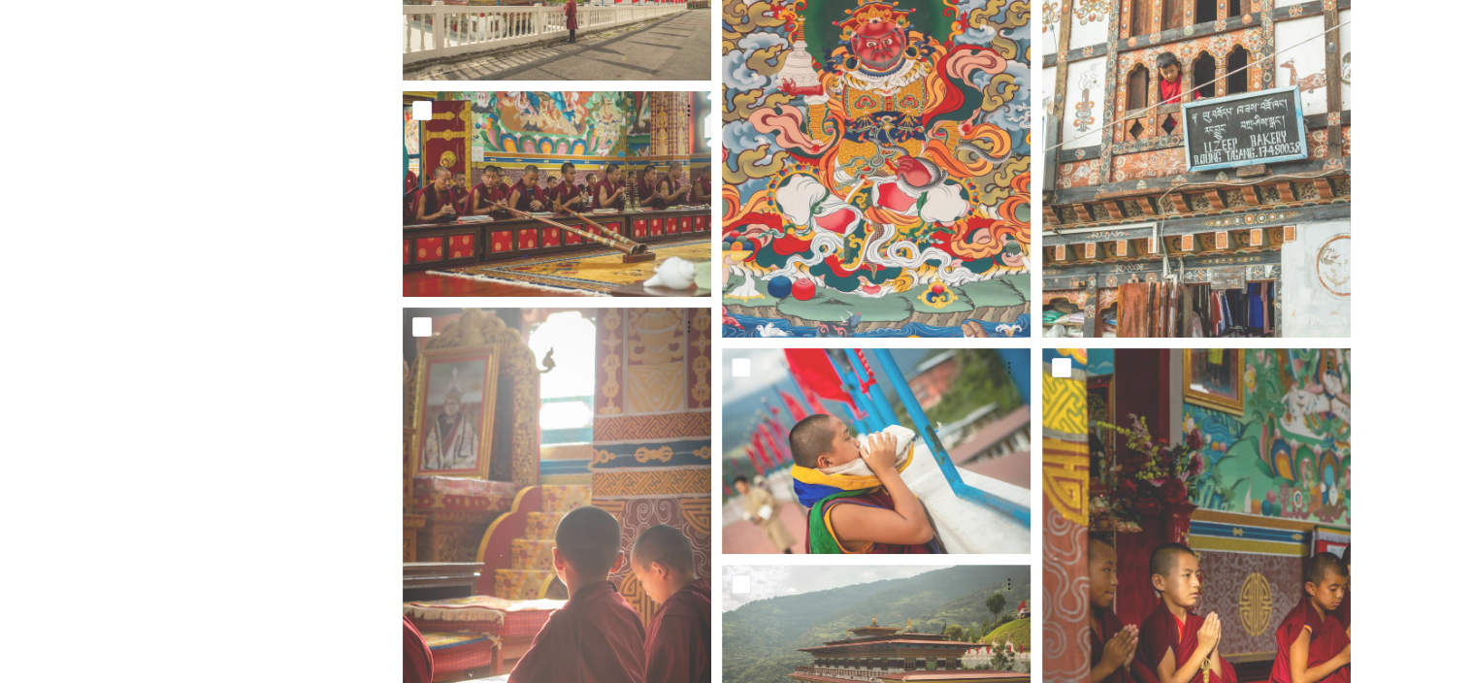
scroll to position [8, 0]
